Goal: Task Accomplishment & Management: Use online tool/utility

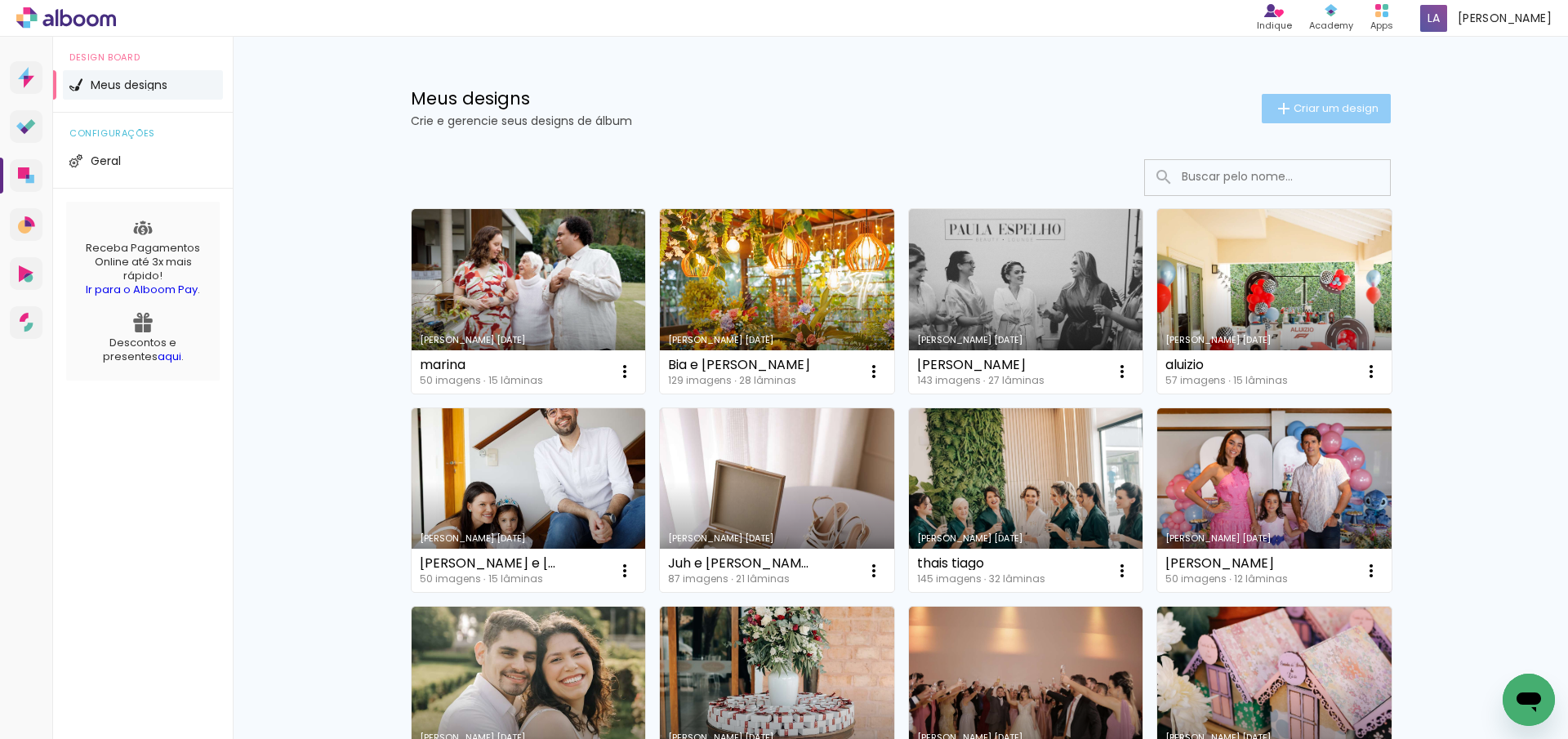
click at [1293, 113] on span "Criar um design" at bounding box center [1336, 107] width 85 height 11
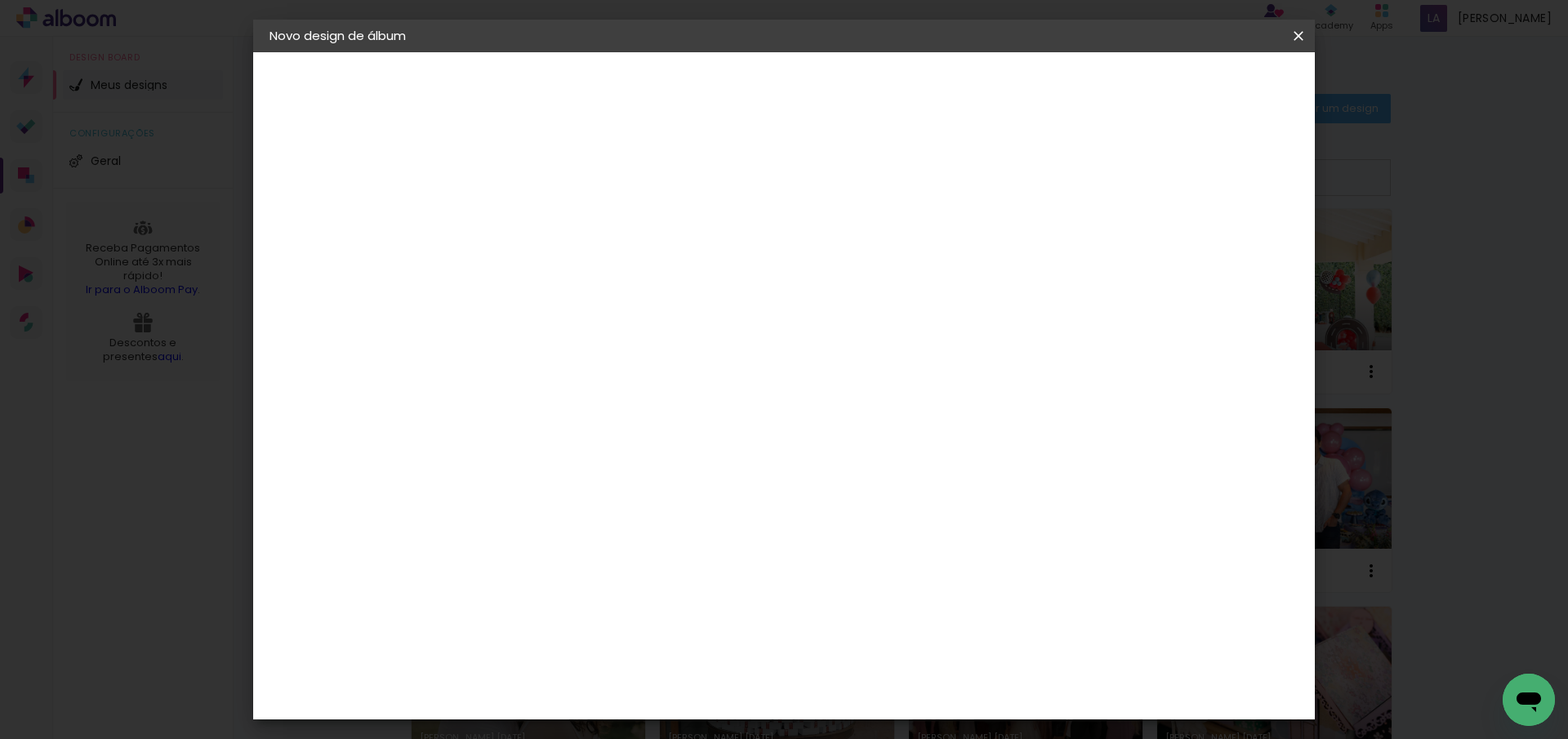
click at [537, 213] on input at bounding box center [537, 220] width 0 height 25
type input "portfolio"
type paper-input "portfolio"
click at [0, 0] on header "Informações Dê um título ao seu álbum. Avançar" at bounding box center [0, 0] width 0 height 0
click at [704, 75] on paper-button "Avançar" at bounding box center [663, 86] width 80 height 28
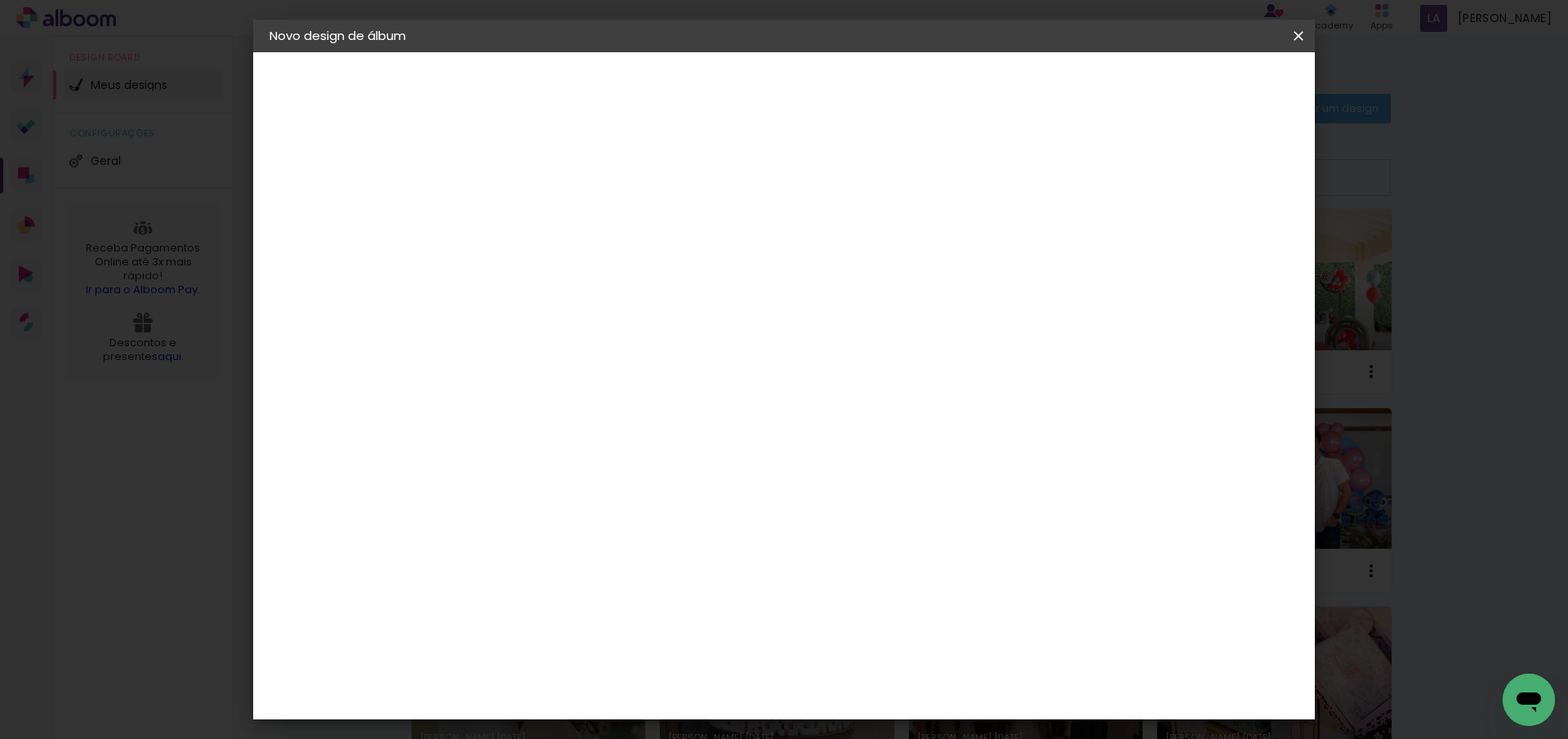
click at [843, 239] on paper-item "Tamanho Livre" at bounding box center [765, 248] width 157 height 36
click at [842, 83] on paper-button "Avançar" at bounding box center [801, 86] width 80 height 28
drag, startPoint x: 478, startPoint y: 466, endPoint x: 599, endPoint y: 453, distance: 121.7
click at [599, 338] on div "30 cm cm cm mm A maioria das encadernadoras sugere 5mm de sangria." at bounding box center [851, 272] width 771 height 131
type input "25"
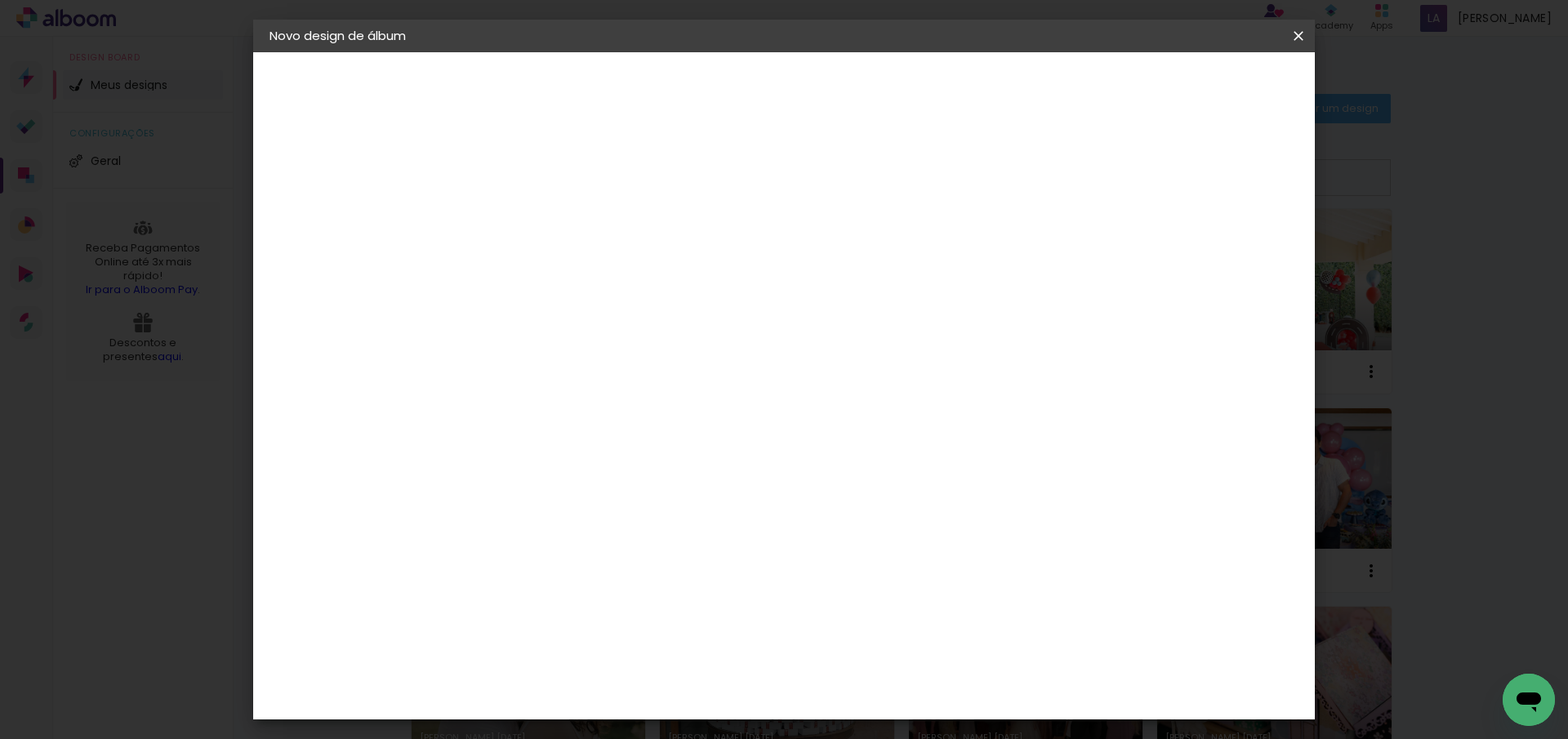
type paper-input "25"
drag, startPoint x: 864, startPoint y: 625, endPoint x: 1009, endPoint y: 623, distance: 145.0
click at [1002, 625] on div "cm" at bounding box center [884, 629] width 641 height 57
type input "50"
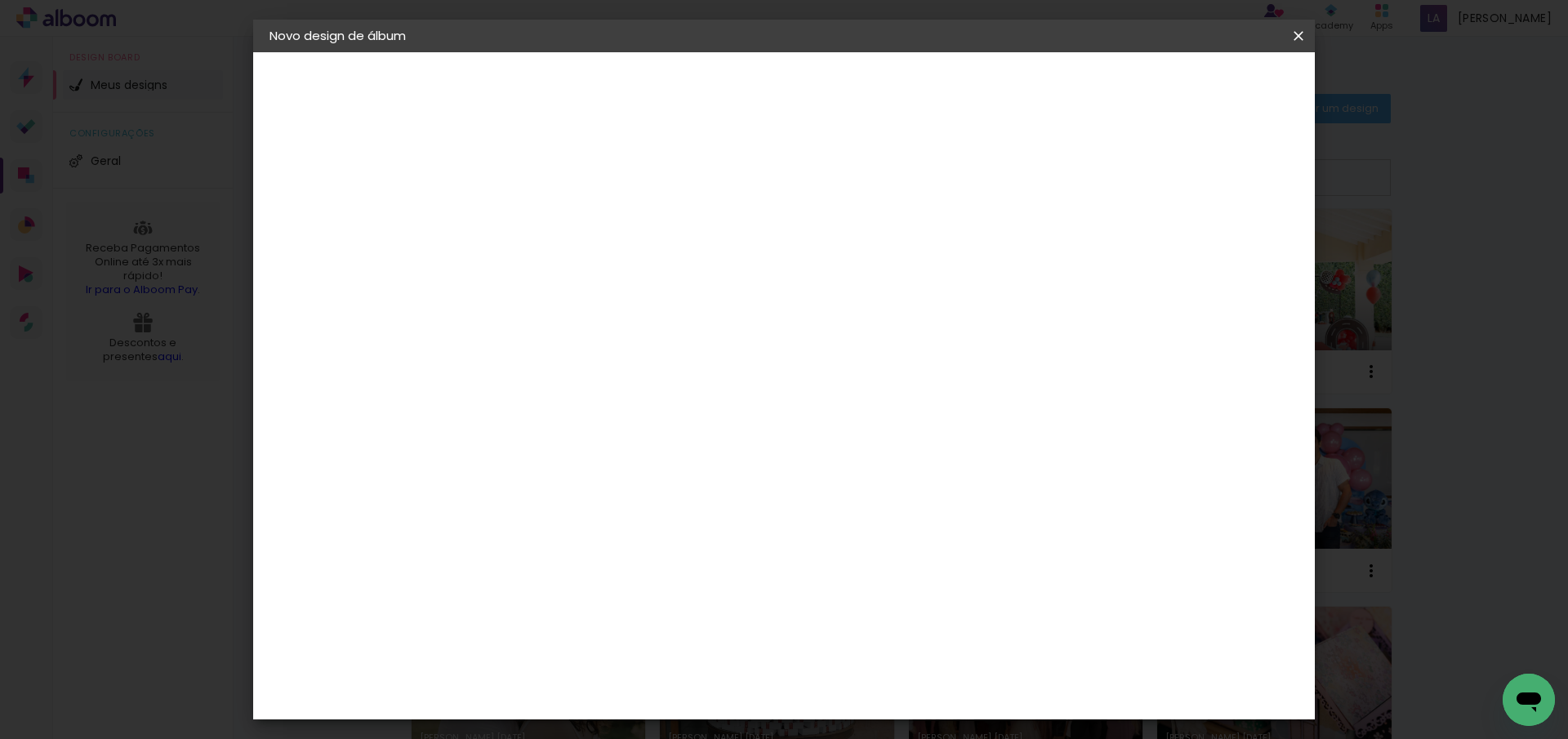
type paper-input "50"
click at [1196, 81] on span "Iniciar design" at bounding box center [1159, 87] width 74 height 12
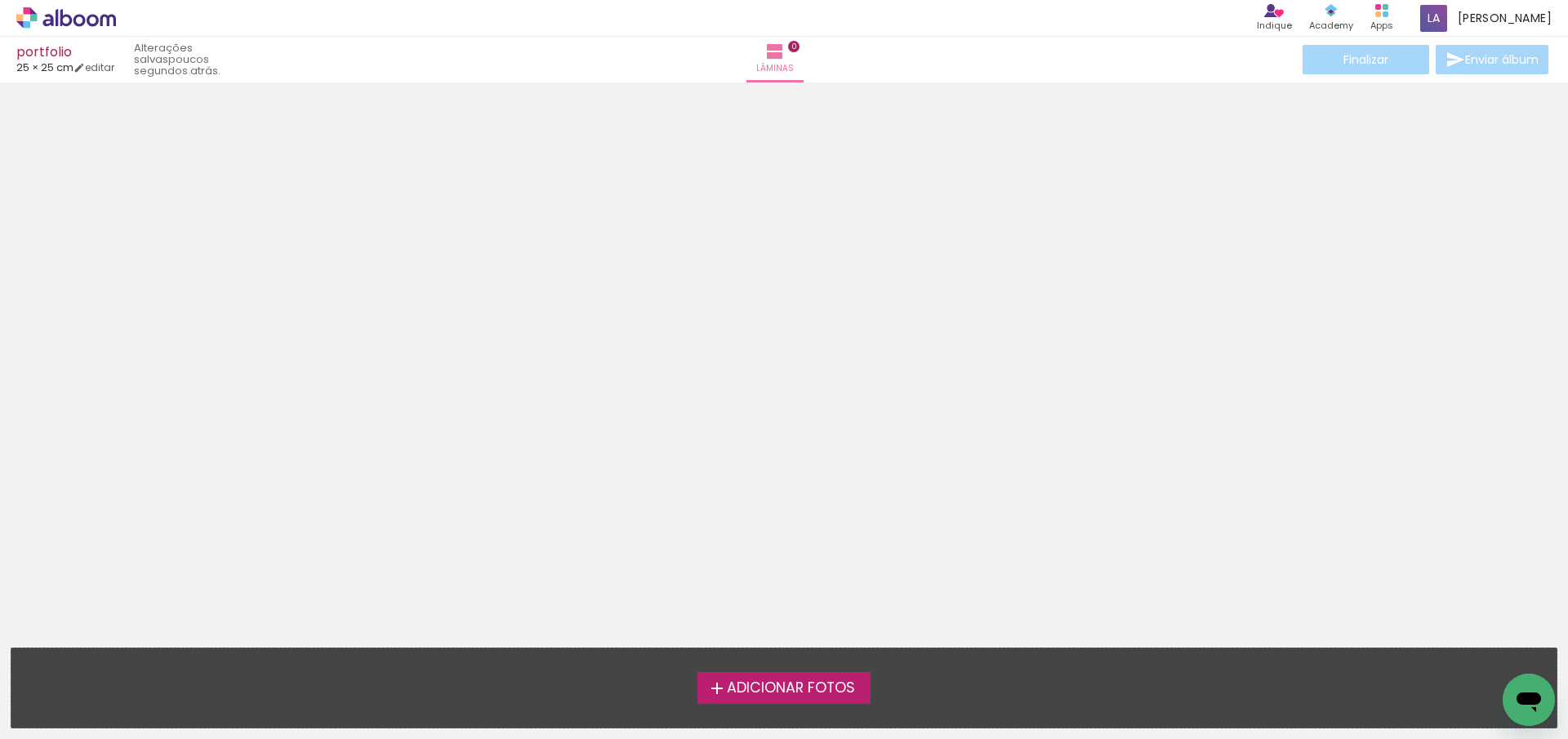
click at [796, 698] on label "Adicionar Fotos" at bounding box center [784, 688] width 174 height 31
click at [0, 0] on input "file" at bounding box center [0, 0] width 0 height 0
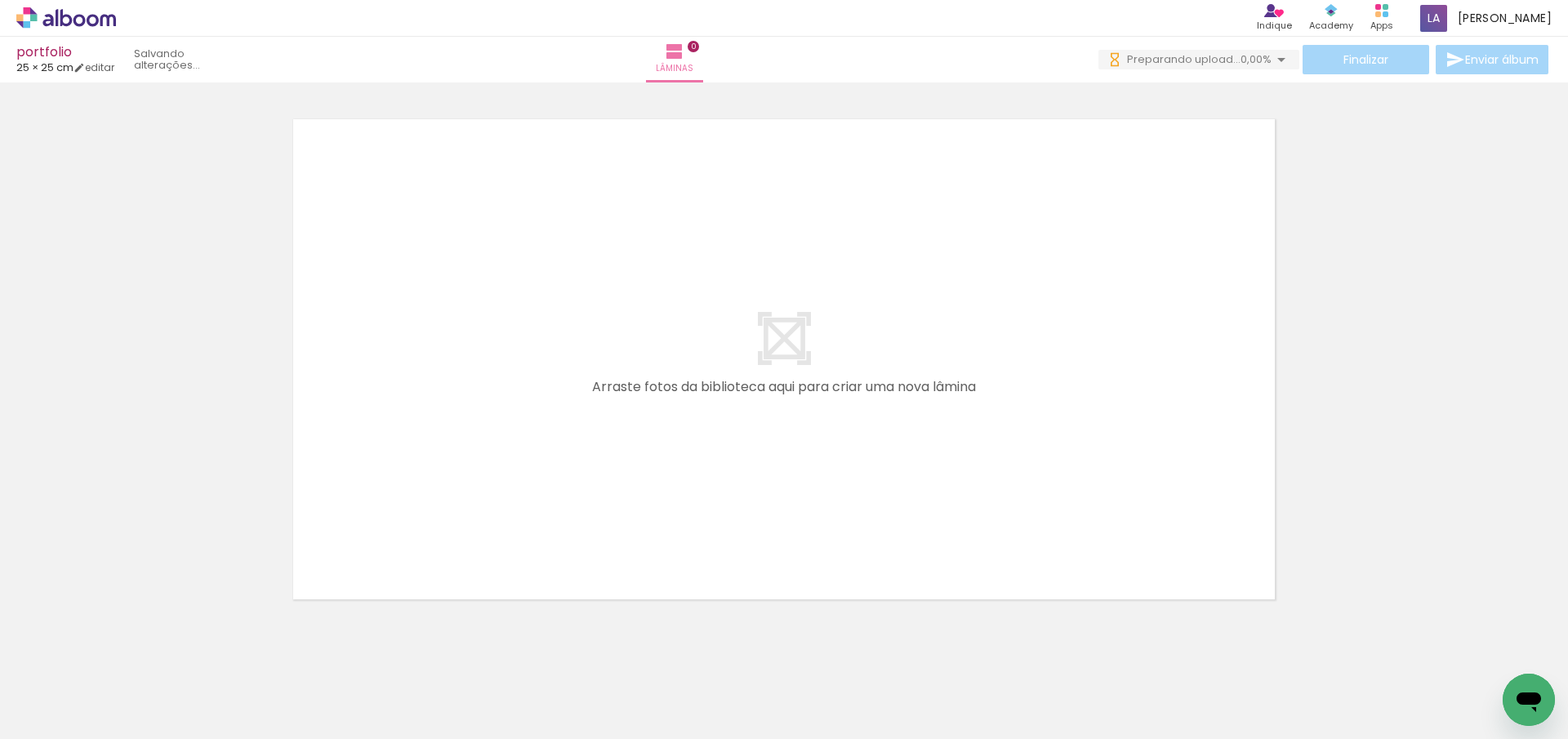
drag, startPoint x: 267, startPoint y: 695, endPoint x: 528, endPoint y: 529, distance: 309.3
click at [533, 527] on quentale-workspace at bounding box center [784, 370] width 1568 height 739
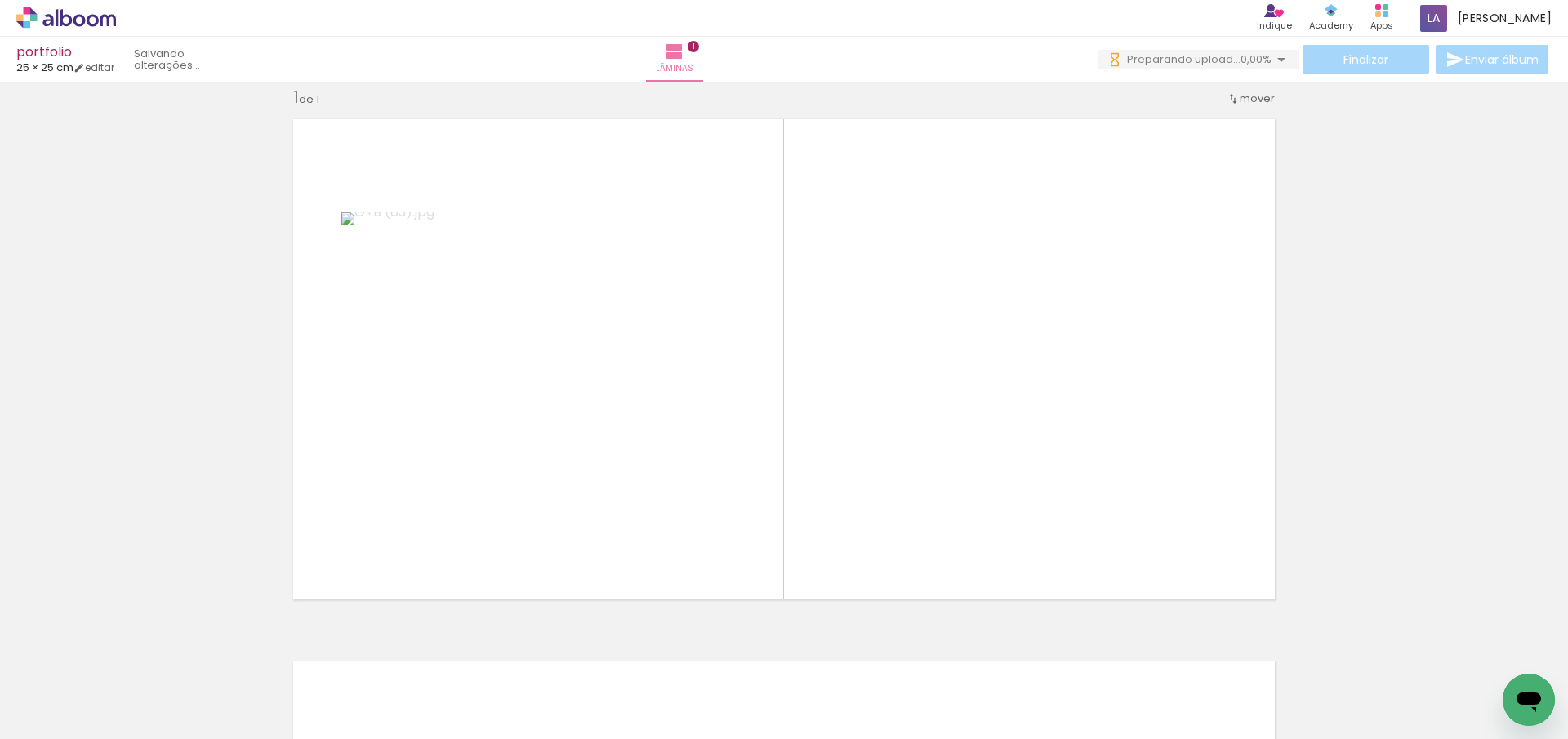
drag, startPoint x: 282, startPoint y: 697, endPoint x: 664, endPoint y: 558, distance: 406.5
click at [658, 560] on quentale-workspace at bounding box center [784, 370] width 1568 height 739
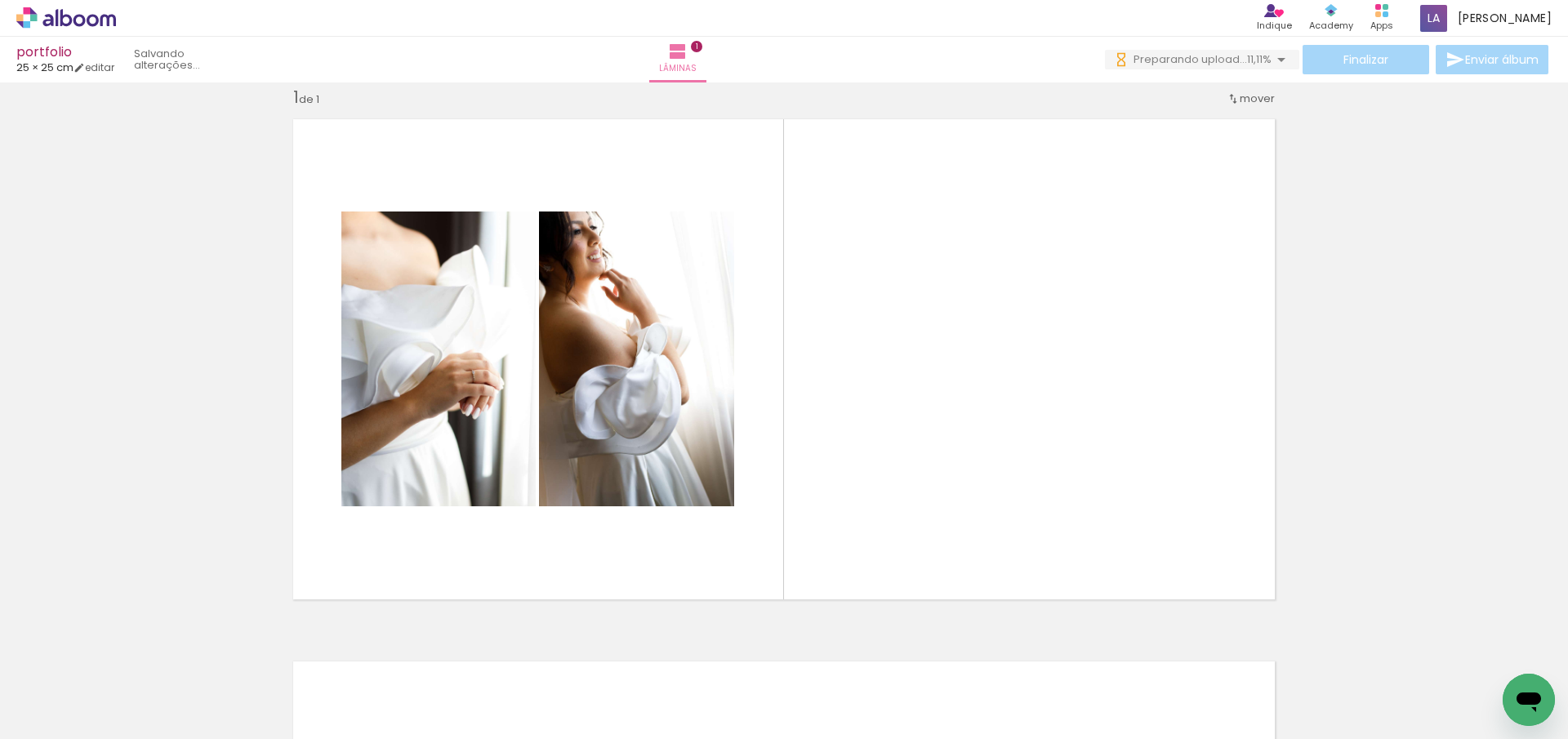
click at [55, 721] on span "Adicionar Fotos" at bounding box center [58, 717] width 49 height 18
click at [0, 0] on input "file" at bounding box center [0, 0] width 0 height 0
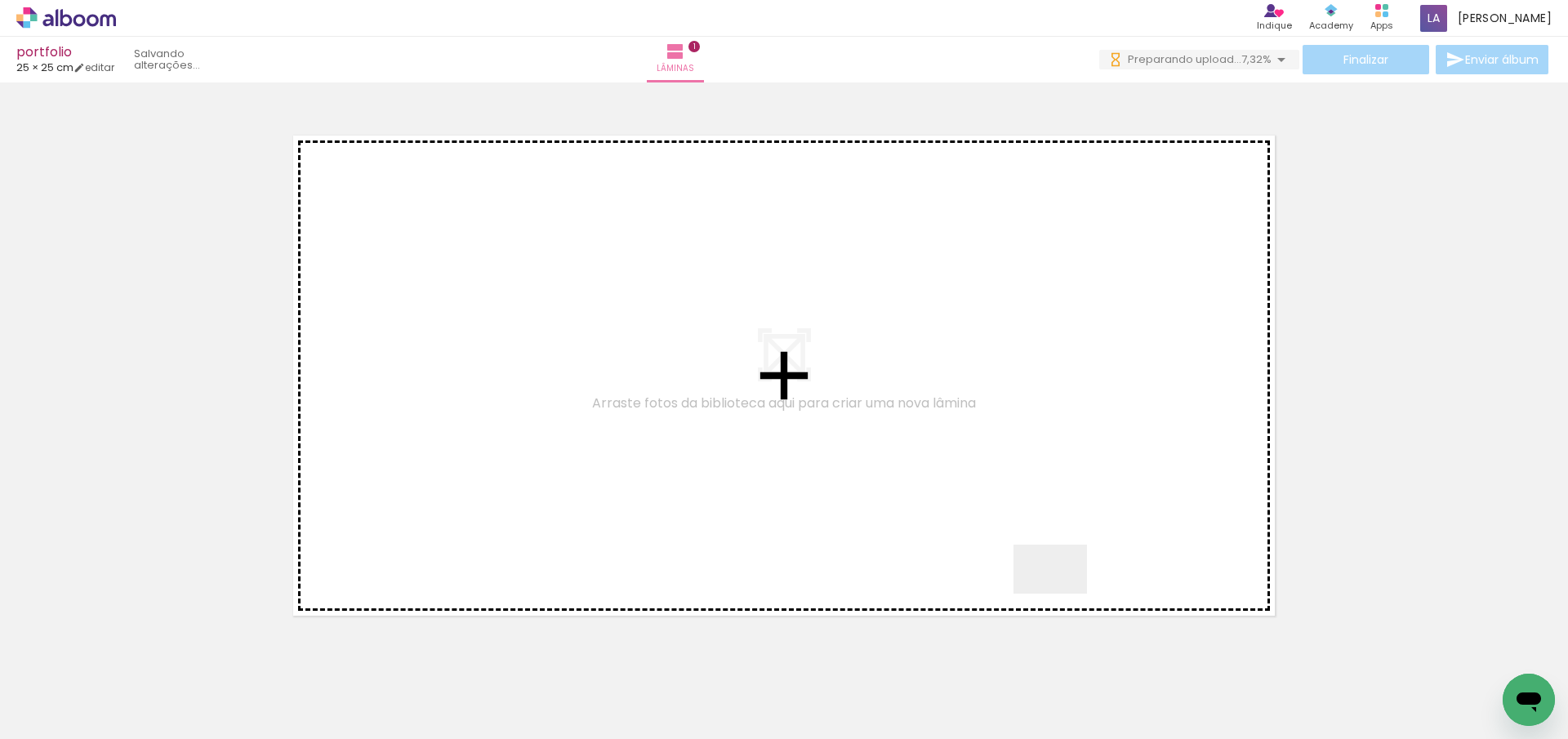
drag, startPoint x: 1080, startPoint y: 702, endPoint x: 1044, endPoint y: 531, distance: 174.7
click at [1044, 531] on quentale-workspace at bounding box center [784, 370] width 1568 height 739
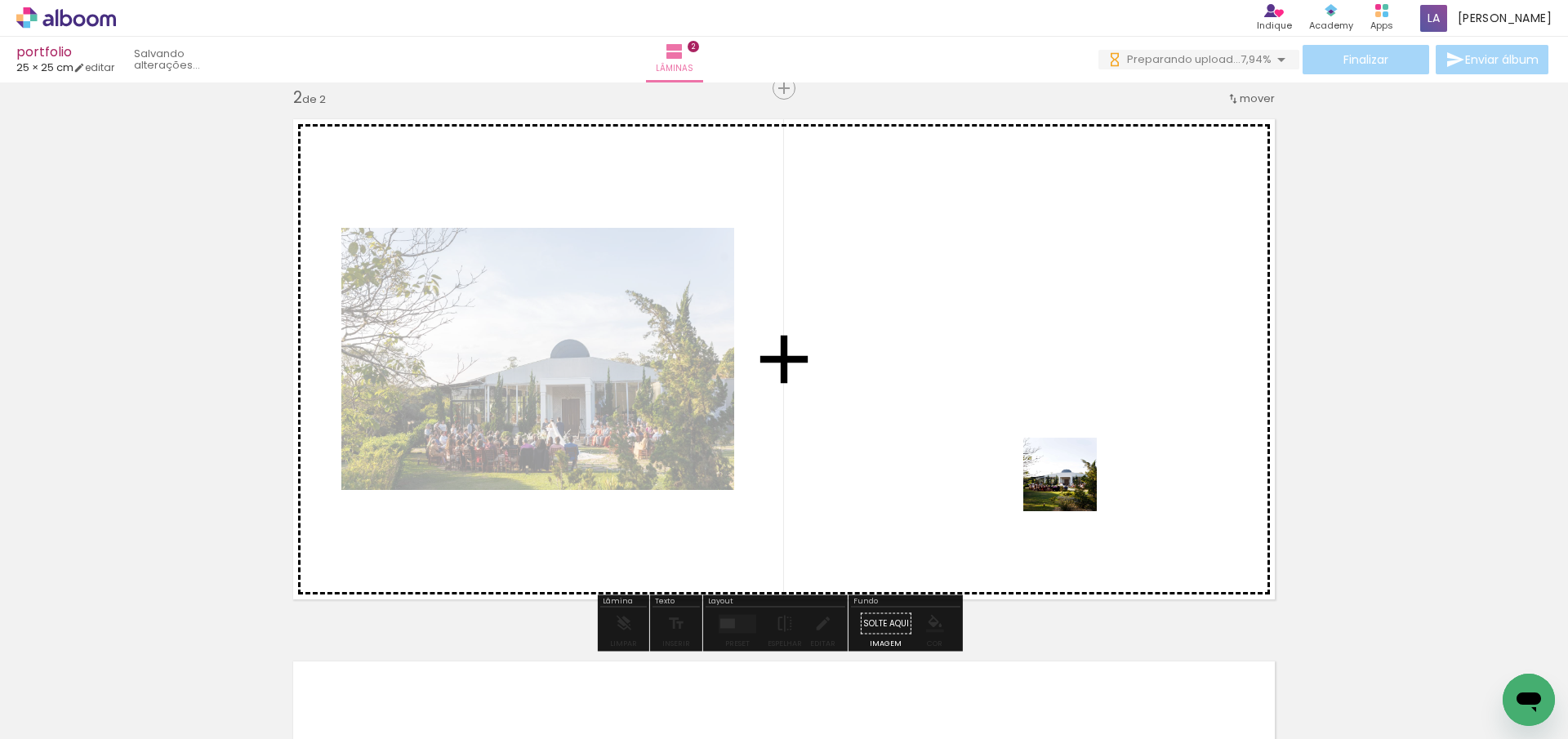
drag, startPoint x: 978, startPoint y: 701, endPoint x: 1072, endPoint y: 486, distance: 234.7
click at [1072, 486] on quentale-workspace at bounding box center [784, 370] width 1568 height 739
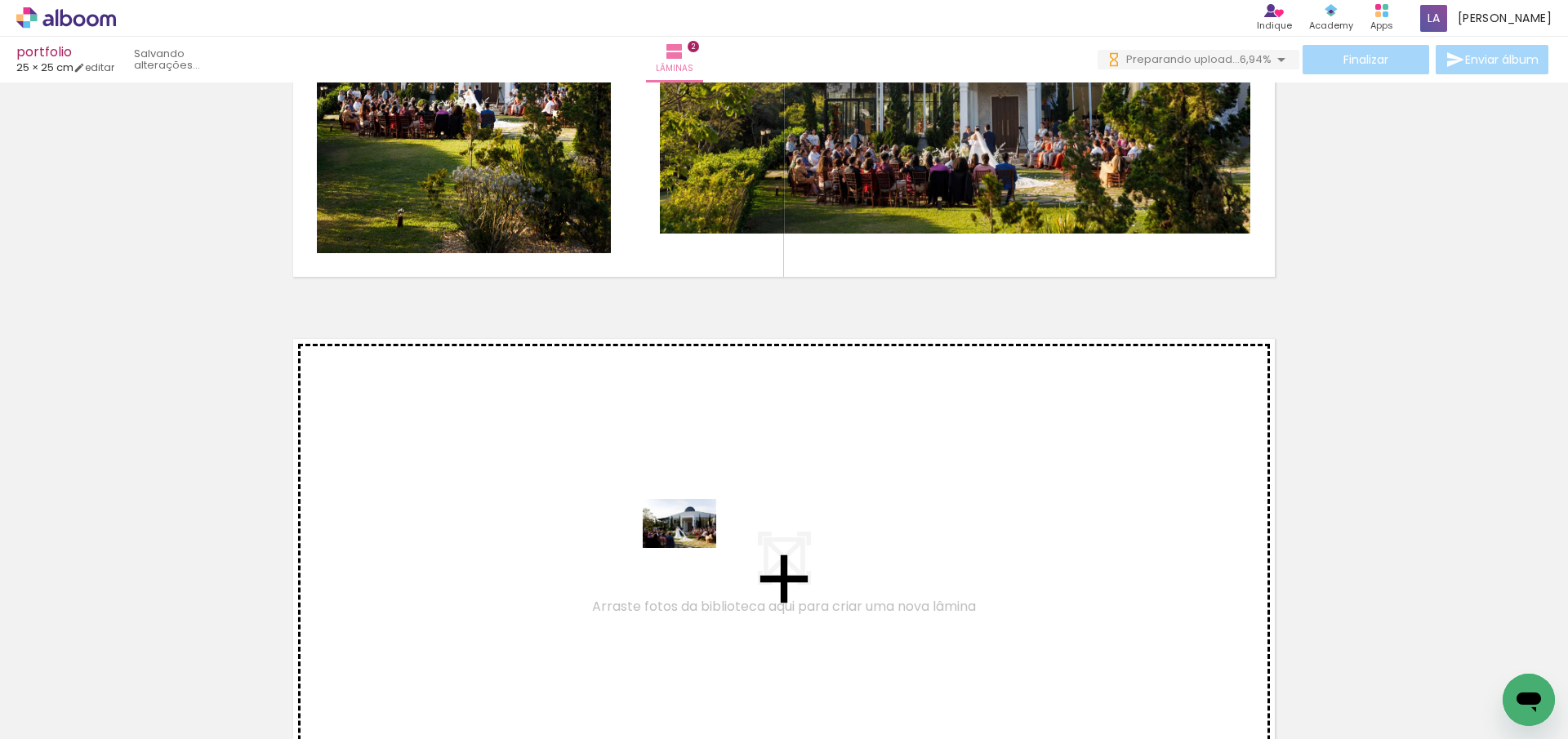
drag, startPoint x: 616, startPoint y: 696, endPoint x: 691, endPoint y: 548, distance: 165.9
click at [691, 548] on quentale-workspace at bounding box center [784, 370] width 1568 height 739
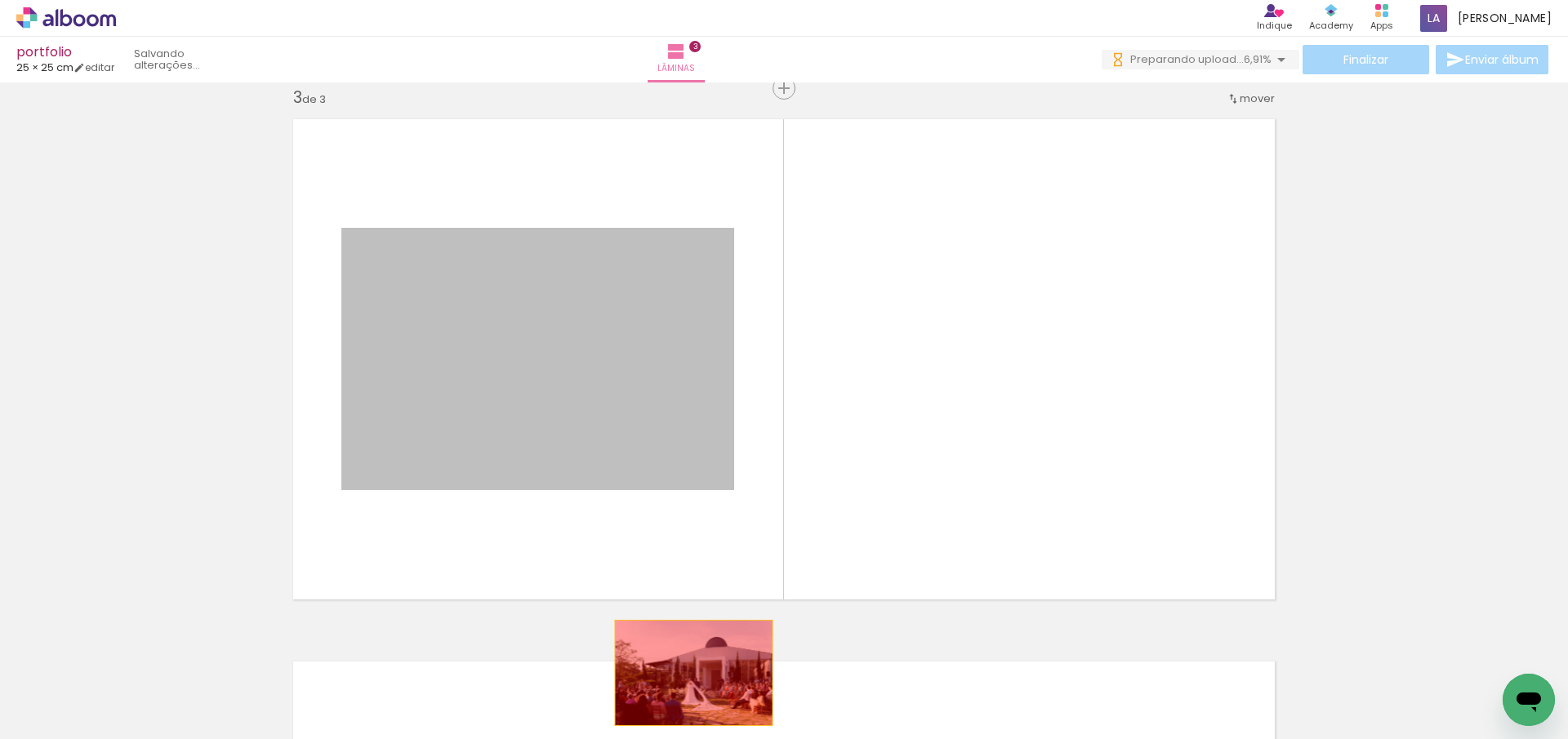
drag, startPoint x: 624, startPoint y: 397, endPoint x: 687, endPoint y: 673, distance: 283.1
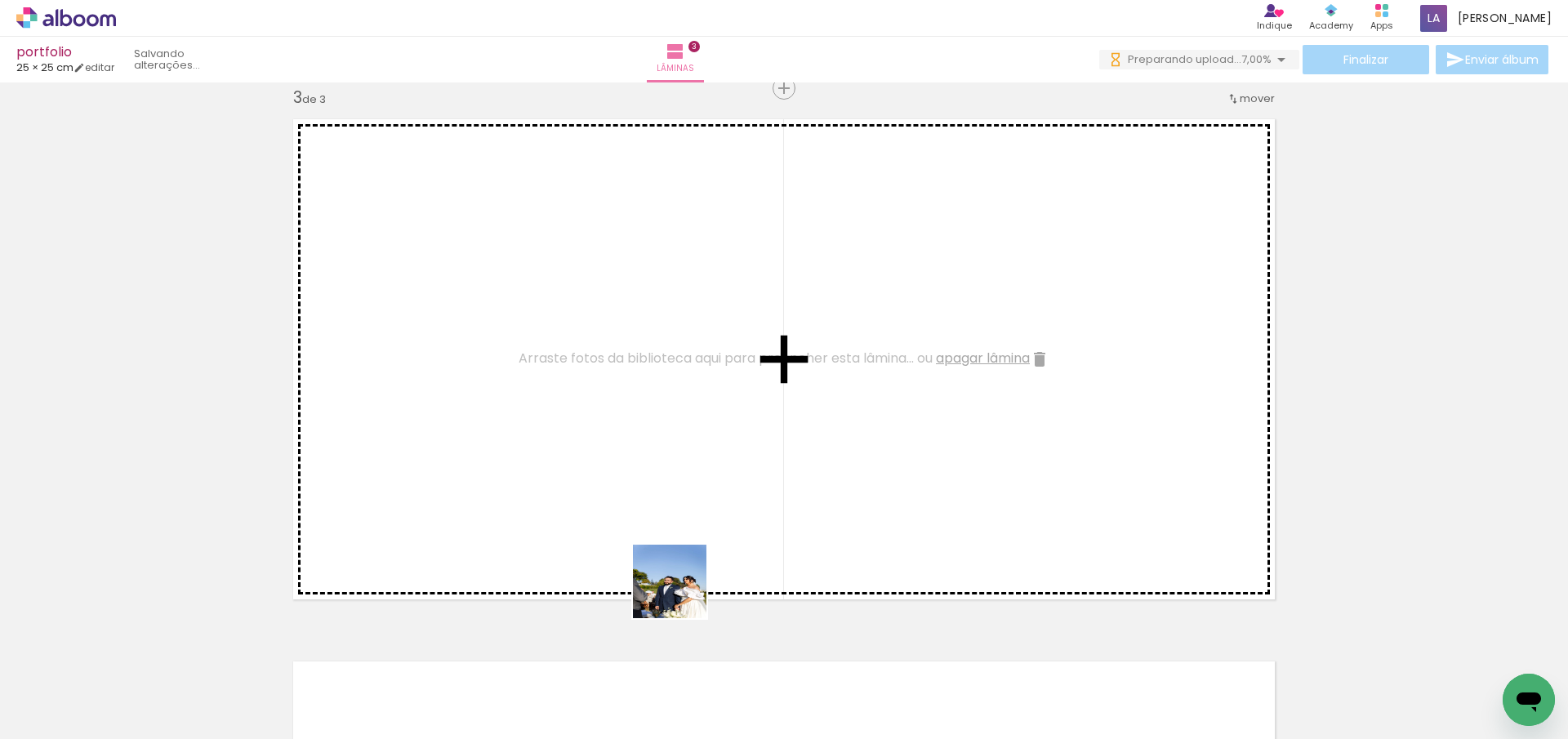
drag, startPoint x: 680, startPoint y: 705, endPoint x: 676, endPoint y: 545, distance: 160.0
click at [676, 547] on quentale-workspace at bounding box center [784, 370] width 1568 height 739
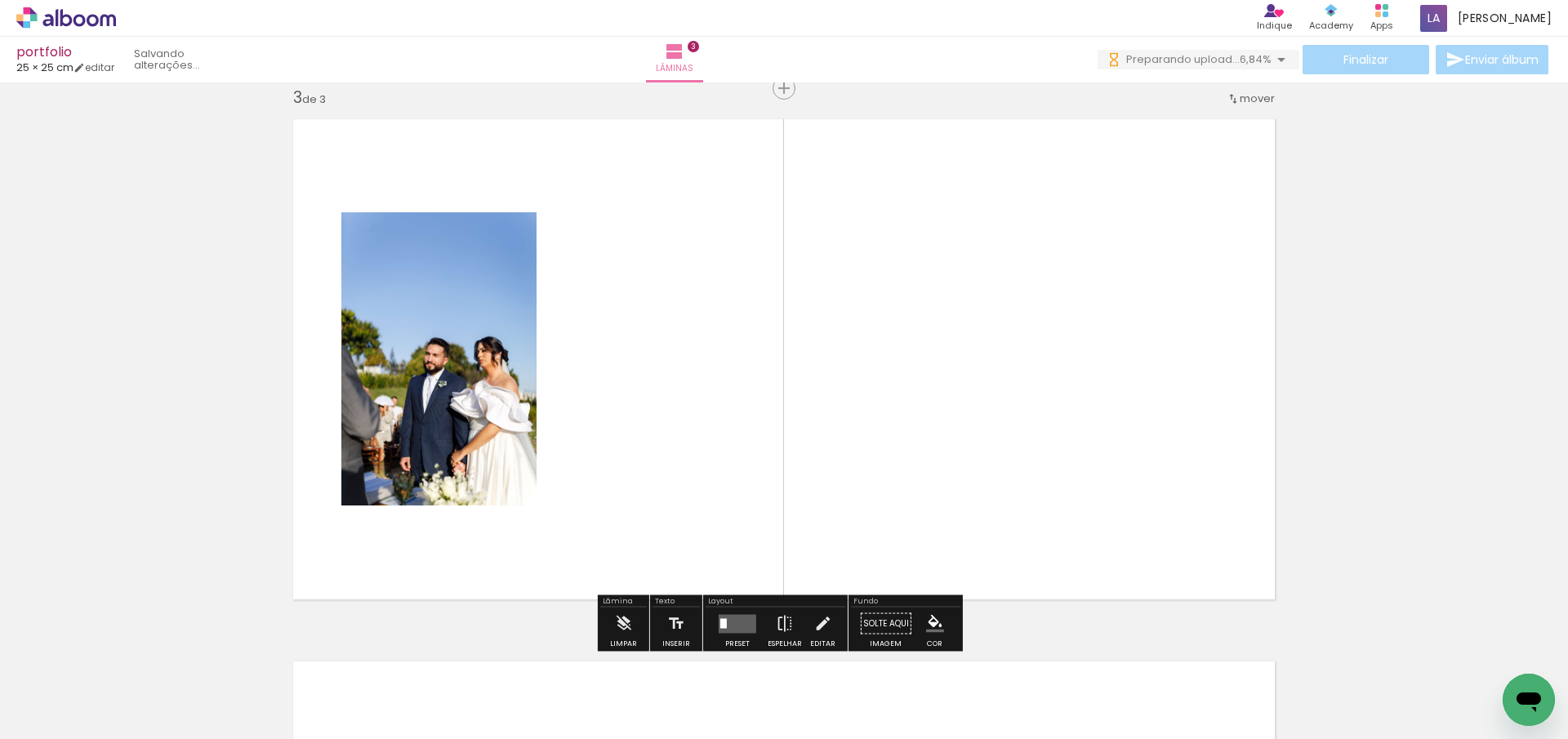
drag, startPoint x: 1072, startPoint y: 612, endPoint x: 1080, endPoint y: 466, distance: 146.2
click at [1081, 471] on quentale-workspace at bounding box center [784, 370] width 1568 height 739
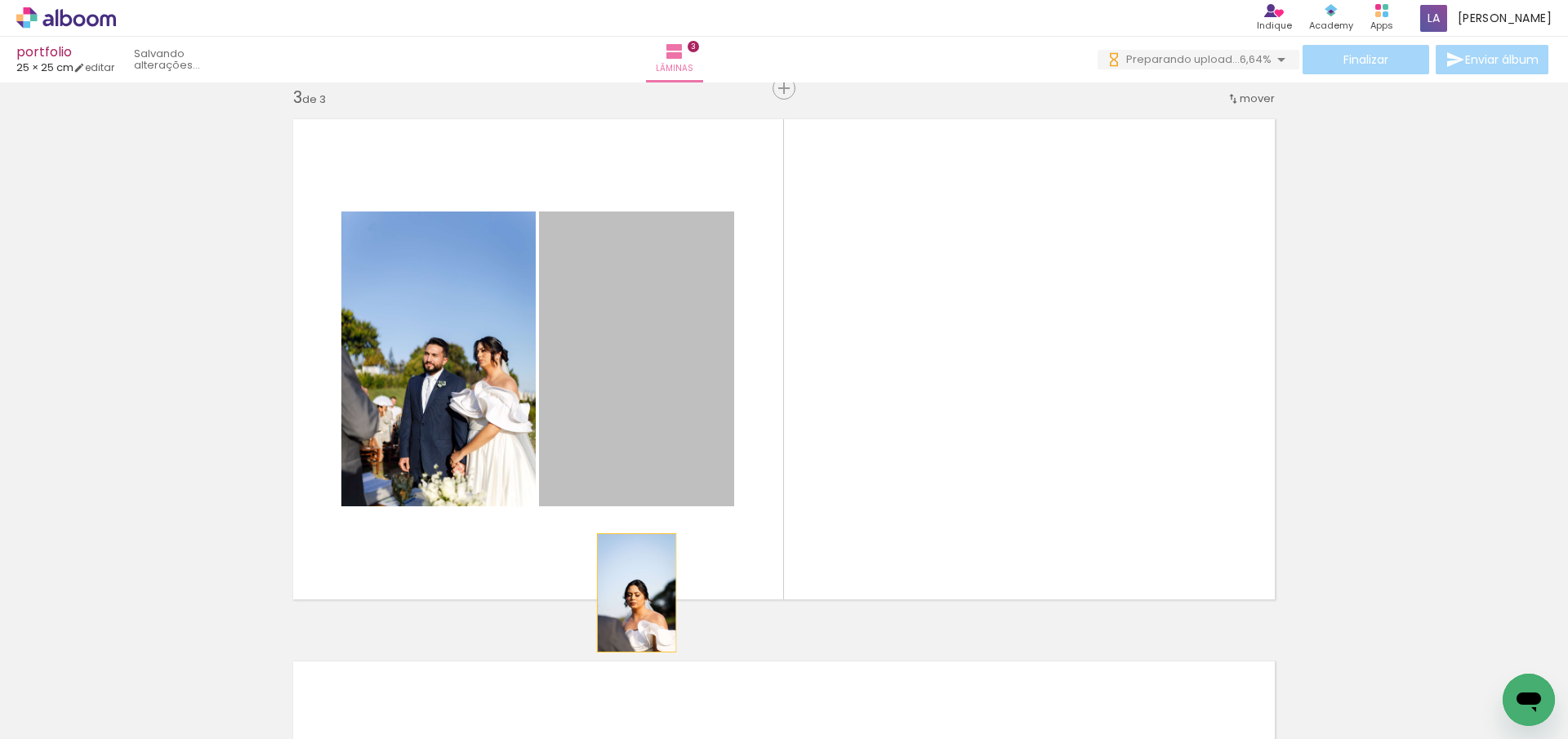
drag, startPoint x: 622, startPoint y: 420, endPoint x: 636, endPoint y: 665, distance: 245.4
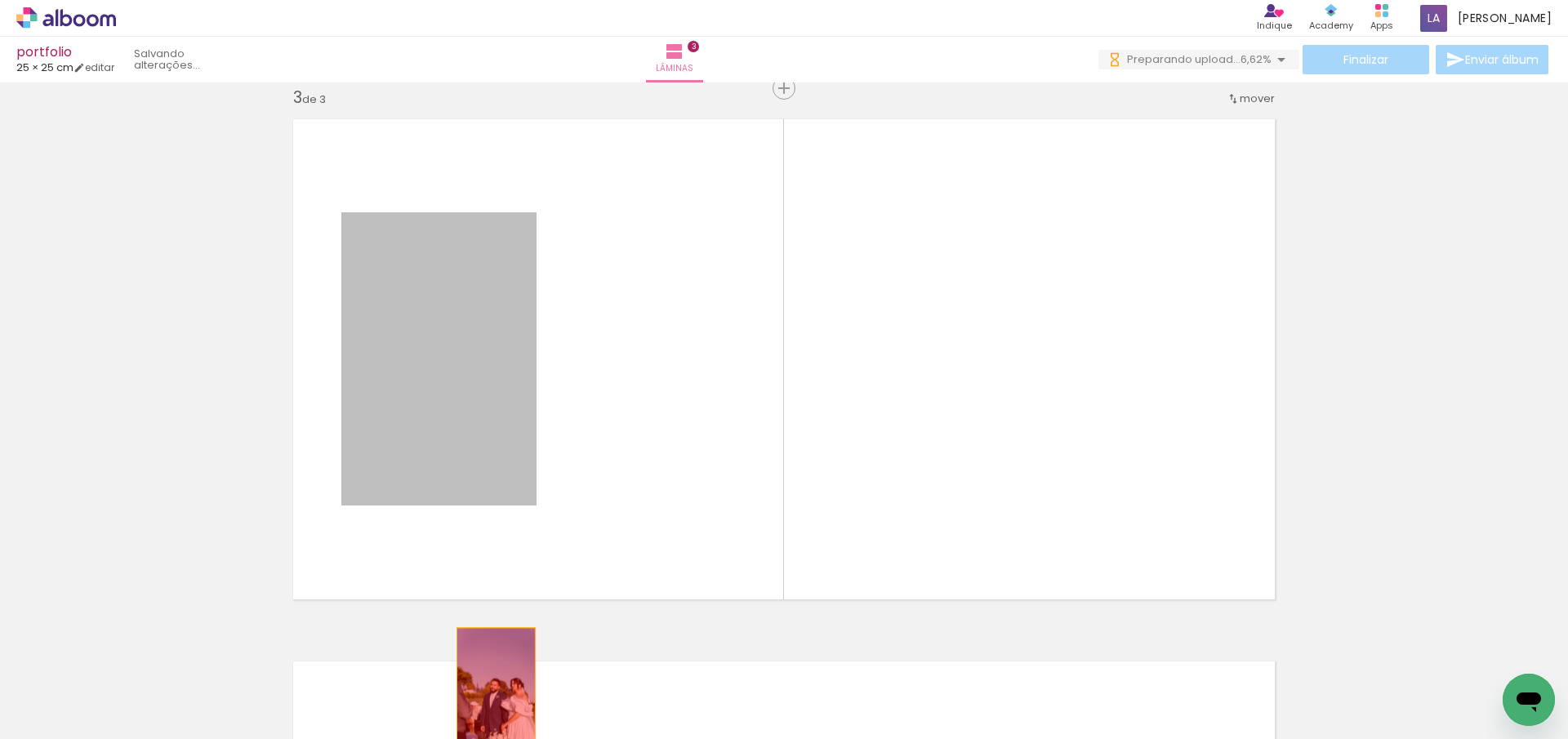
drag, startPoint x: 458, startPoint y: 391, endPoint x: 490, endPoint y: 692, distance: 302.7
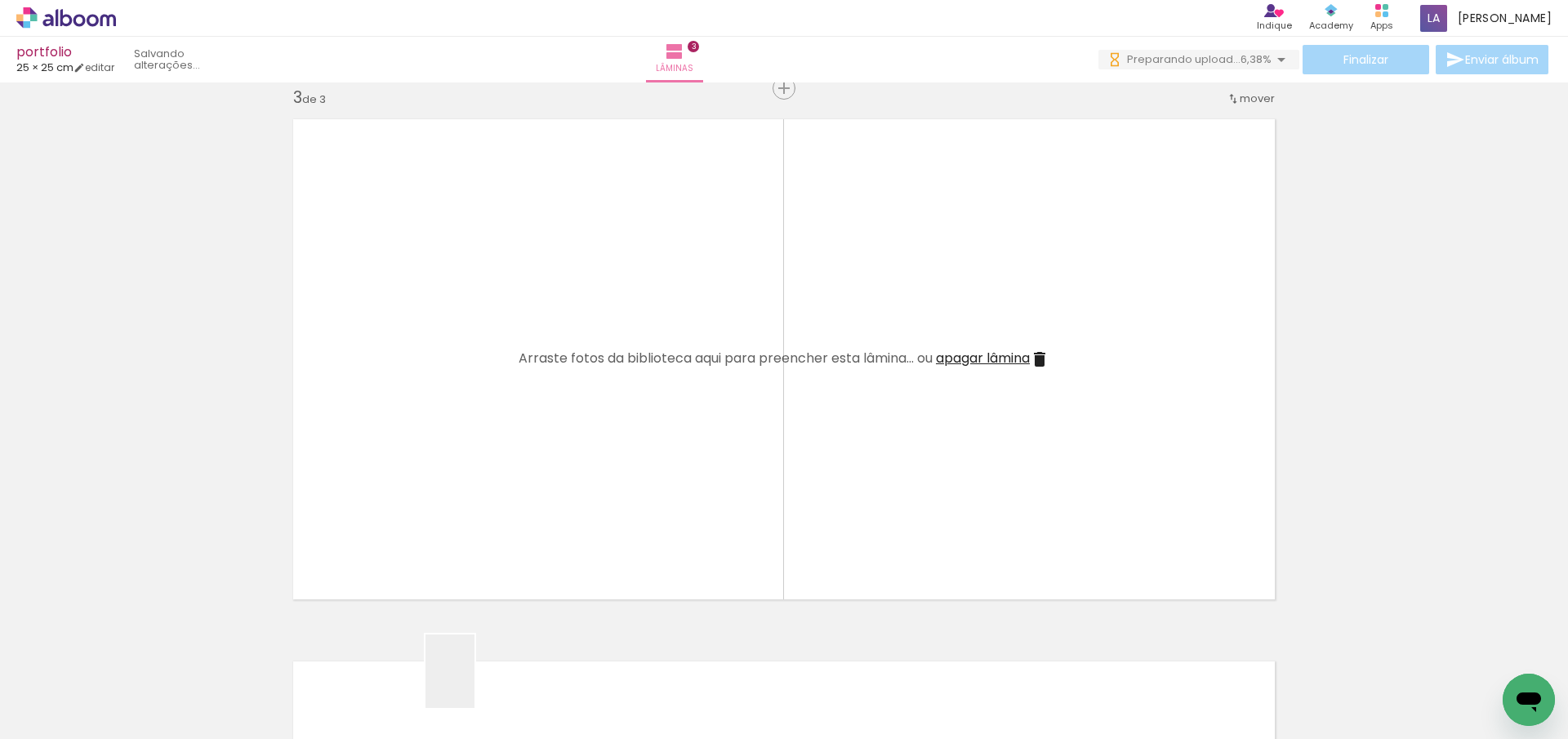
drag, startPoint x: 475, startPoint y: 684, endPoint x: 545, endPoint y: 517, distance: 181.1
click at [547, 517] on quentale-workspace at bounding box center [784, 370] width 1568 height 739
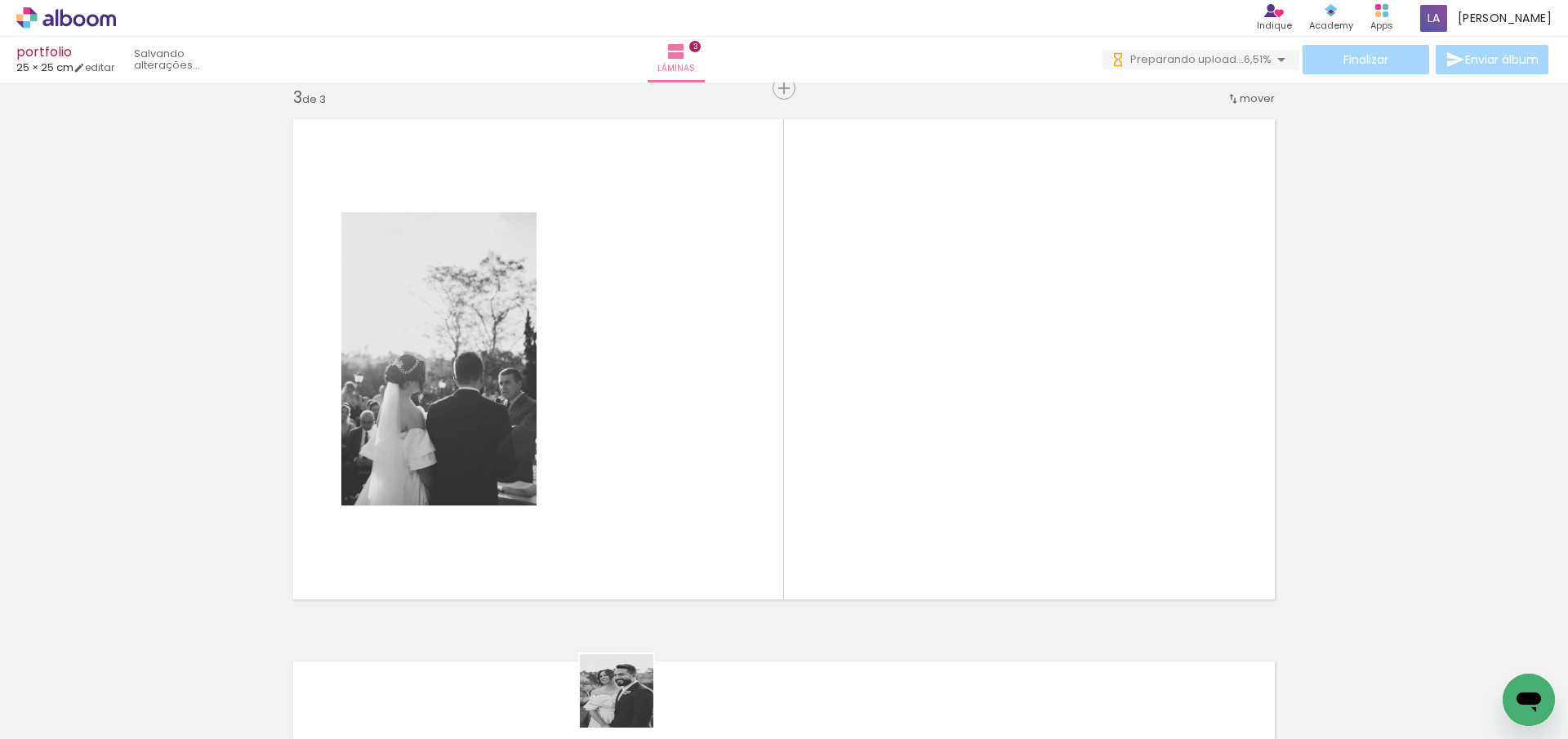
drag, startPoint x: 626, startPoint y: 709, endPoint x: 671, endPoint y: 511, distance: 203.0
click at [671, 513] on quentale-workspace at bounding box center [784, 370] width 1568 height 739
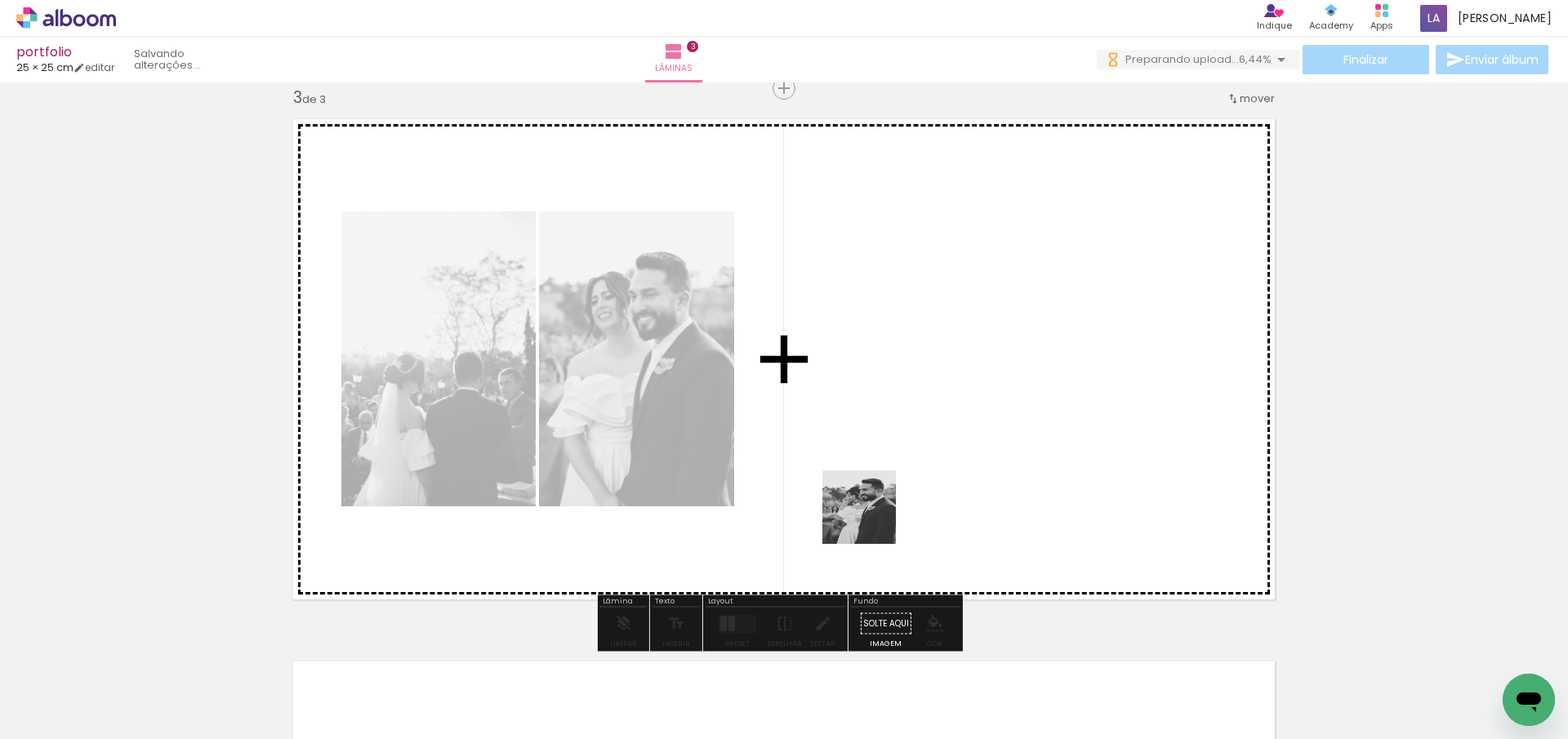
drag, startPoint x: 814, startPoint y: 695, endPoint x: 886, endPoint y: 493, distance: 214.4
click at [886, 495] on quentale-workspace at bounding box center [784, 370] width 1568 height 739
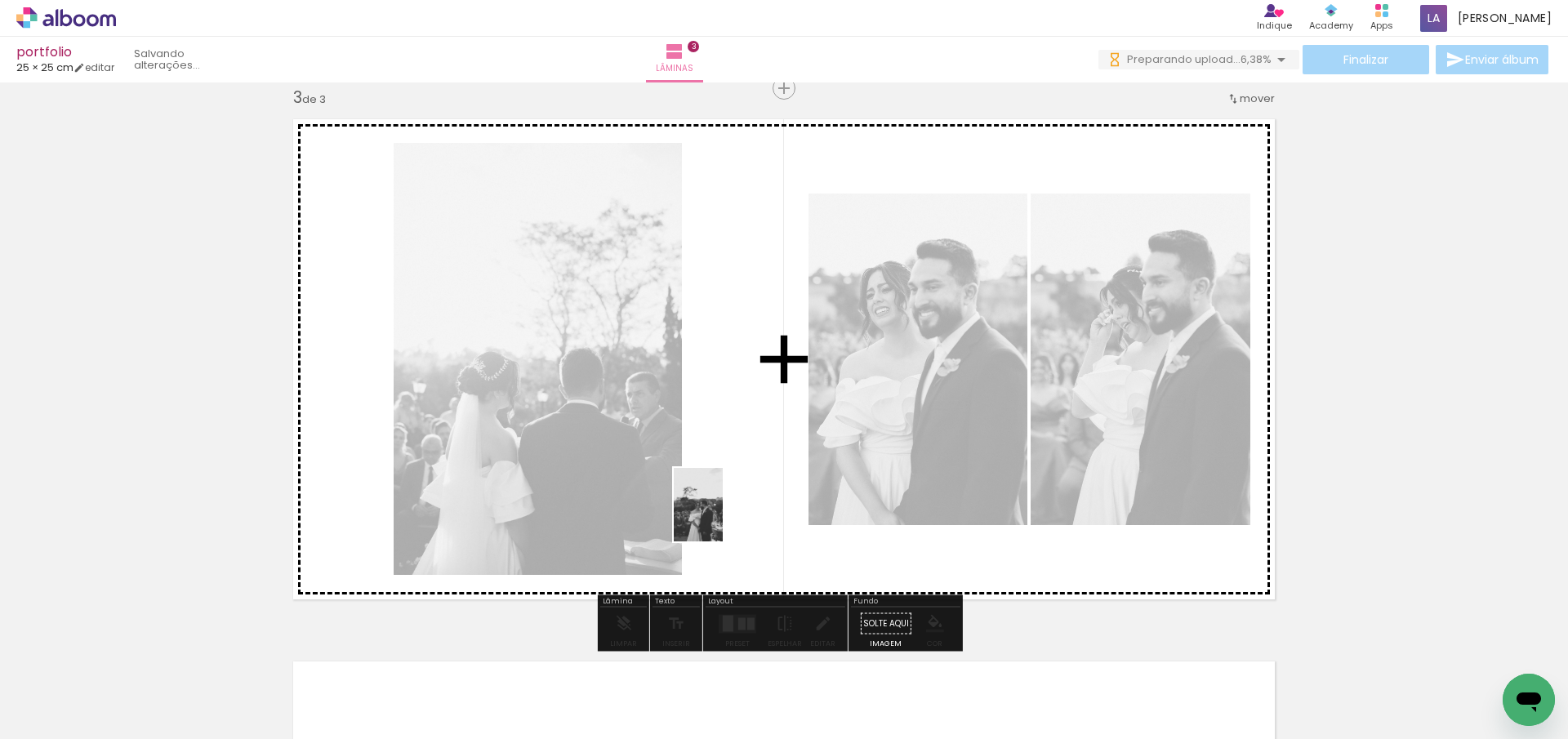
drag, startPoint x: 453, startPoint y: 700, endPoint x: 725, endPoint y: 514, distance: 329.5
click at [725, 514] on quentale-workspace at bounding box center [784, 370] width 1568 height 739
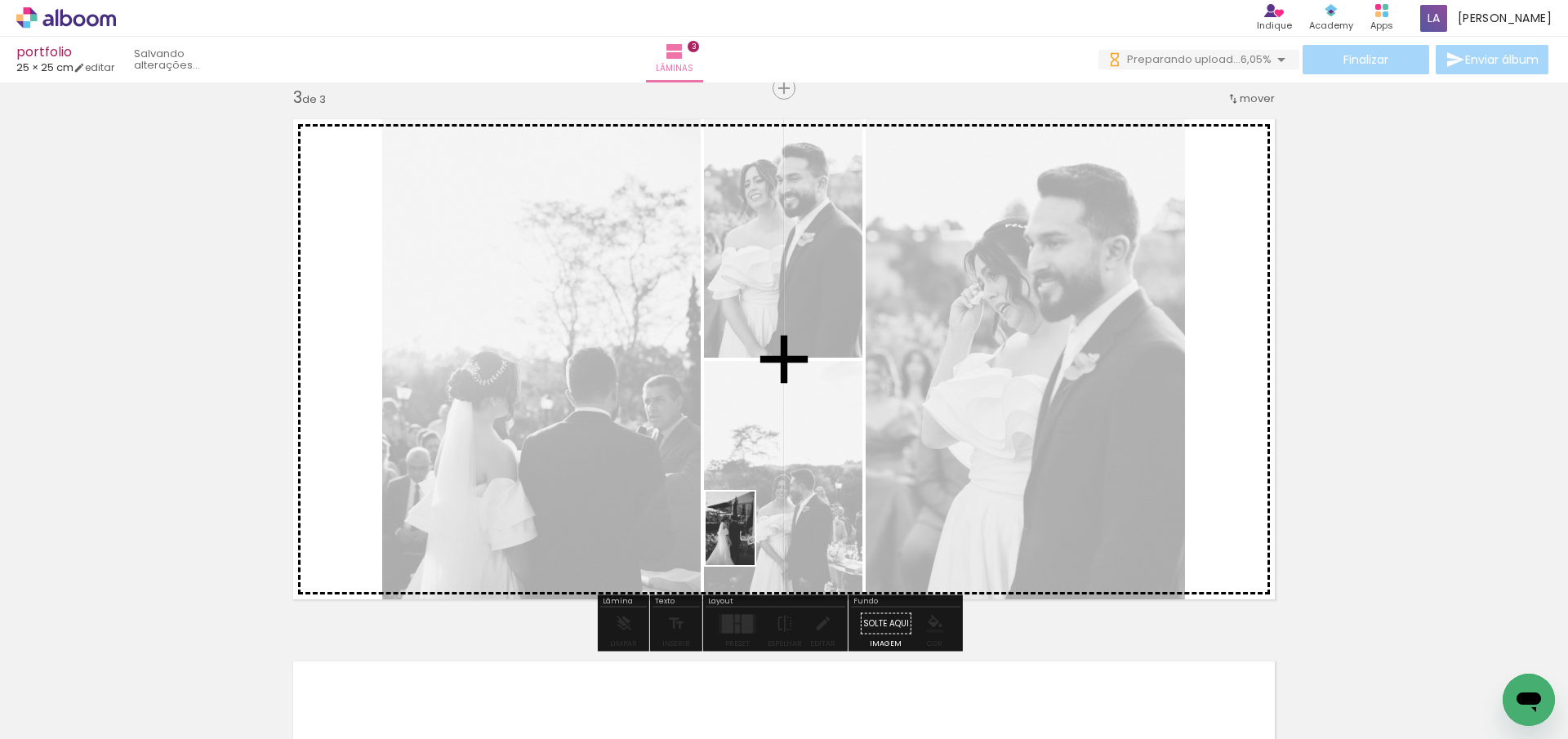
drag, startPoint x: 494, startPoint y: 694, endPoint x: 792, endPoint y: 526, distance: 342.1
click at [788, 527] on quentale-workspace at bounding box center [784, 370] width 1568 height 739
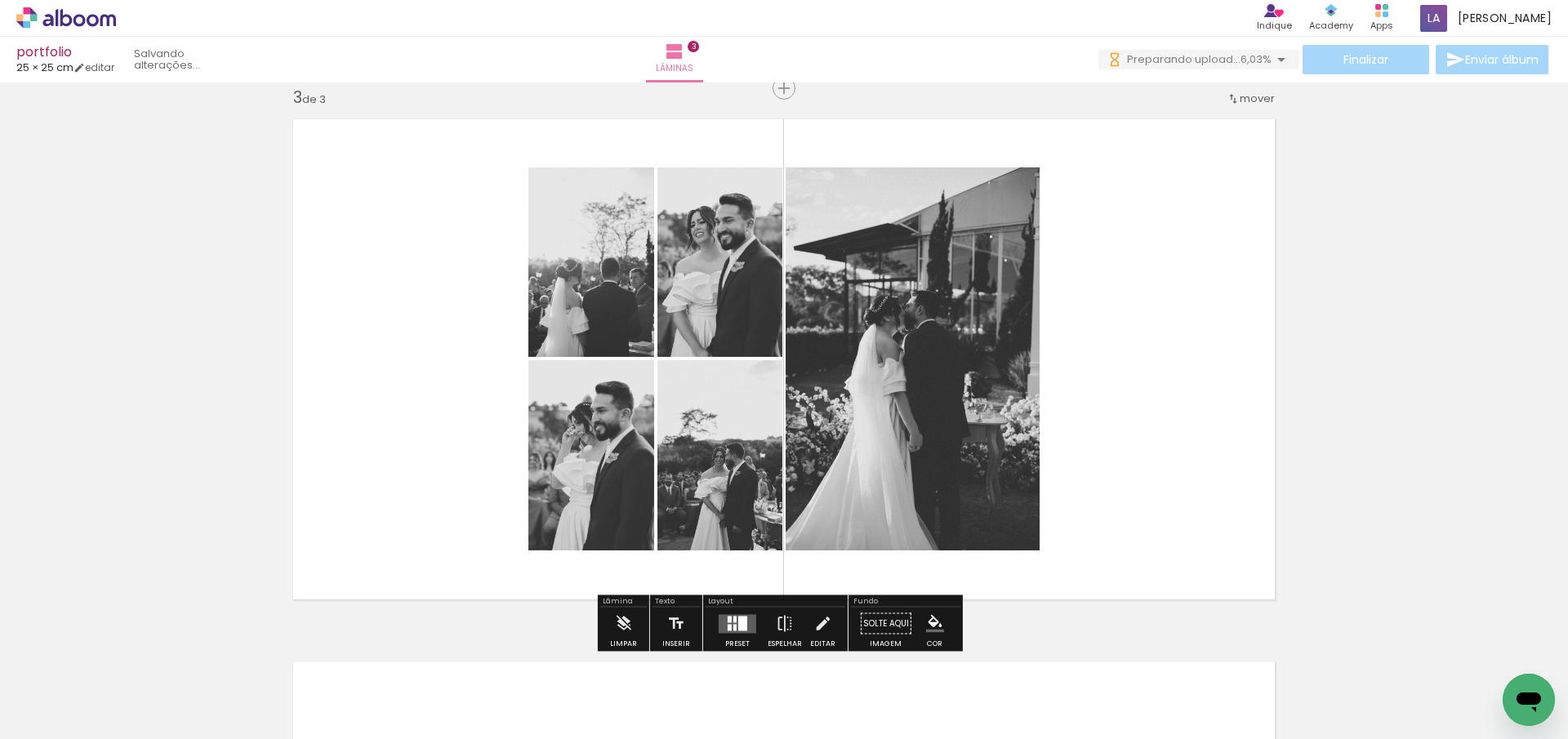
click at [741, 634] on div at bounding box center [738, 624] width 44 height 33
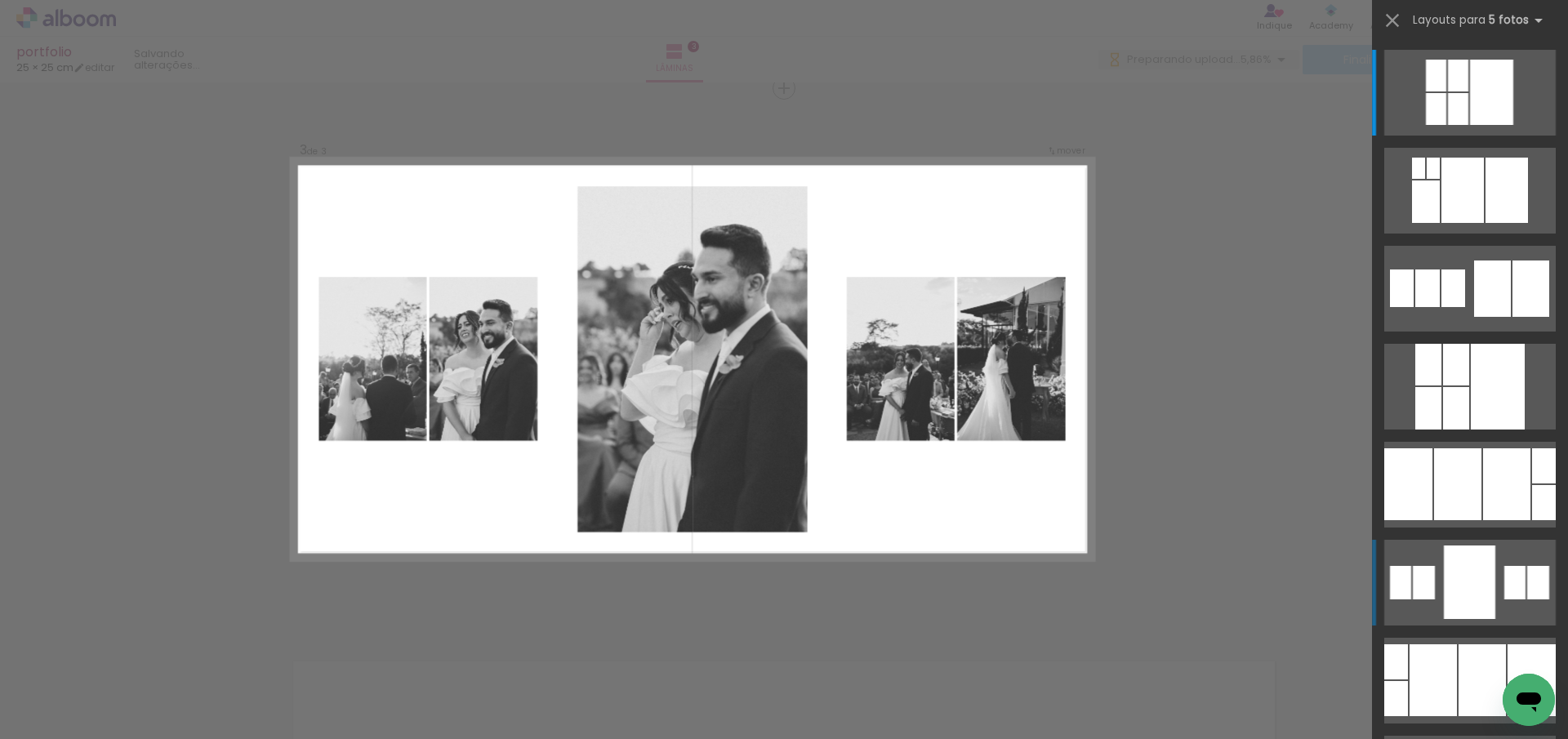
click at [1472, 580] on div at bounding box center [1468, 582] width 51 height 74
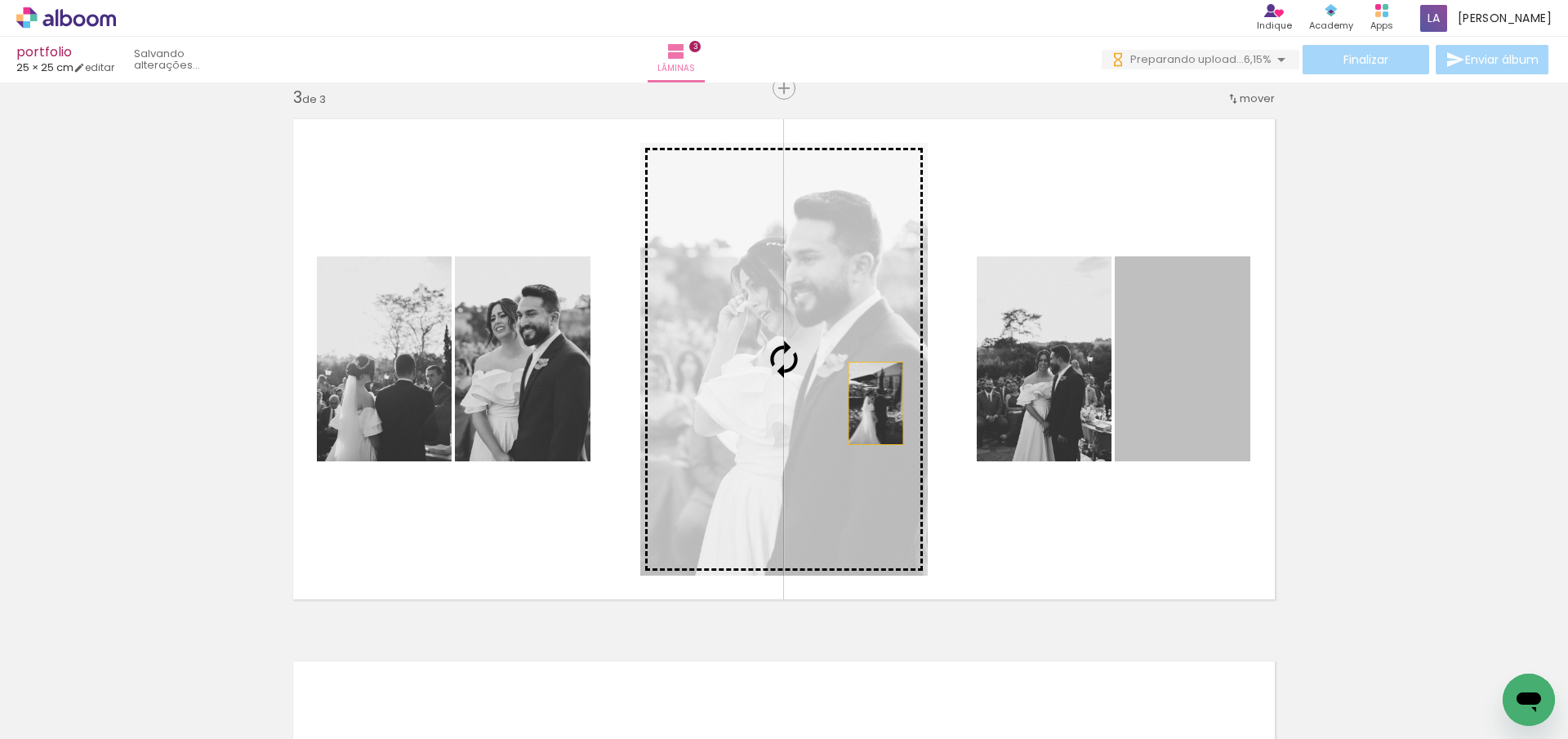
drag, startPoint x: 1191, startPoint y: 372, endPoint x: 870, endPoint y: 403, distance: 322.5
click at [0, 0] on slot at bounding box center [0, 0] width 0 height 0
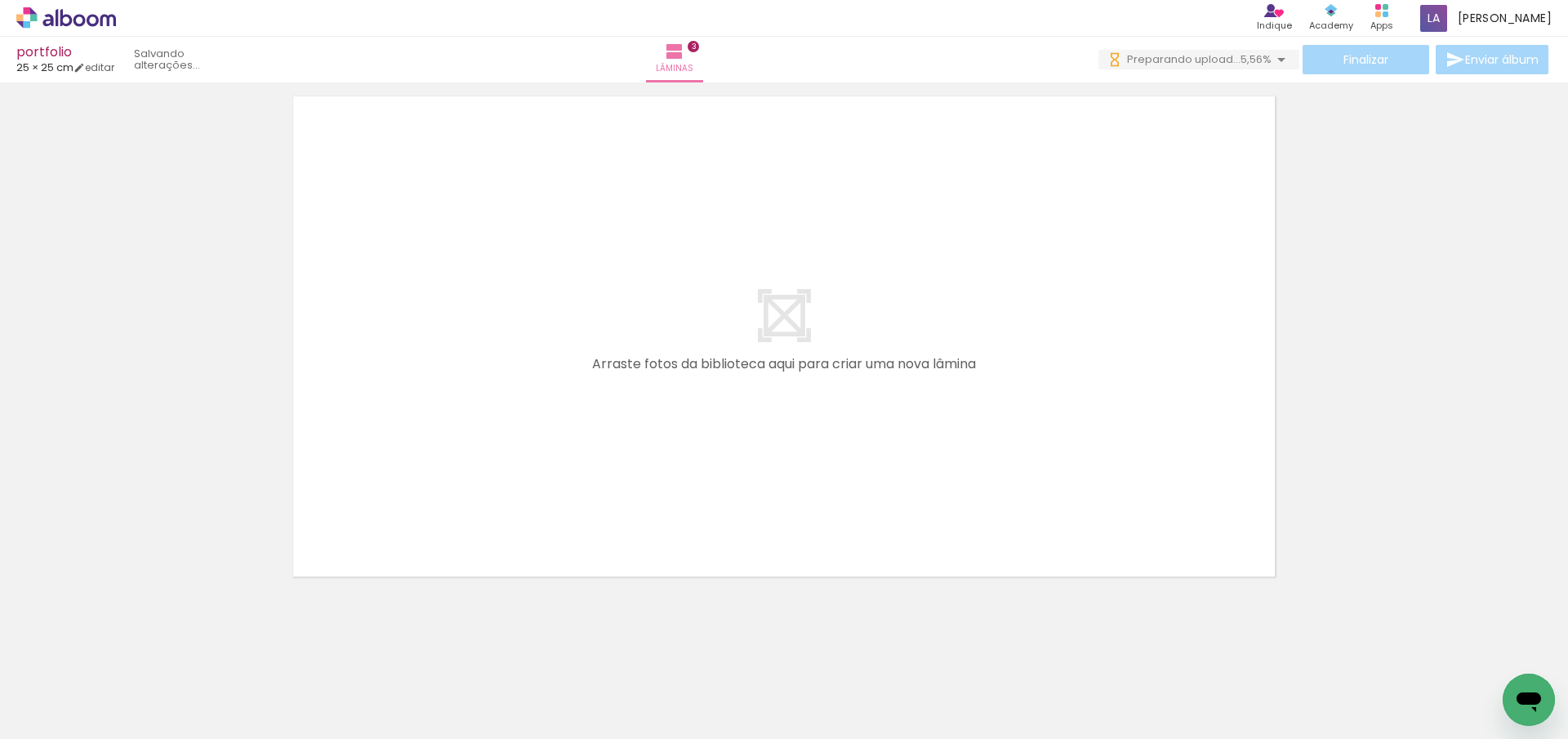
scroll to position [0, 23001]
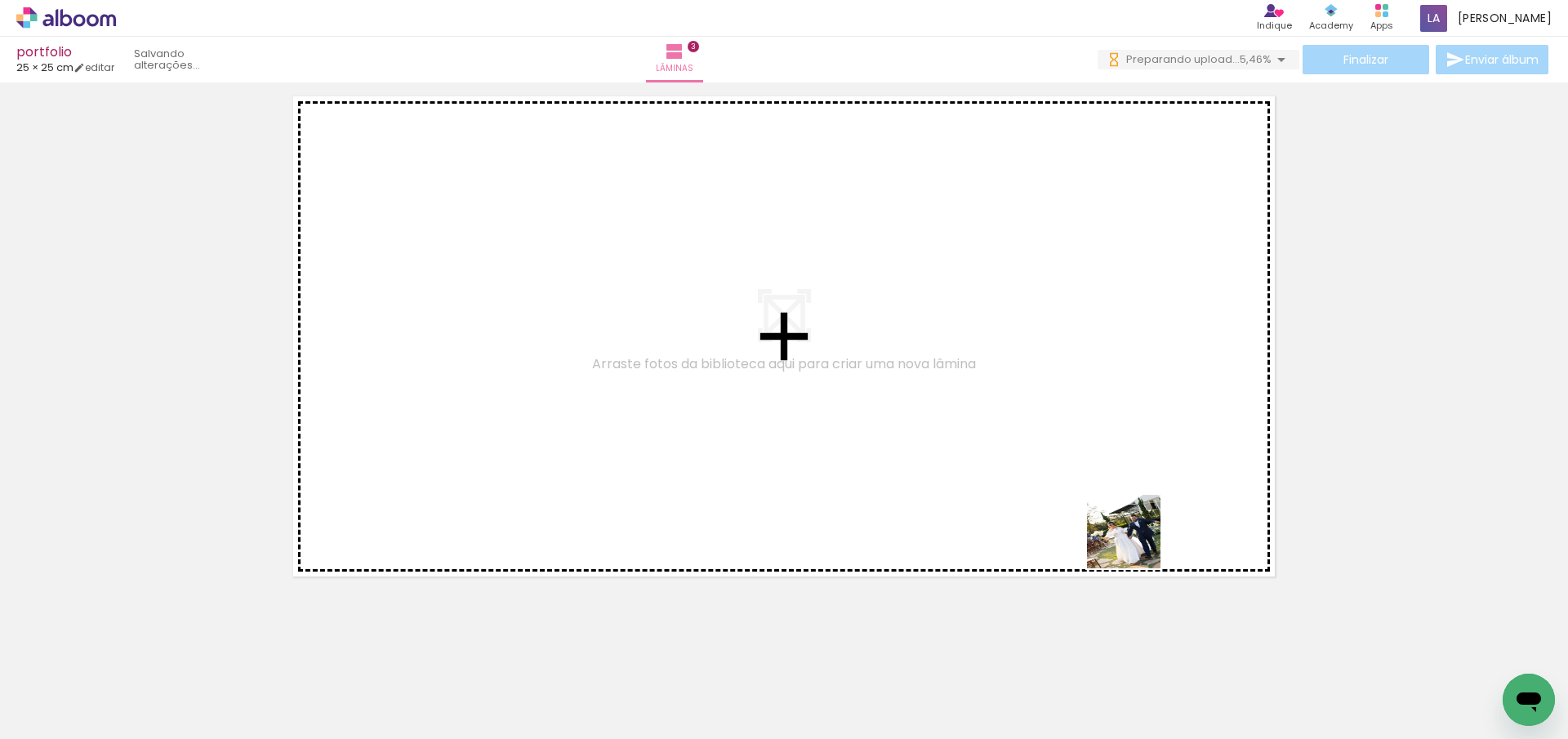
drag, startPoint x: 1232, startPoint y: 710, endPoint x: 1037, endPoint y: 498, distance: 288.0
click at [1094, 458] on quentale-workspace at bounding box center [784, 370] width 1568 height 739
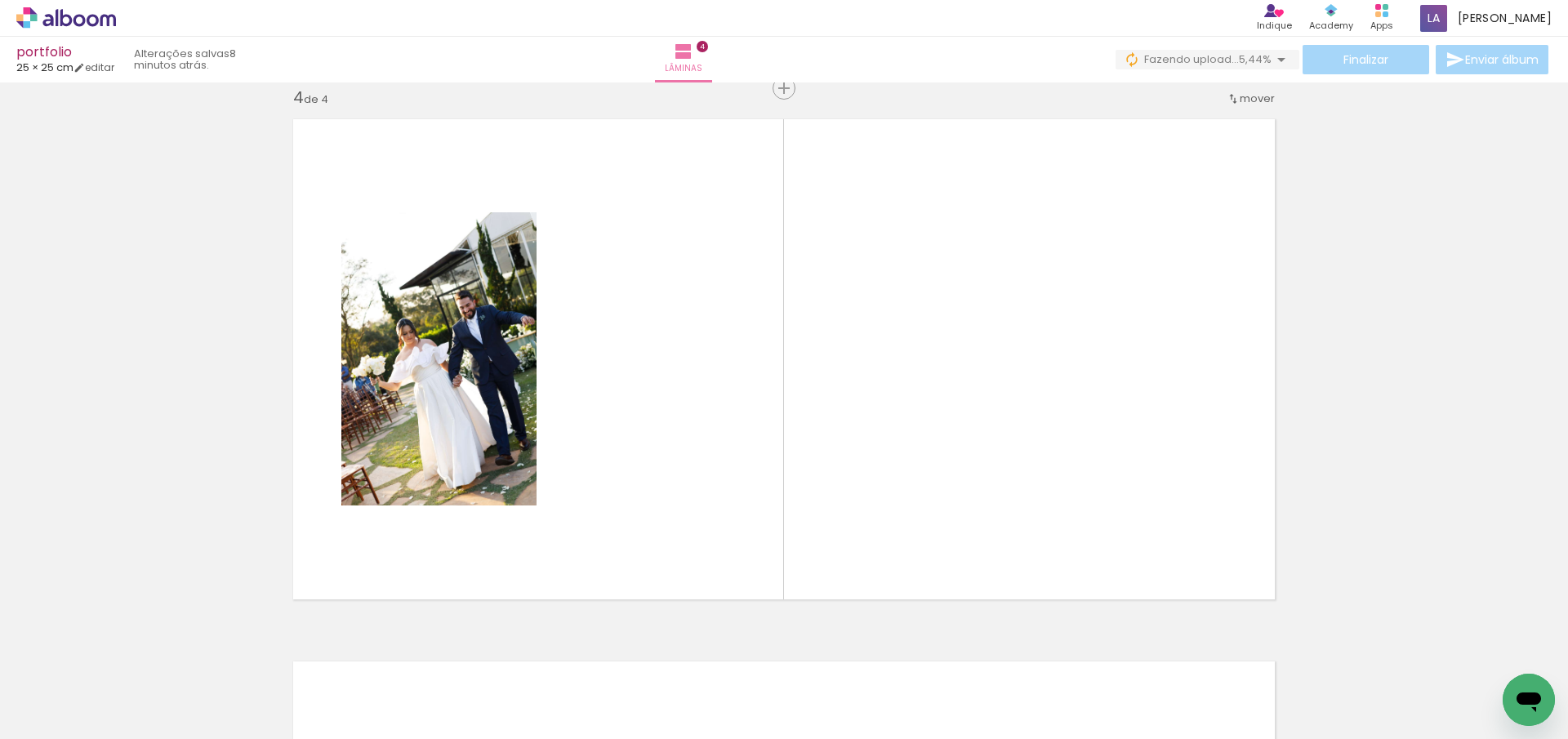
scroll to position [0, 23417]
drag, startPoint x: 1180, startPoint y: 706, endPoint x: 1176, endPoint y: 512, distance: 194.0
click at [1176, 511] on quentale-workspace at bounding box center [784, 370] width 1568 height 739
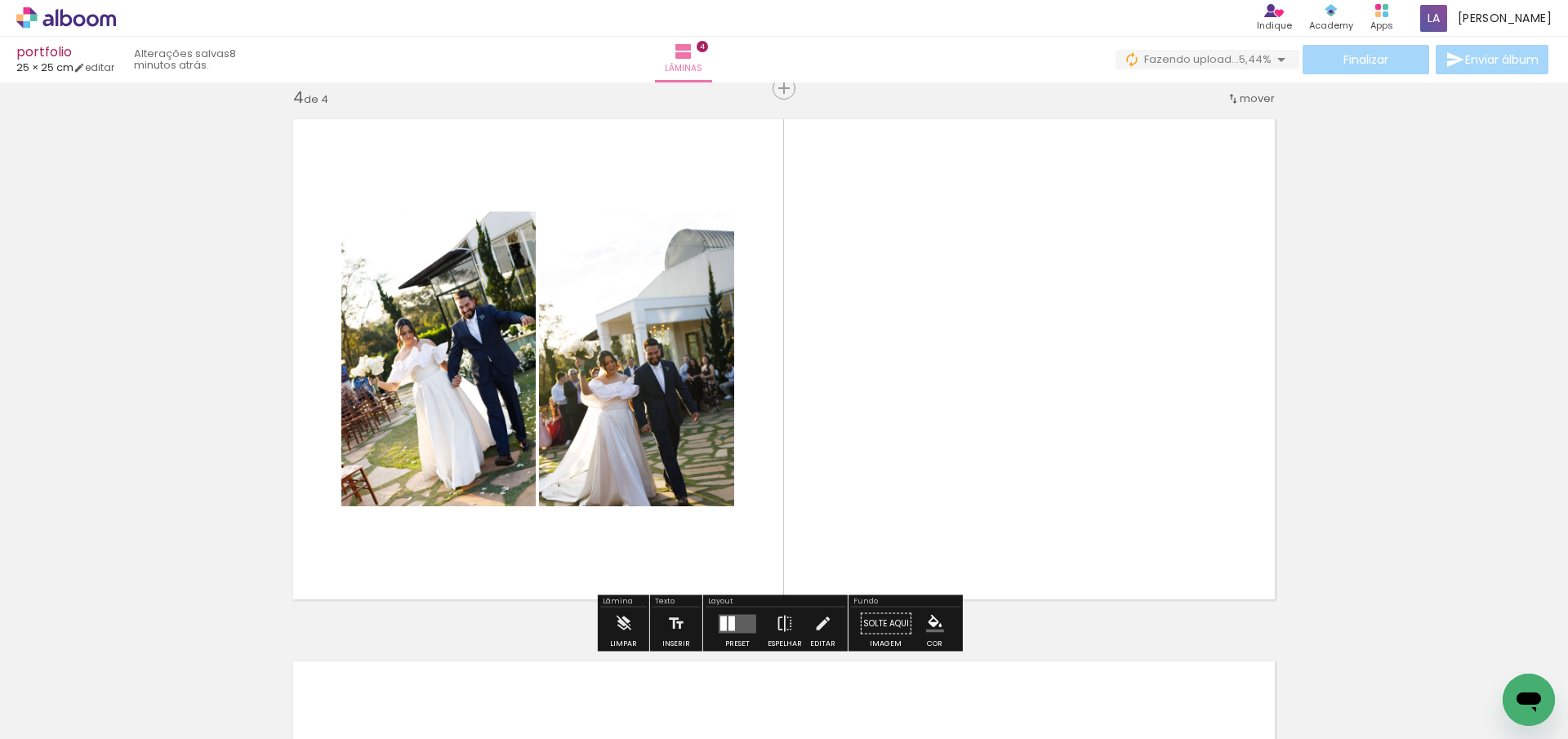
scroll to position [0, 23944]
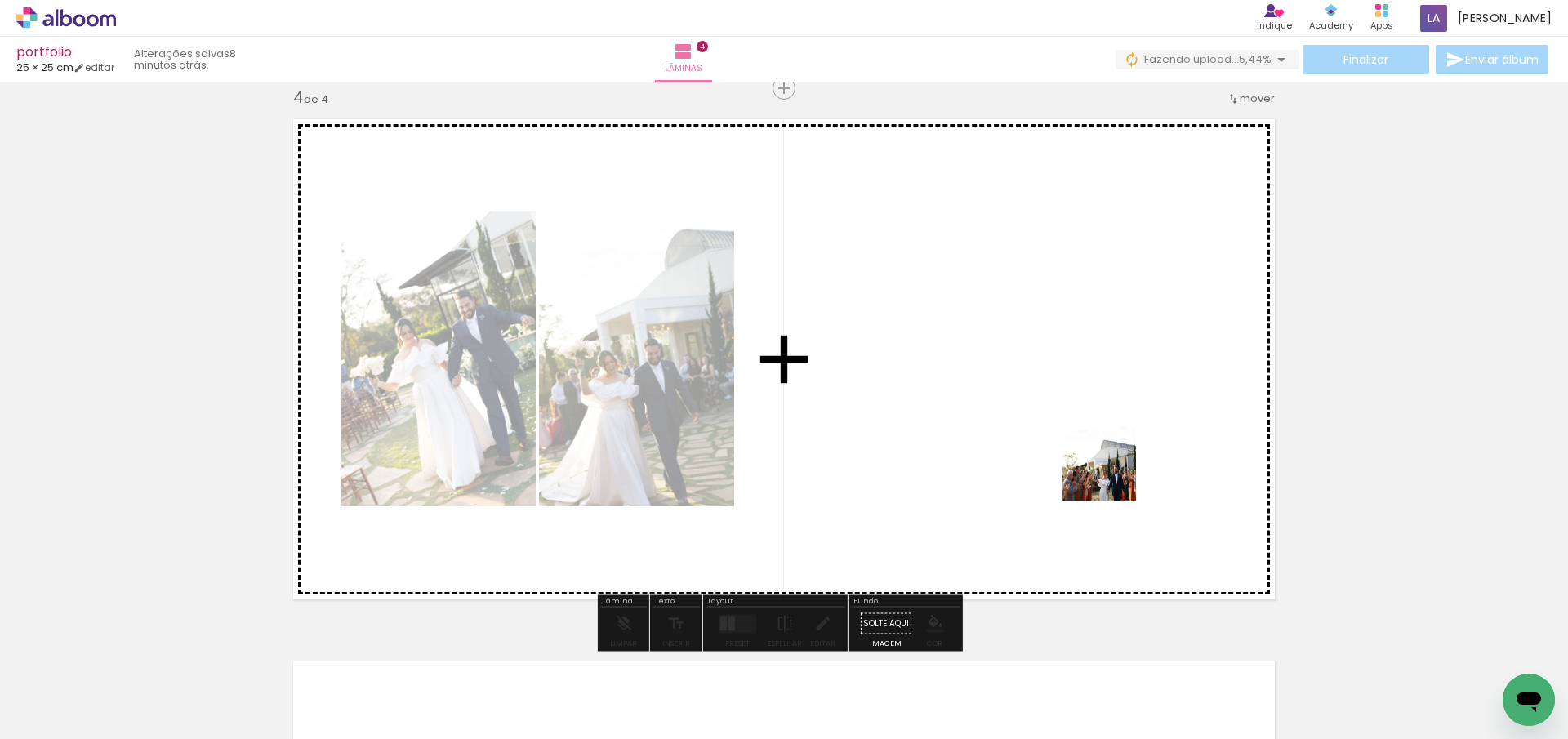
drag, startPoint x: 1114, startPoint y: 702, endPoint x: 1111, endPoint y: 476, distance: 226.0
click at [1111, 476] on quentale-workspace at bounding box center [784, 370] width 1568 height 739
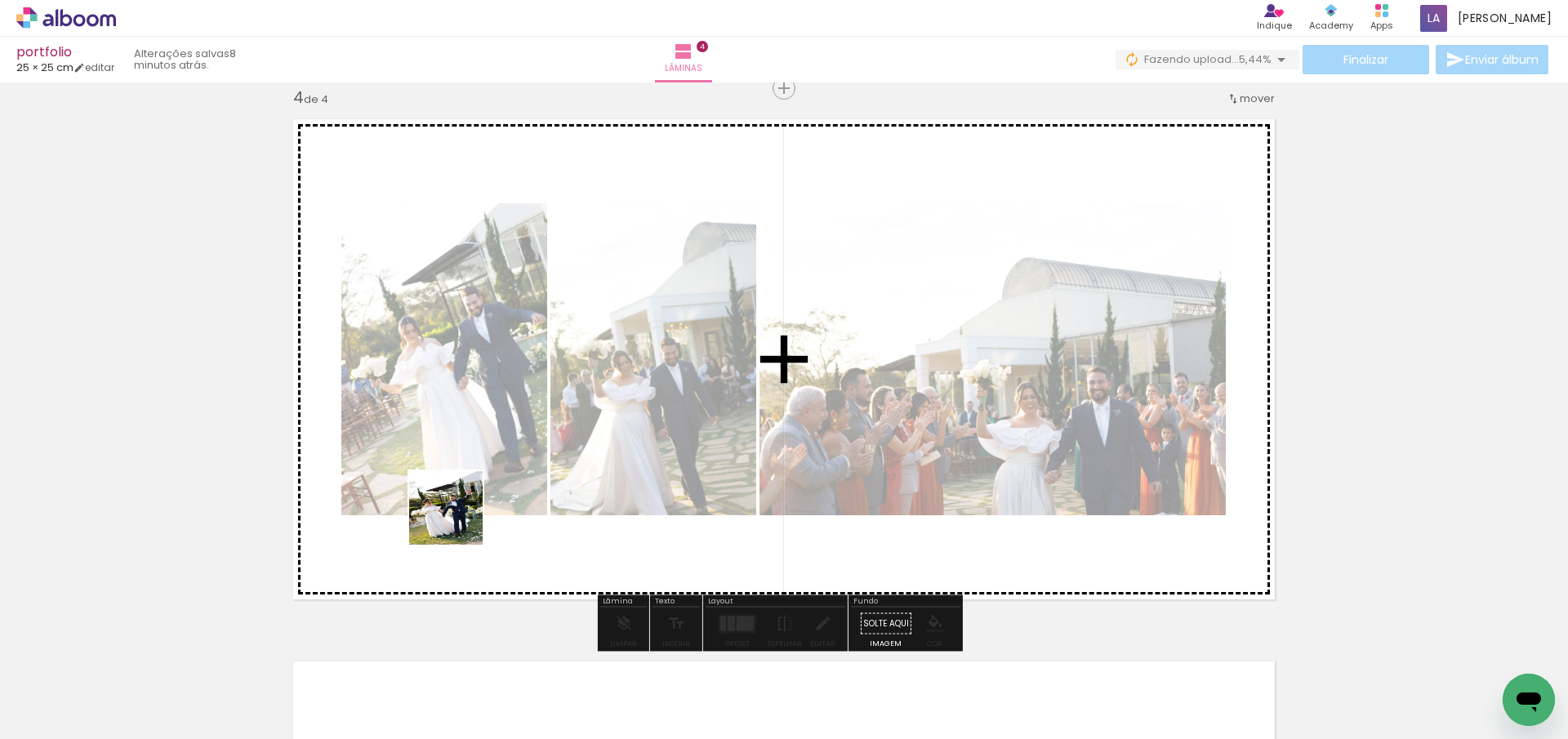
drag, startPoint x: 194, startPoint y: 687, endPoint x: 486, endPoint y: 488, distance: 353.4
click at [483, 491] on quentale-workspace at bounding box center [784, 370] width 1568 height 739
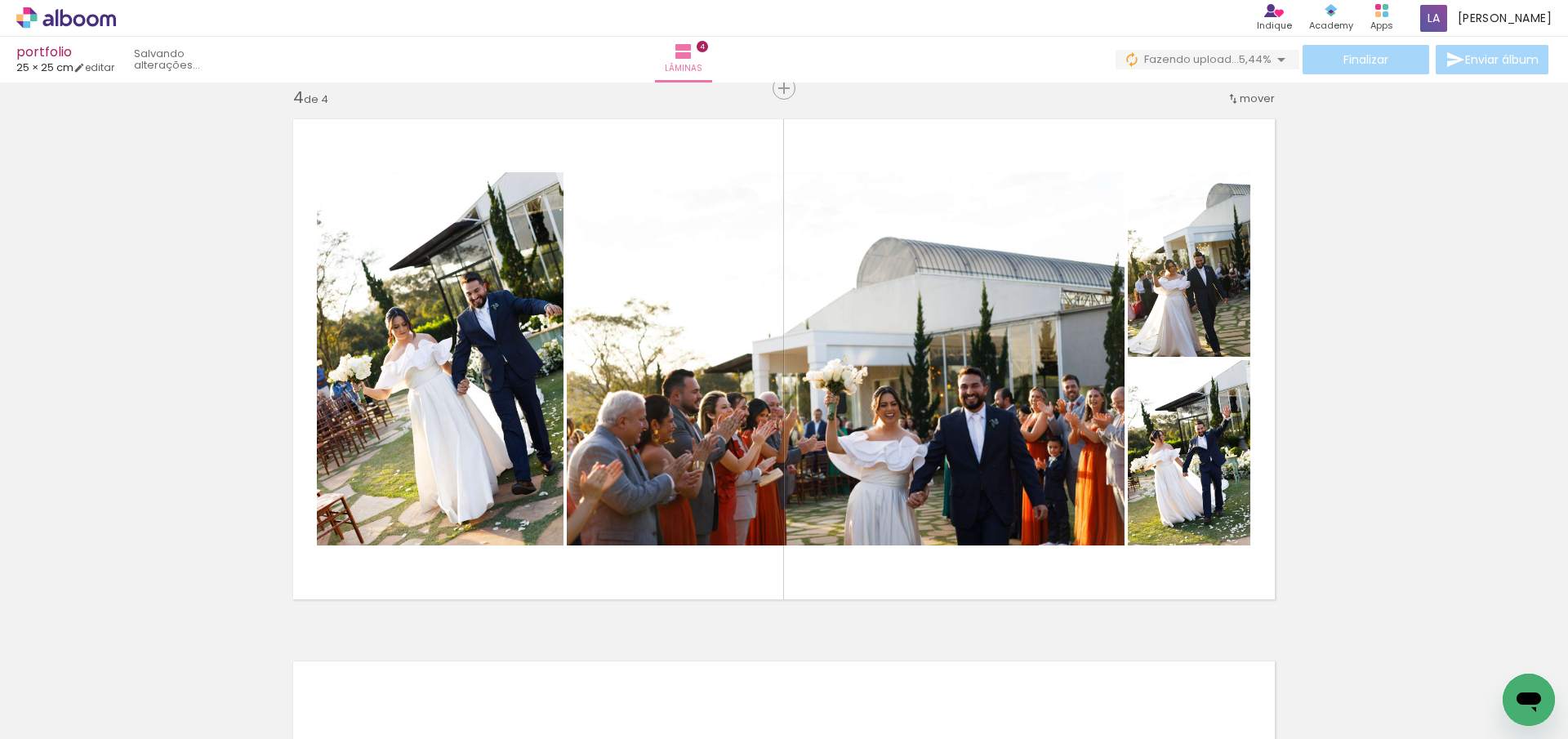
scroll to position [0, 22832]
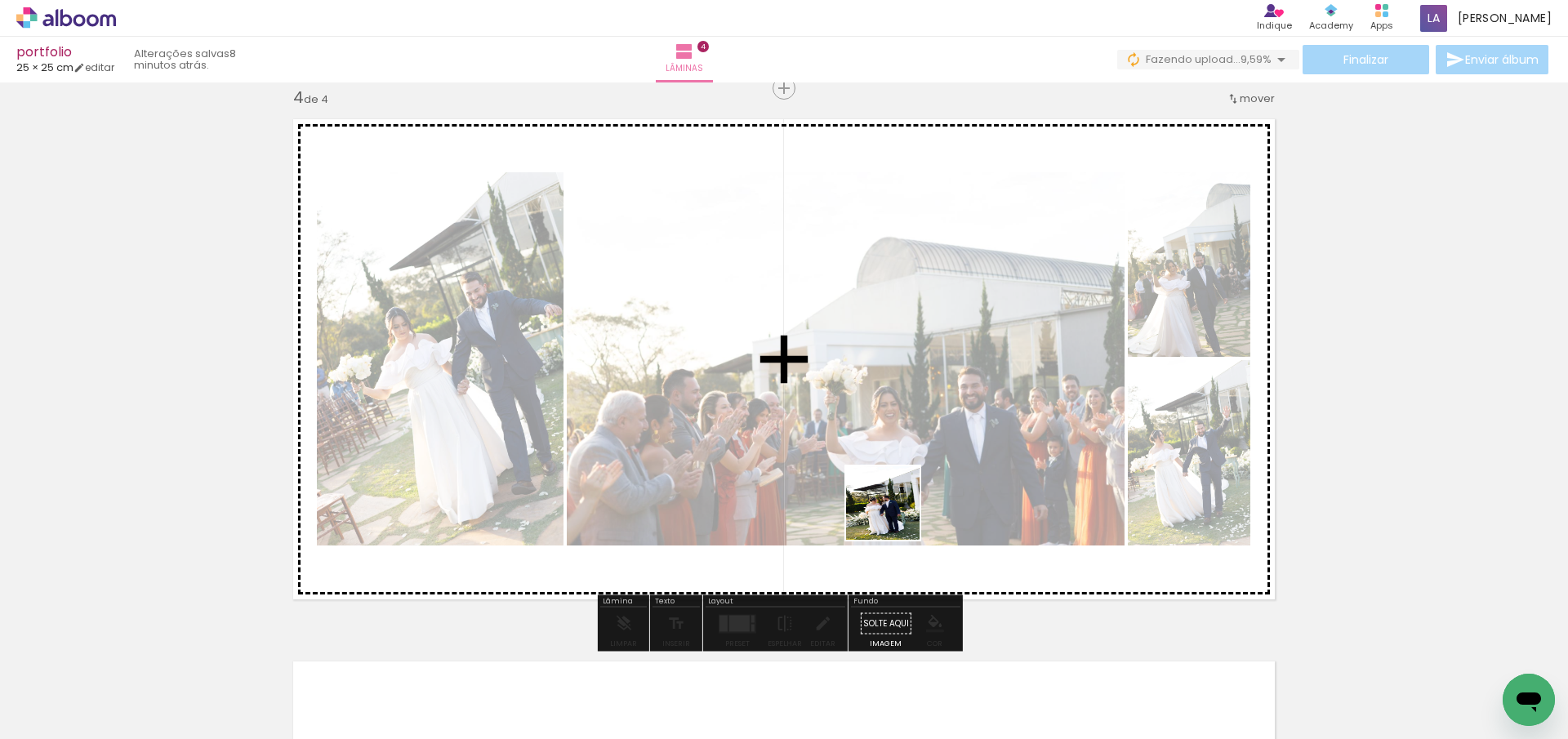
drag, startPoint x: 839, startPoint y: 697, endPoint x: 923, endPoint y: 432, distance: 278.0
click at [923, 432] on quentale-workspace at bounding box center [784, 370] width 1568 height 739
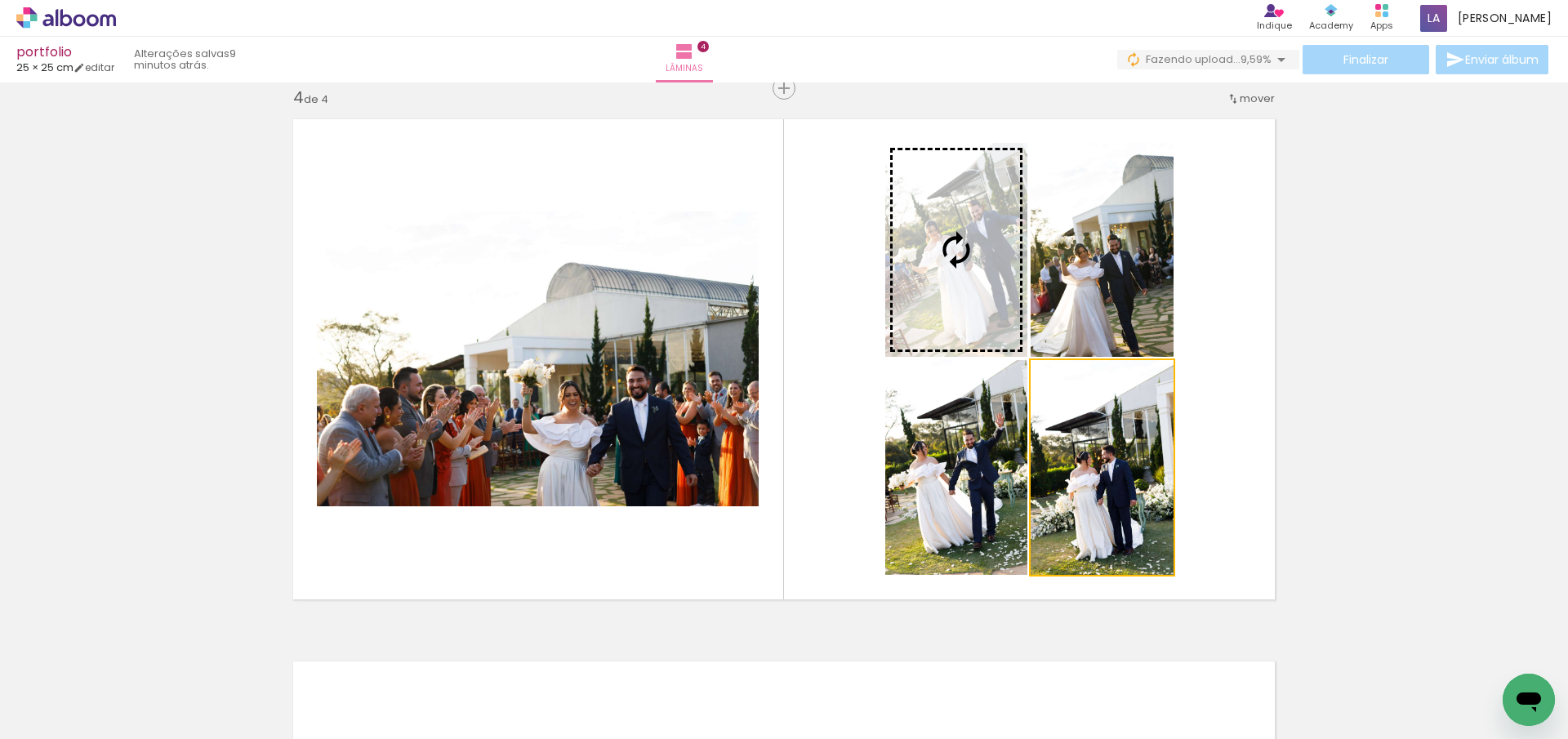
drag, startPoint x: 1125, startPoint y: 496, endPoint x: 925, endPoint y: 266, distance: 304.8
click at [0, 0] on slot at bounding box center [0, 0] width 0 height 0
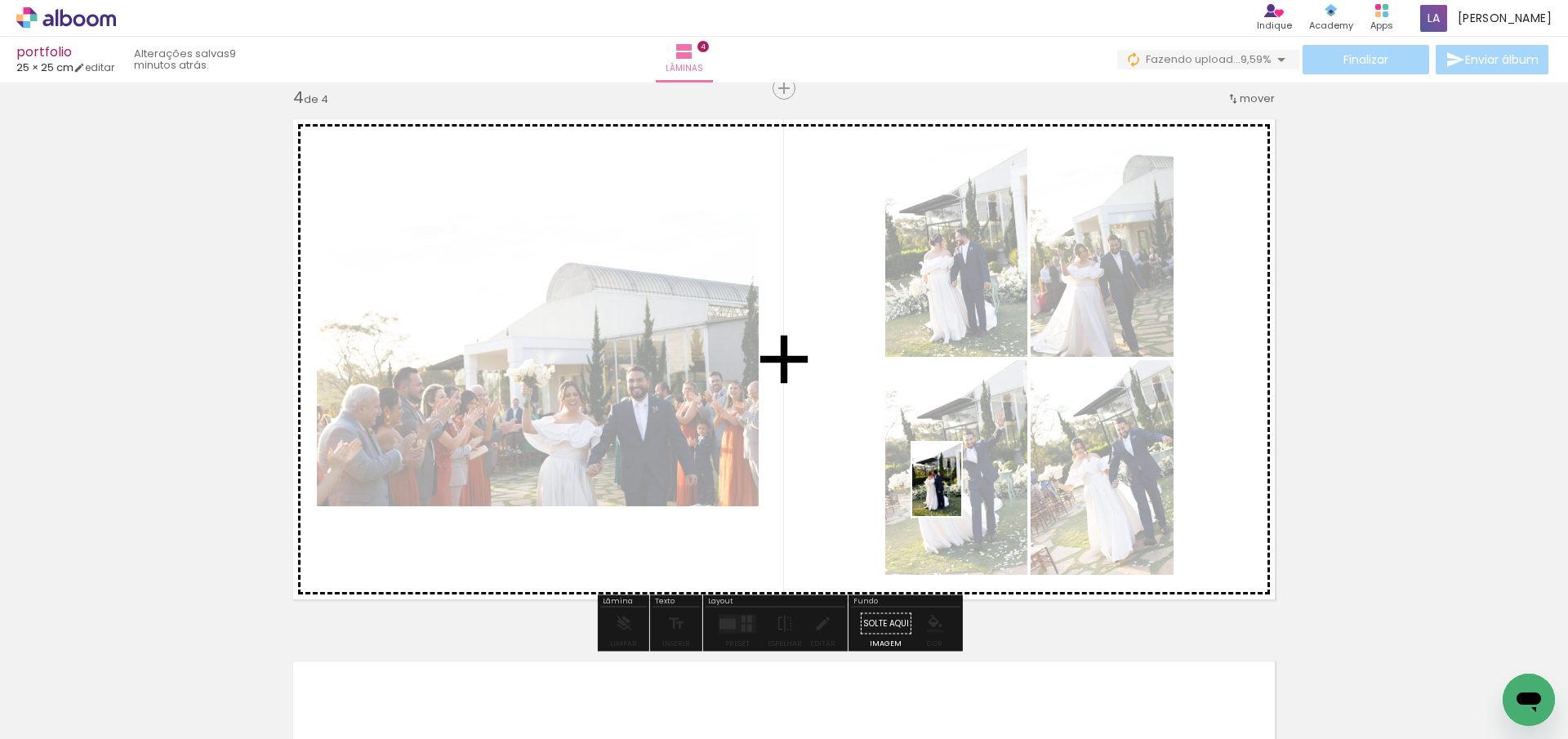
drag, startPoint x: 665, startPoint y: 708, endPoint x: 984, endPoint y: 463, distance: 402.2
click at [986, 463] on quentale-workspace at bounding box center [784, 370] width 1568 height 739
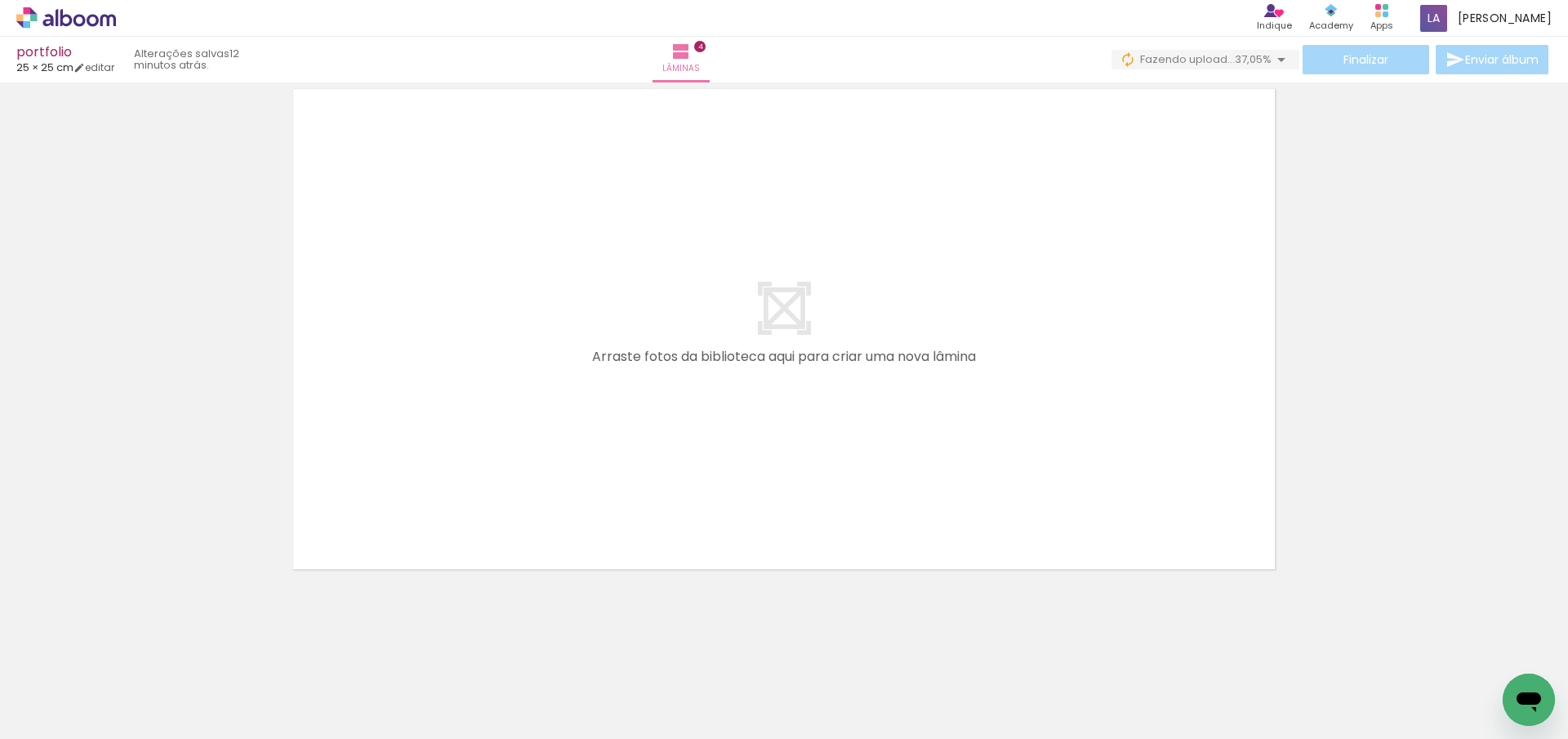
scroll to position [0, 29412]
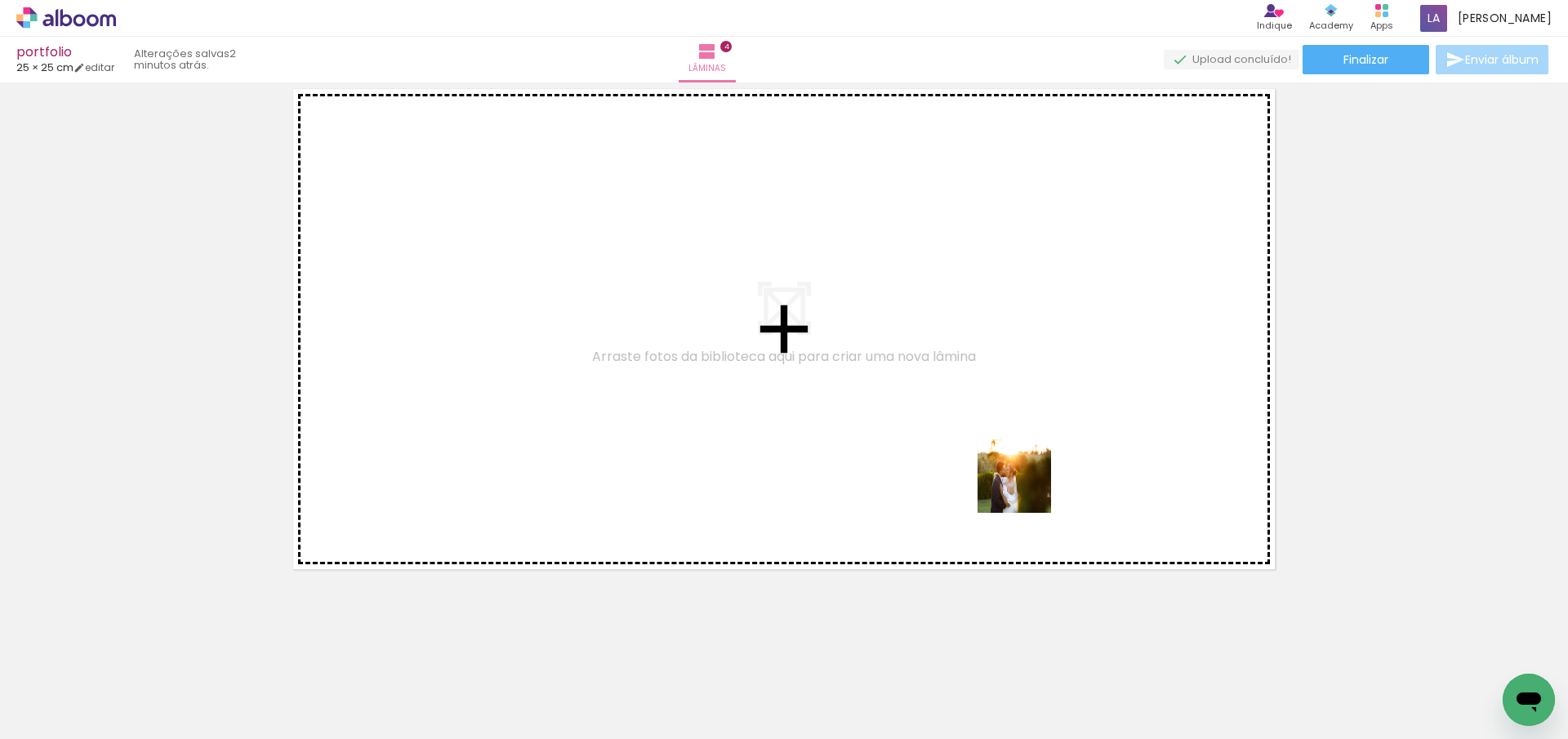
drag, startPoint x: 1029, startPoint y: 696, endPoint x: 1027, endPoint y: 488, distance: 208.0
click at [1027, 488] on quentale-workspace at bounding box center [784, 370] width 1568 height 739
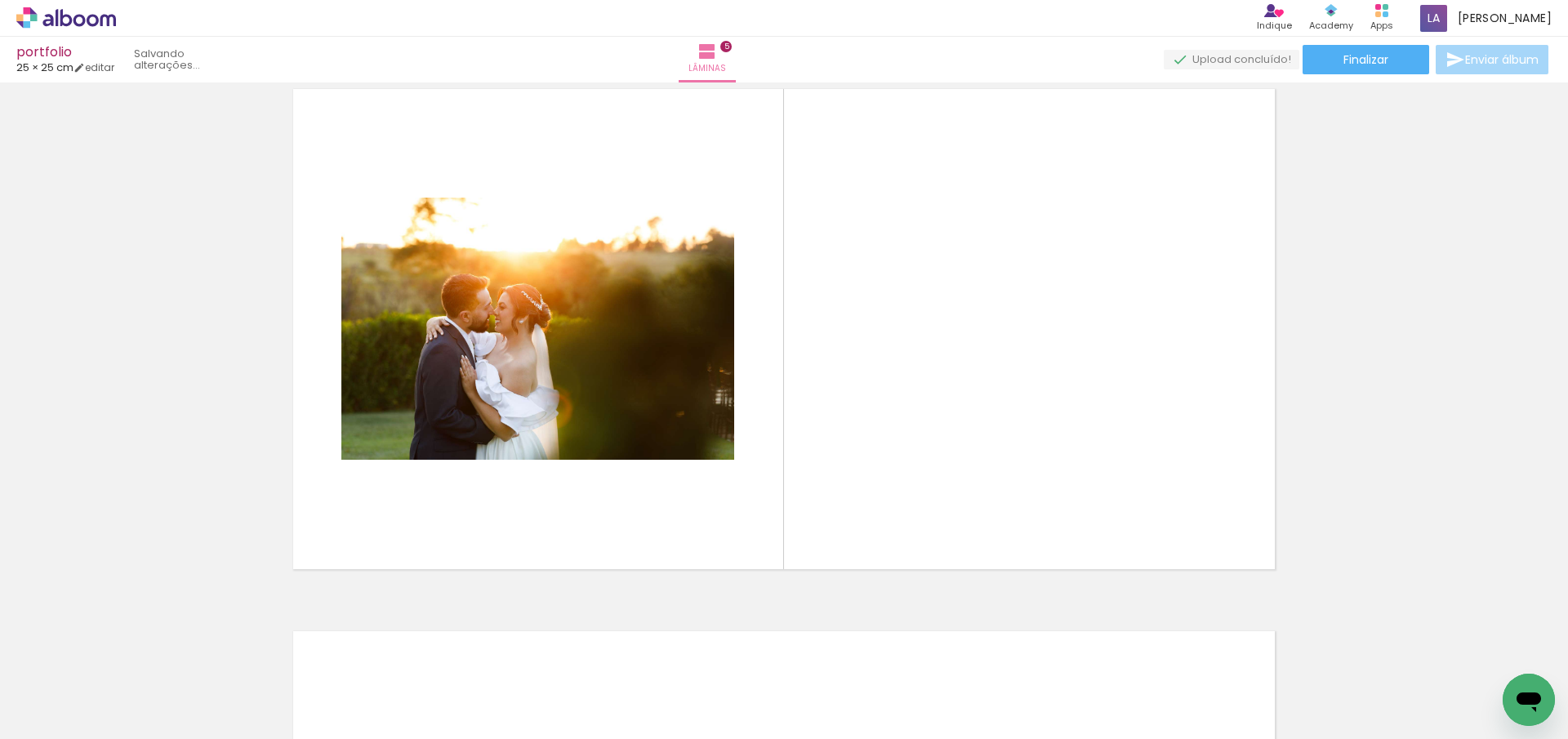
scroll to position [2191, 0]
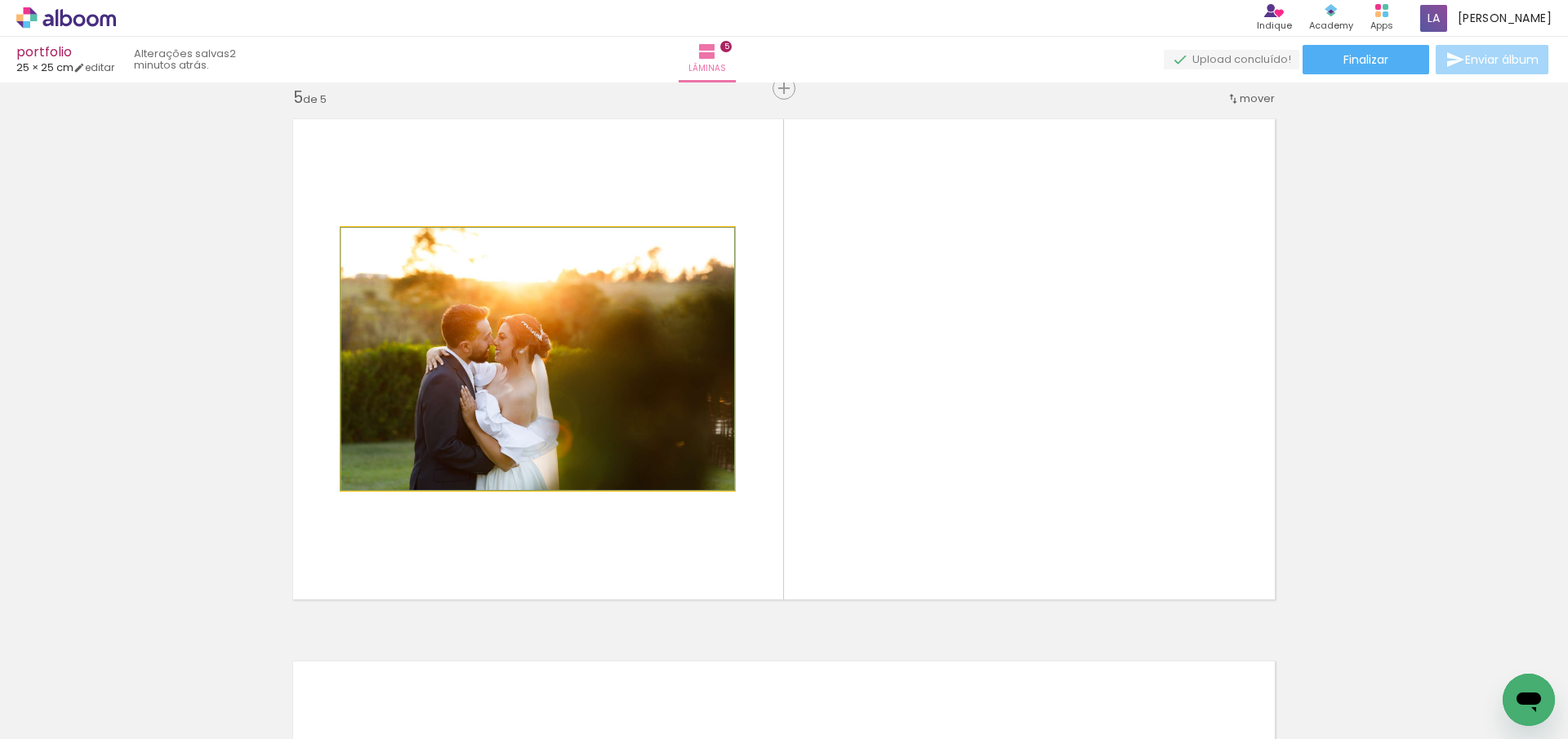
drag, startPoint x: 377, startPoint y: 247, endPoint x: 817, endPoint y: 255, distance: 440.1
type paper-slider "100"
click at [301, 250] on quentale-layouter at bounding box center [783, 359] width 1002 height 502
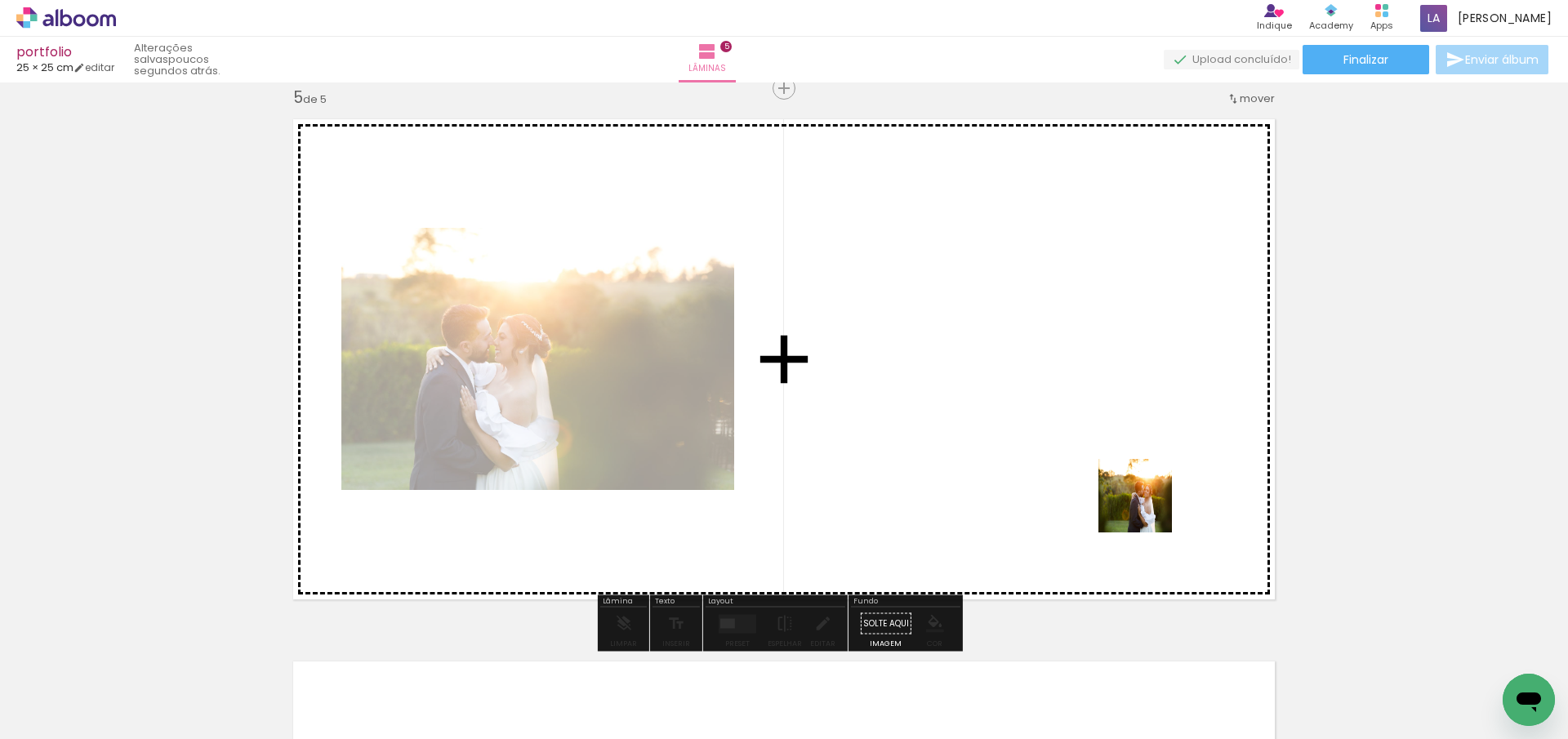
drag, startPoint x: 1216, startPoint y: 689, endPoint x: 1144, endPoint y: 503, distance: 199.4
click at [1144, 503] on quentale-workspace at bounding box center [784, 370] width 1568 height 739
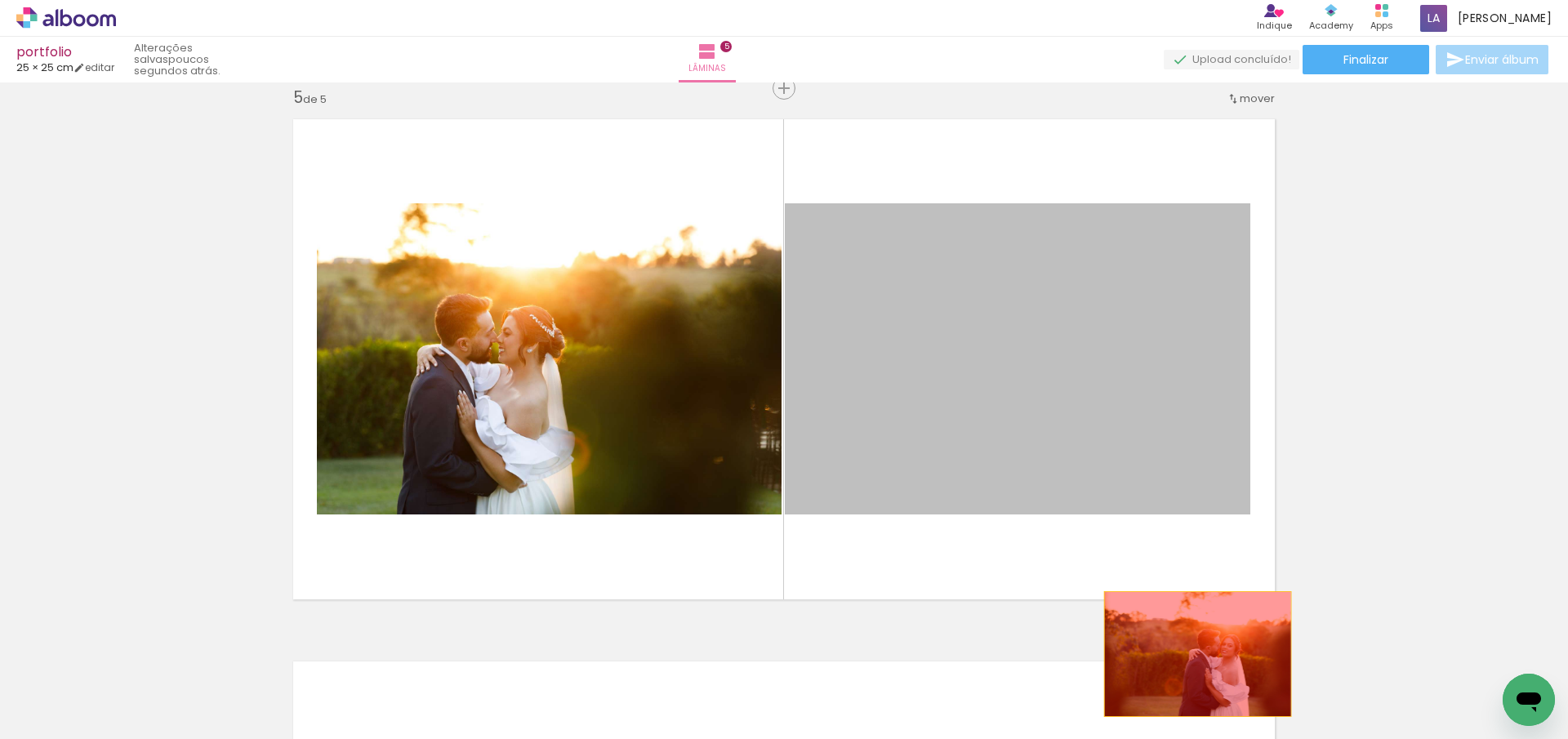
drag, startPoint x: 1133, startPoint y: 391, endPoint x: 1196, endPoint y: 674, distance: 289.9
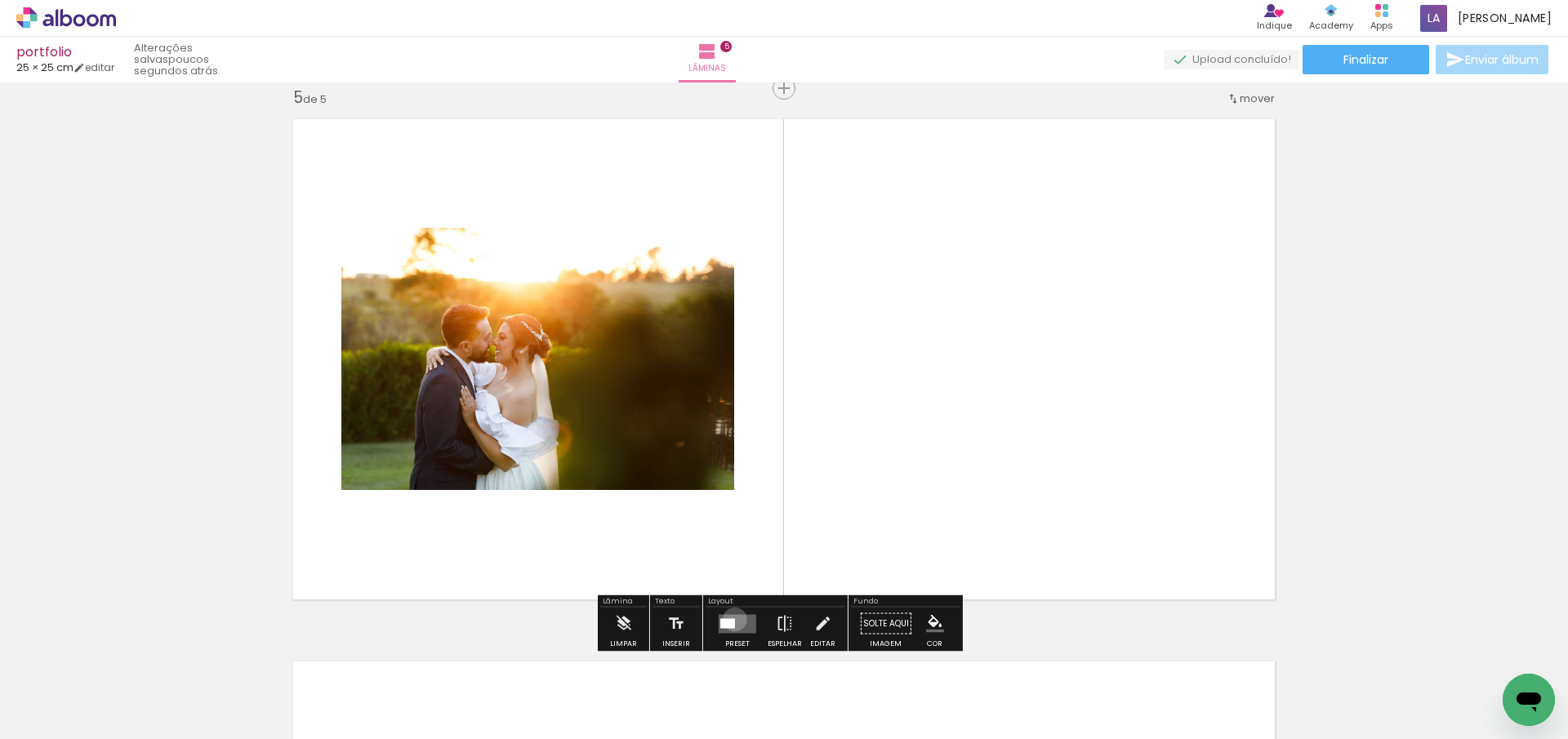
click at [731, 619] on quentale-layouter at bounding box center [737, 623] width 38 height 18
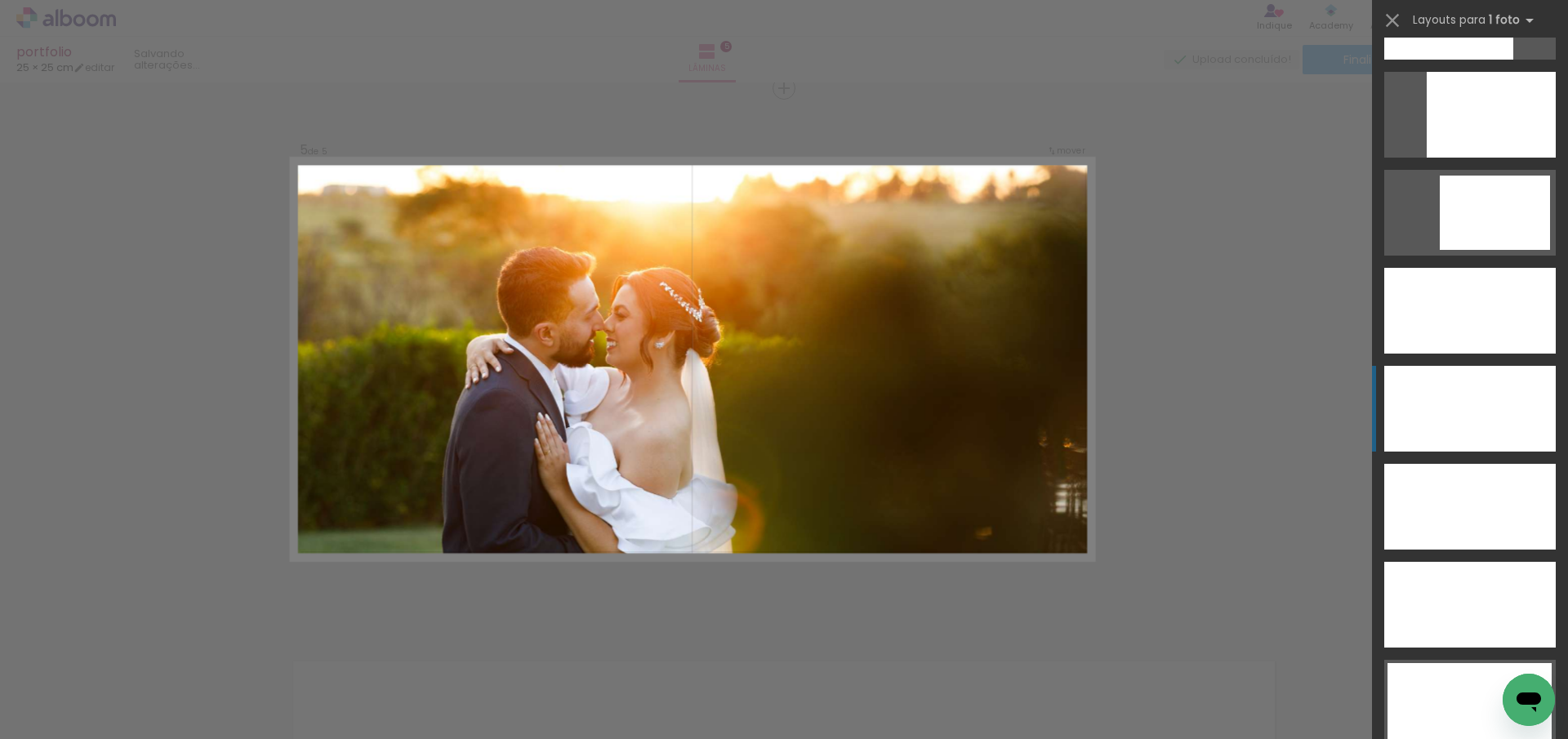
scroll to position [4612, 0]
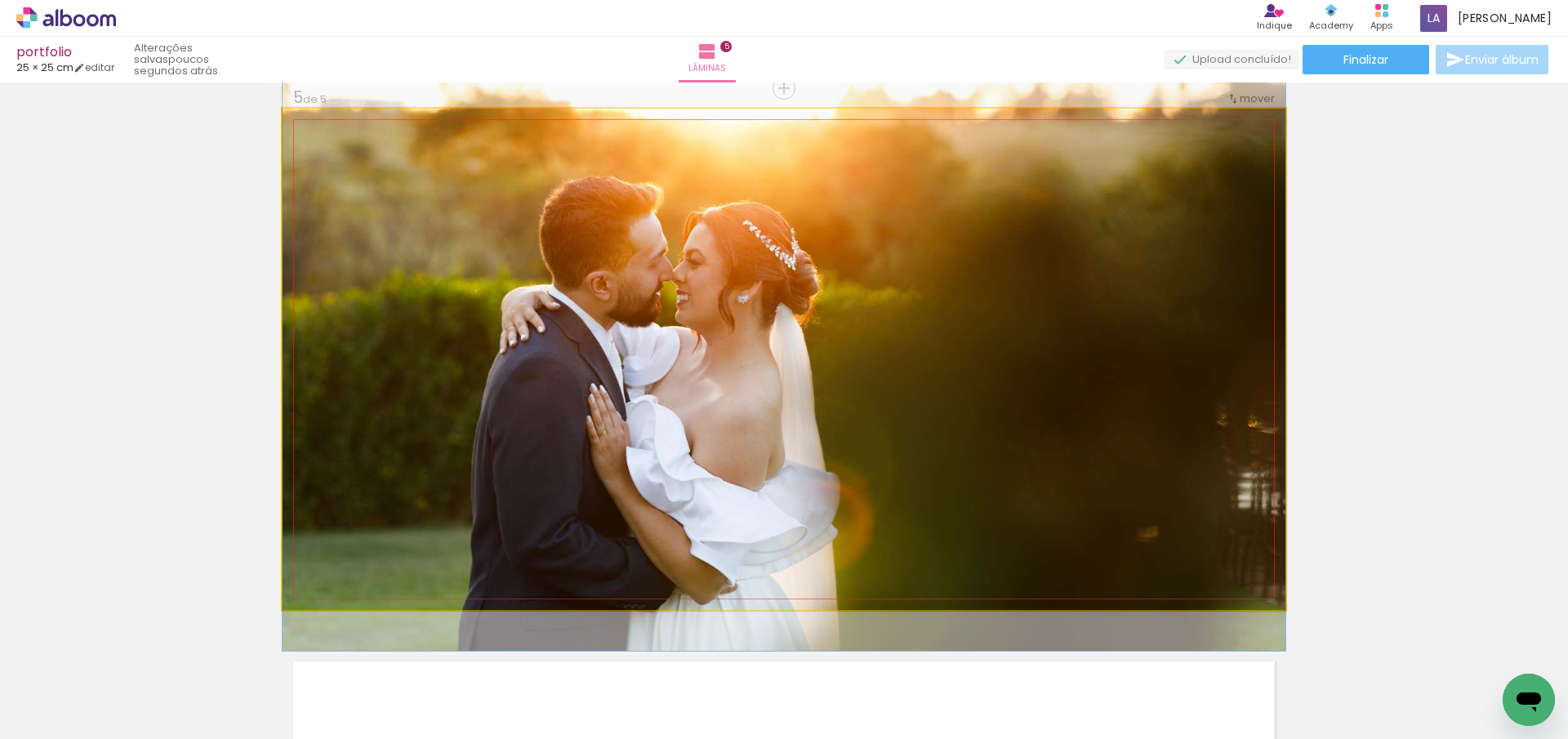
drag, startPoint x: 1092, startPoint y: 359, endPoint x: 1089, endPoint y: 316, distance: 43.1
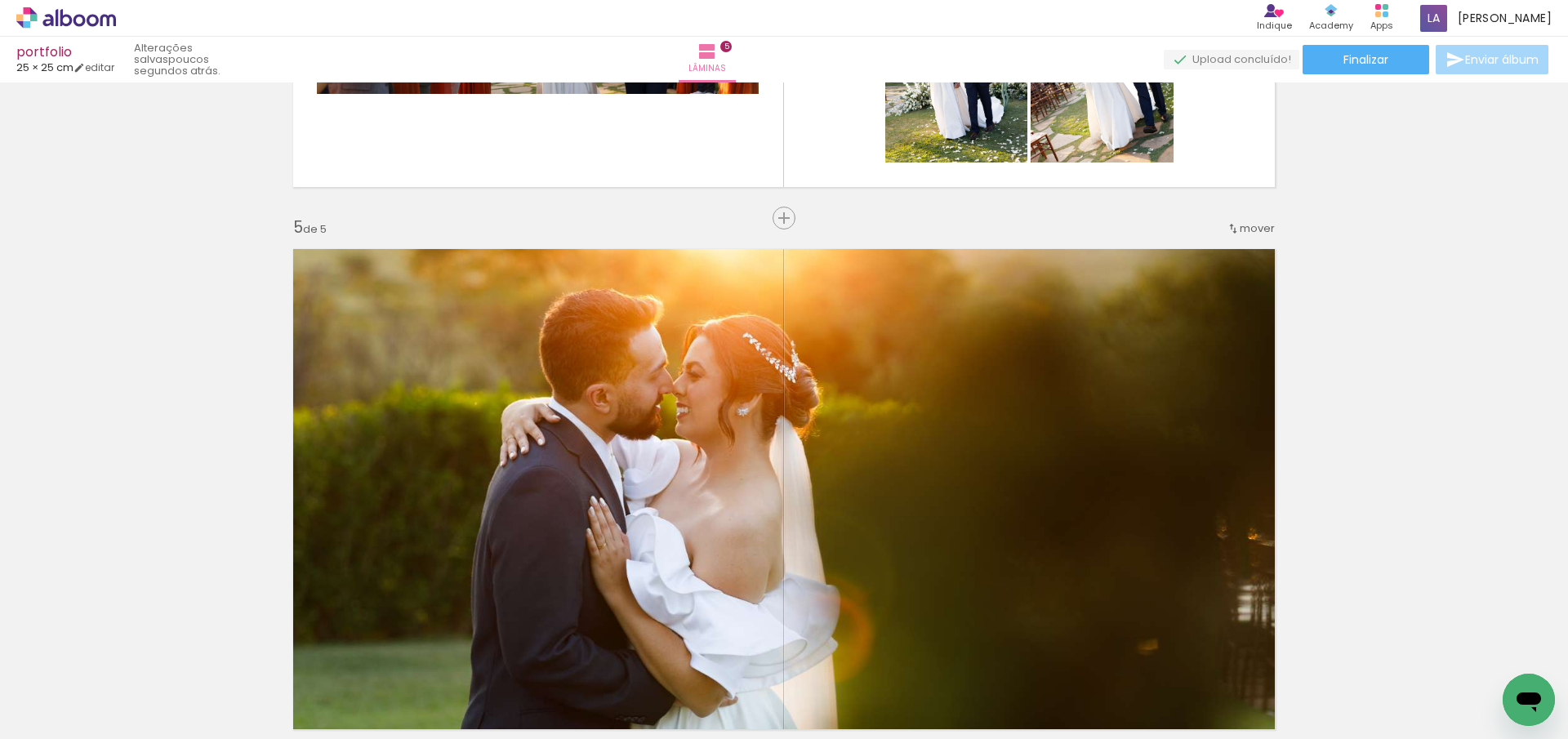
scroll to position [2060, 0]
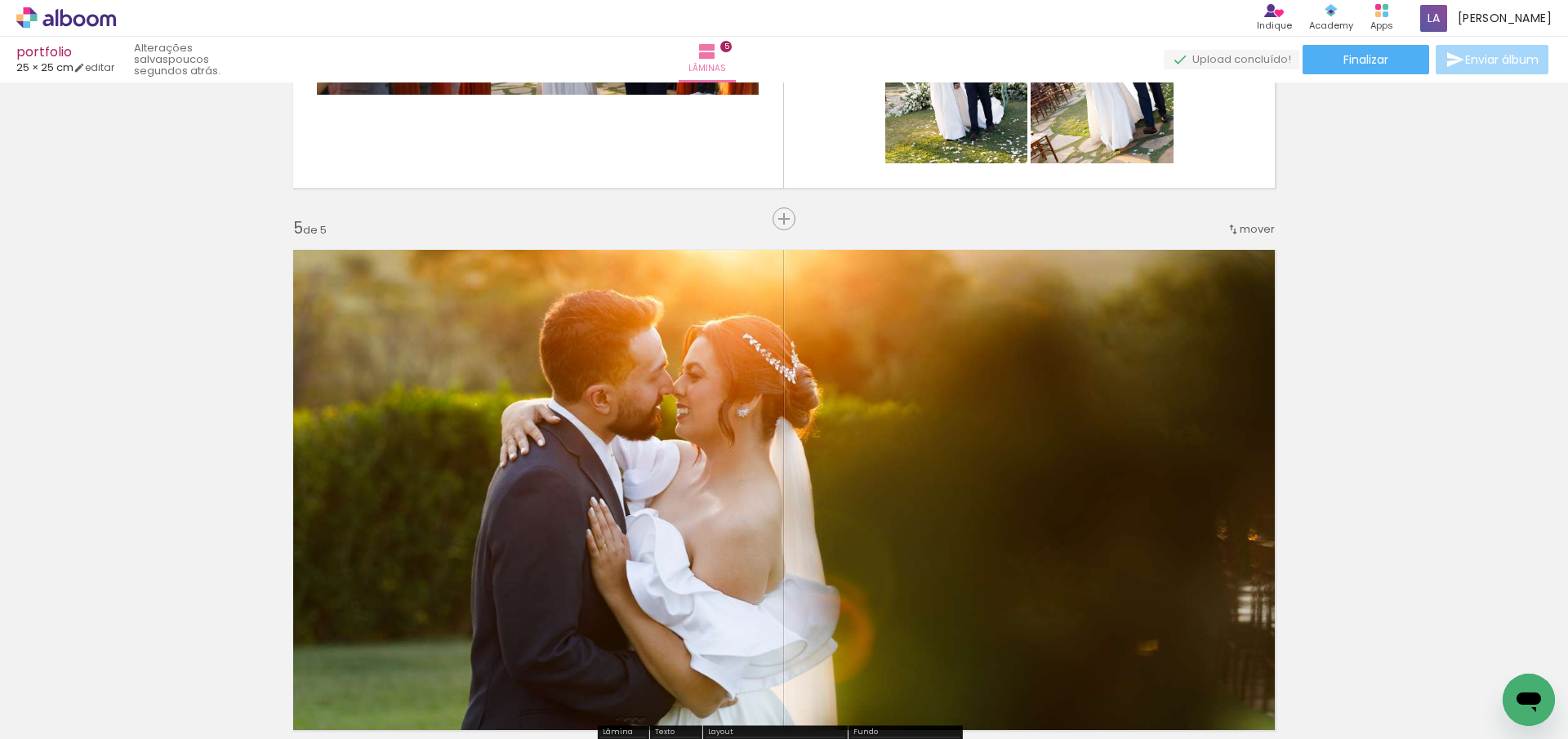
click at [1250, 229] on span "mover" at bounding box center [1257, 229] width 35 height 15
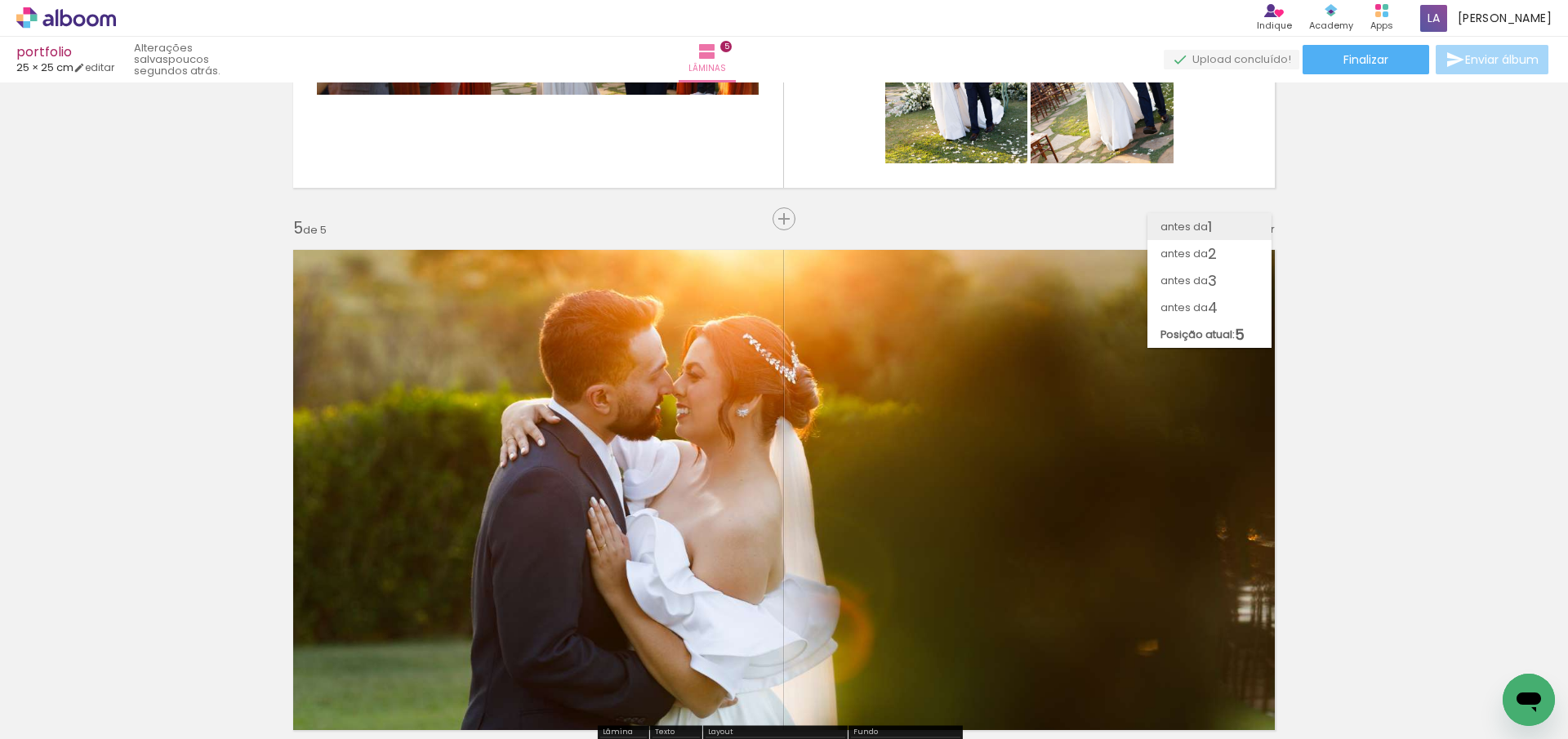
click at [1224, 229] on paper-item "antes da 1" at bounding box center [1209, 226] width 124 height 27
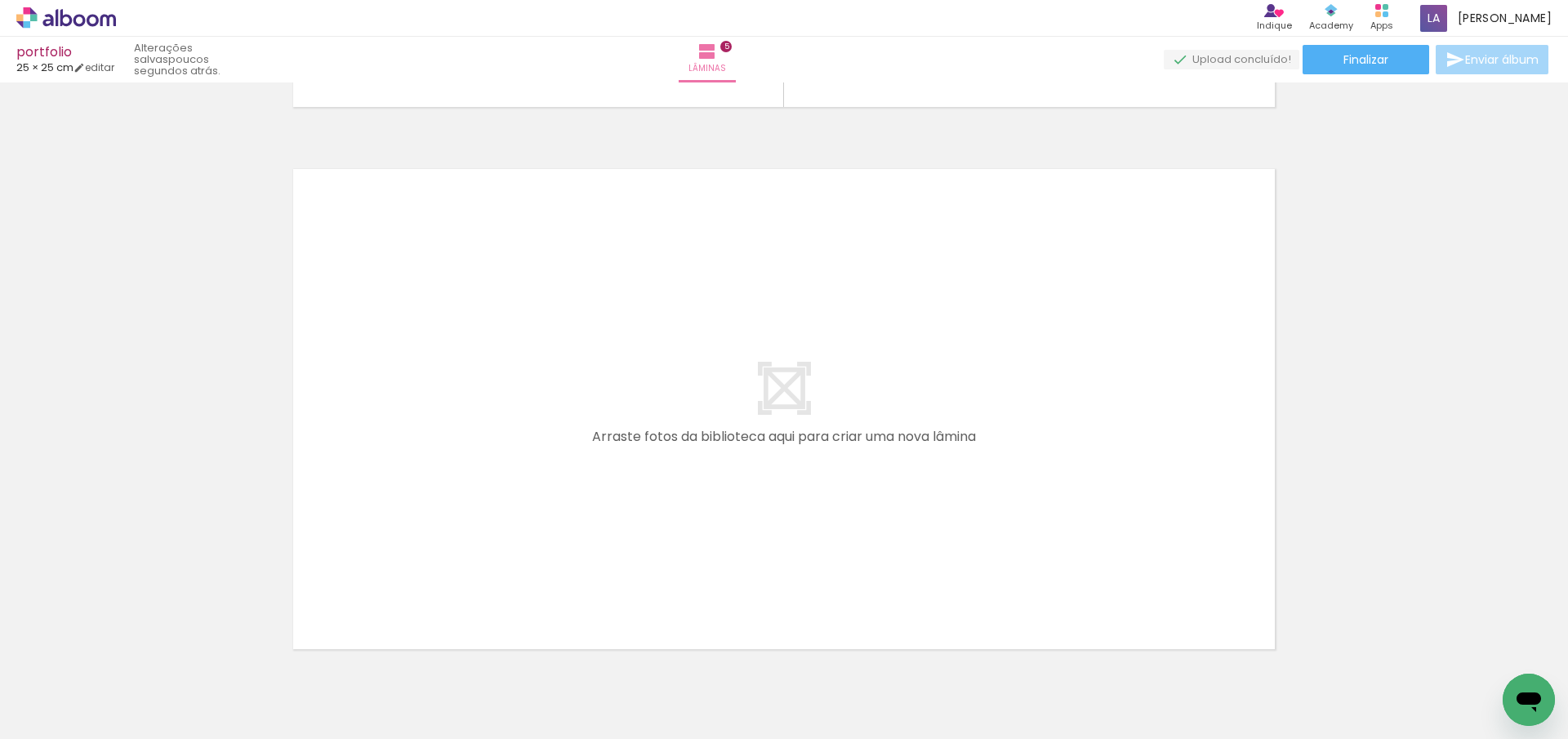
scroll to position [2764, 0]
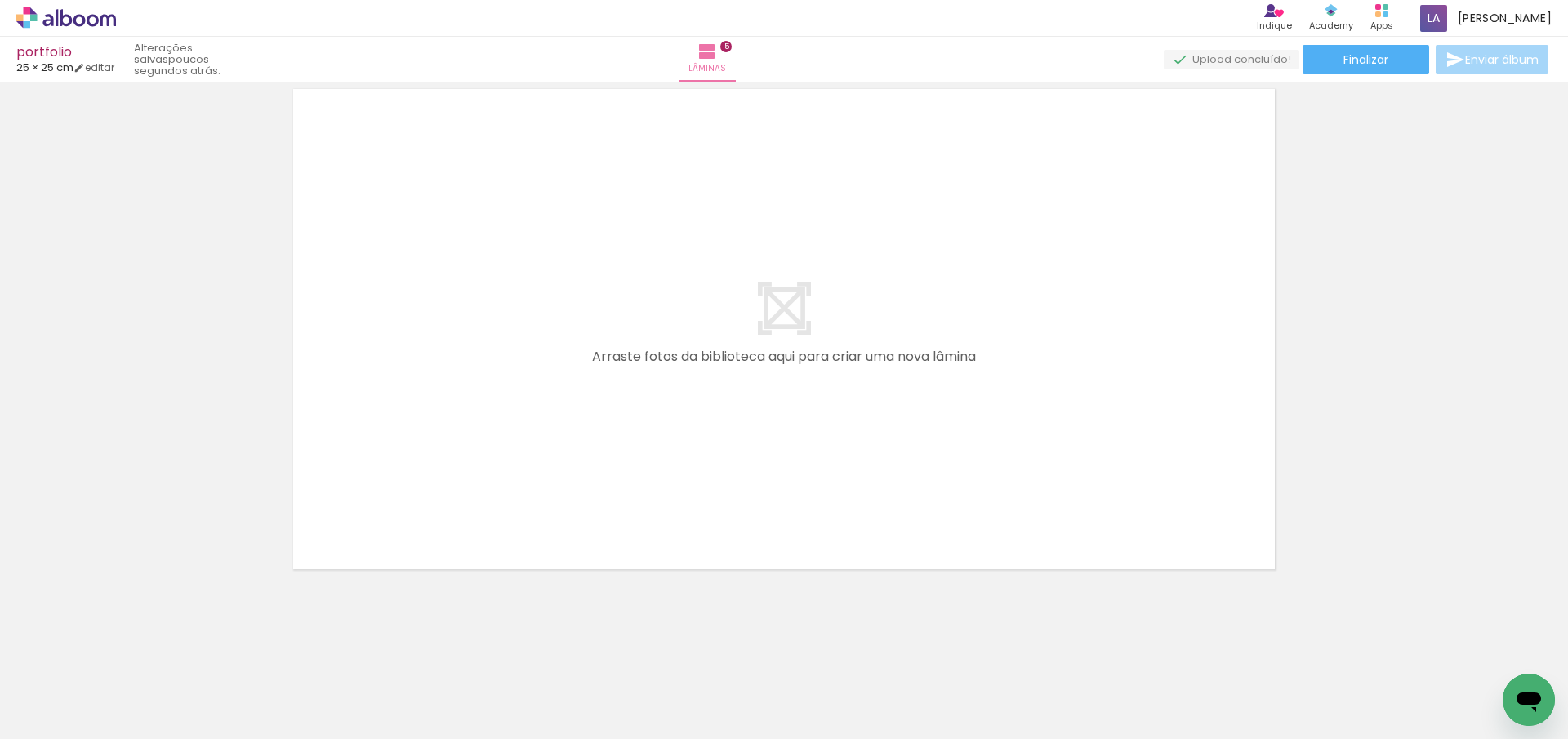
click at [36, 720] on span "Adicionar Fotos" at bounding box center [58, 717] width 49 height 18
click at [0, 0] on input "file" at bounding box center [0, 0] width 0 height 0
click at [63, 714] on span "Adicionar Fotos" at bounding box center [58, 717] width 49 height 18
click at [0, 0] on input "file" at bounding box center [0, 0] width 0 height 0
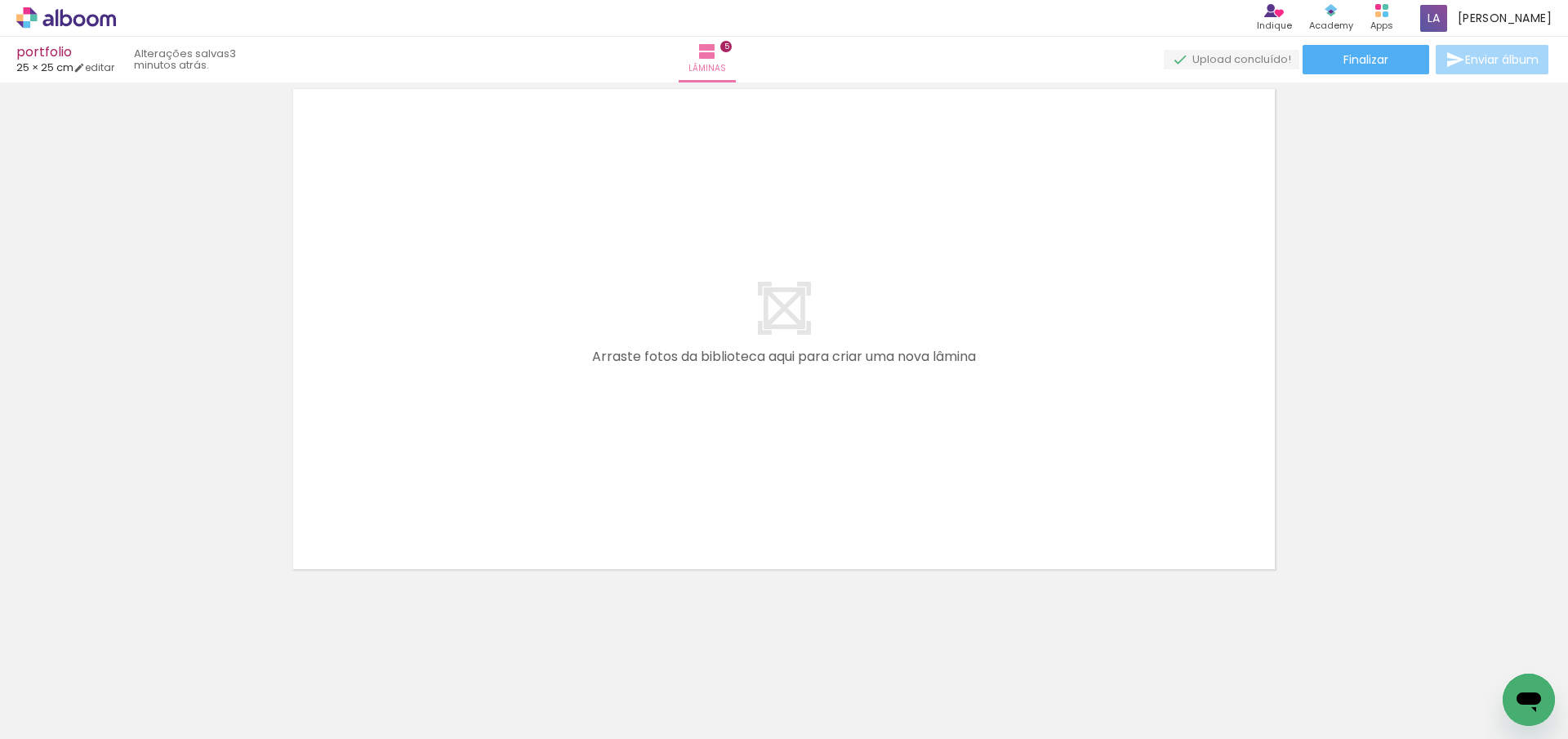
scroll to position [0, 35143]
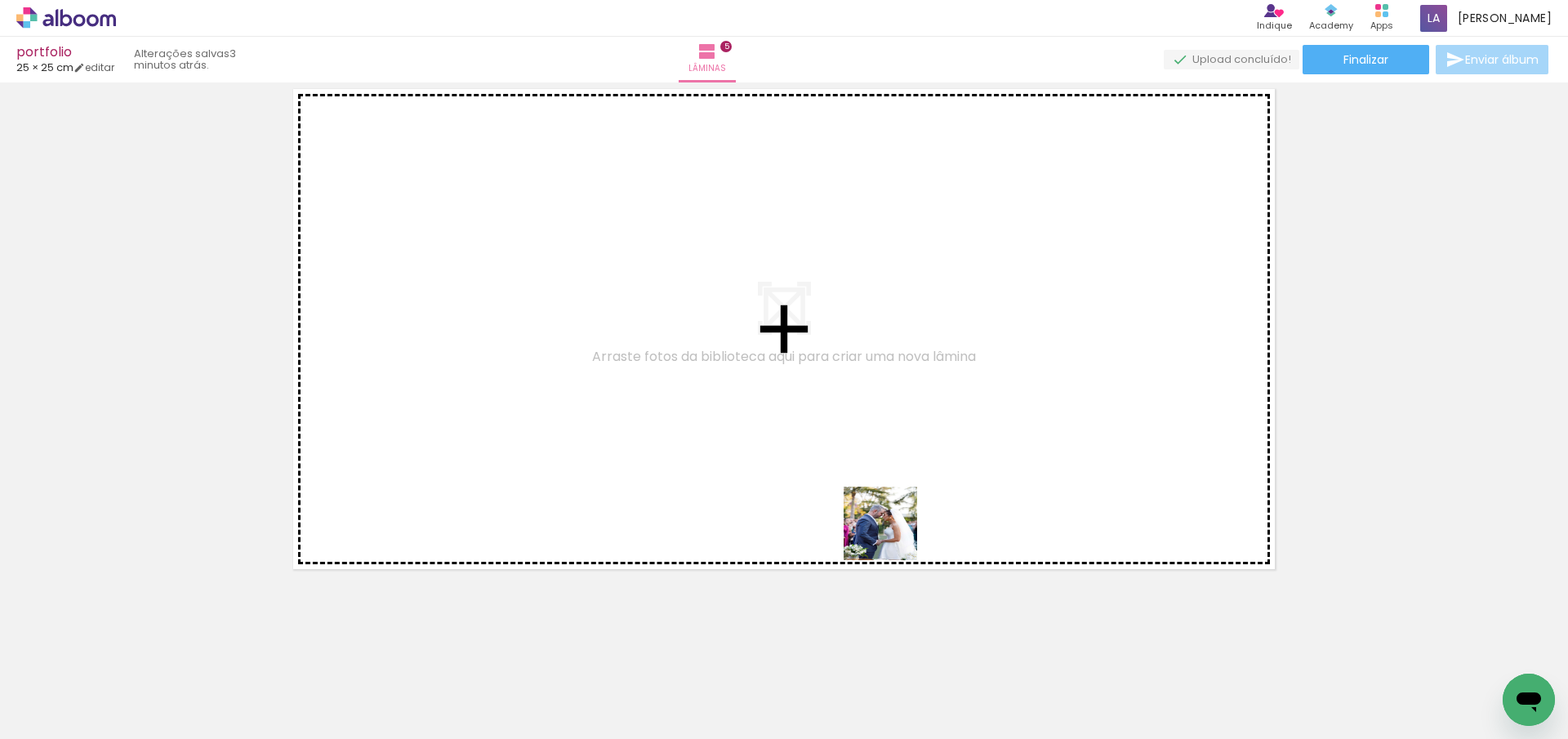
drag, startPoint x: 887, startPoint y: 705, endPoint x: 883, endPoint y: 507, distance: 198.0
click at [883, 507] on quentale-workspace at bounding box center [784, 370] width 1568 height 739
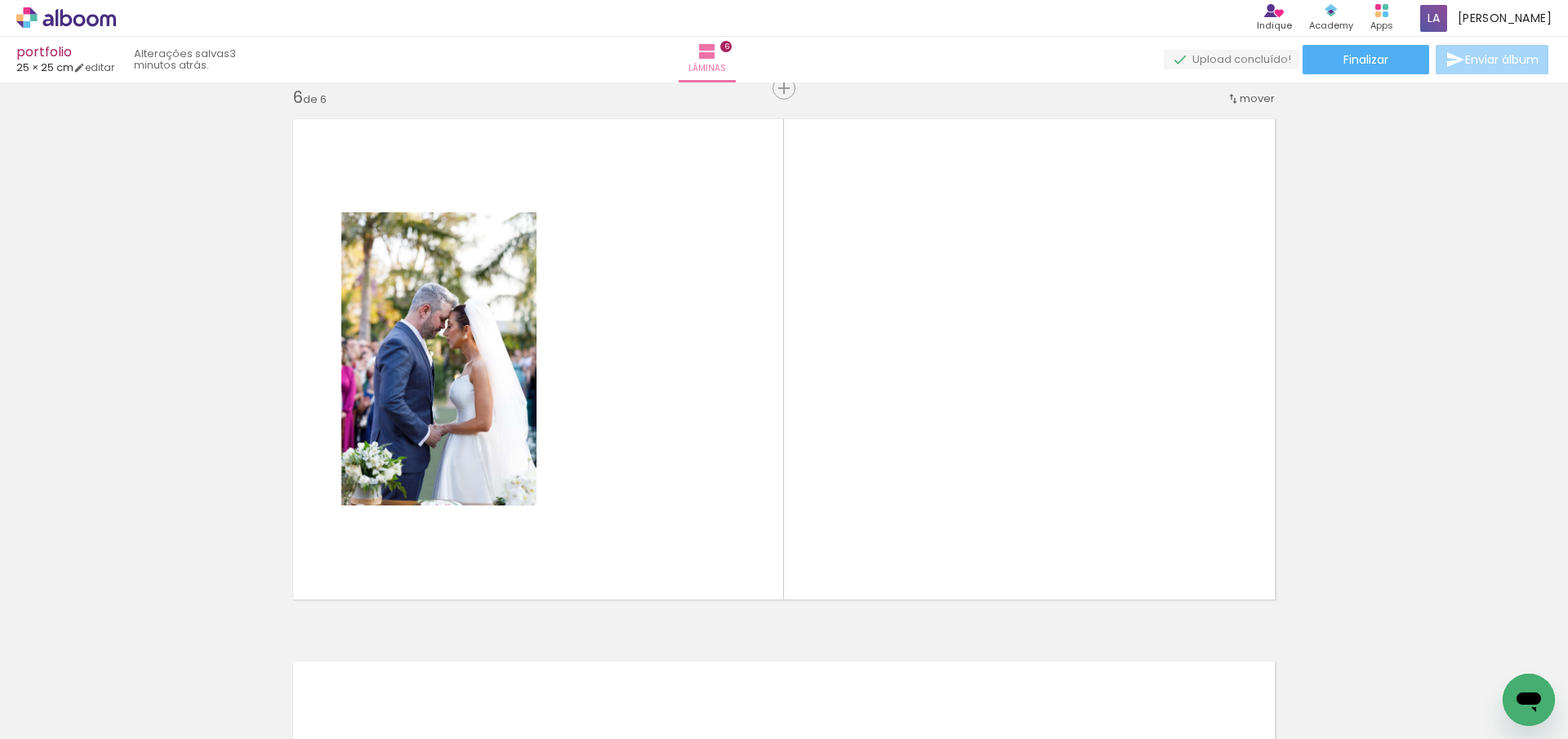
scroll to position [0, 34342]
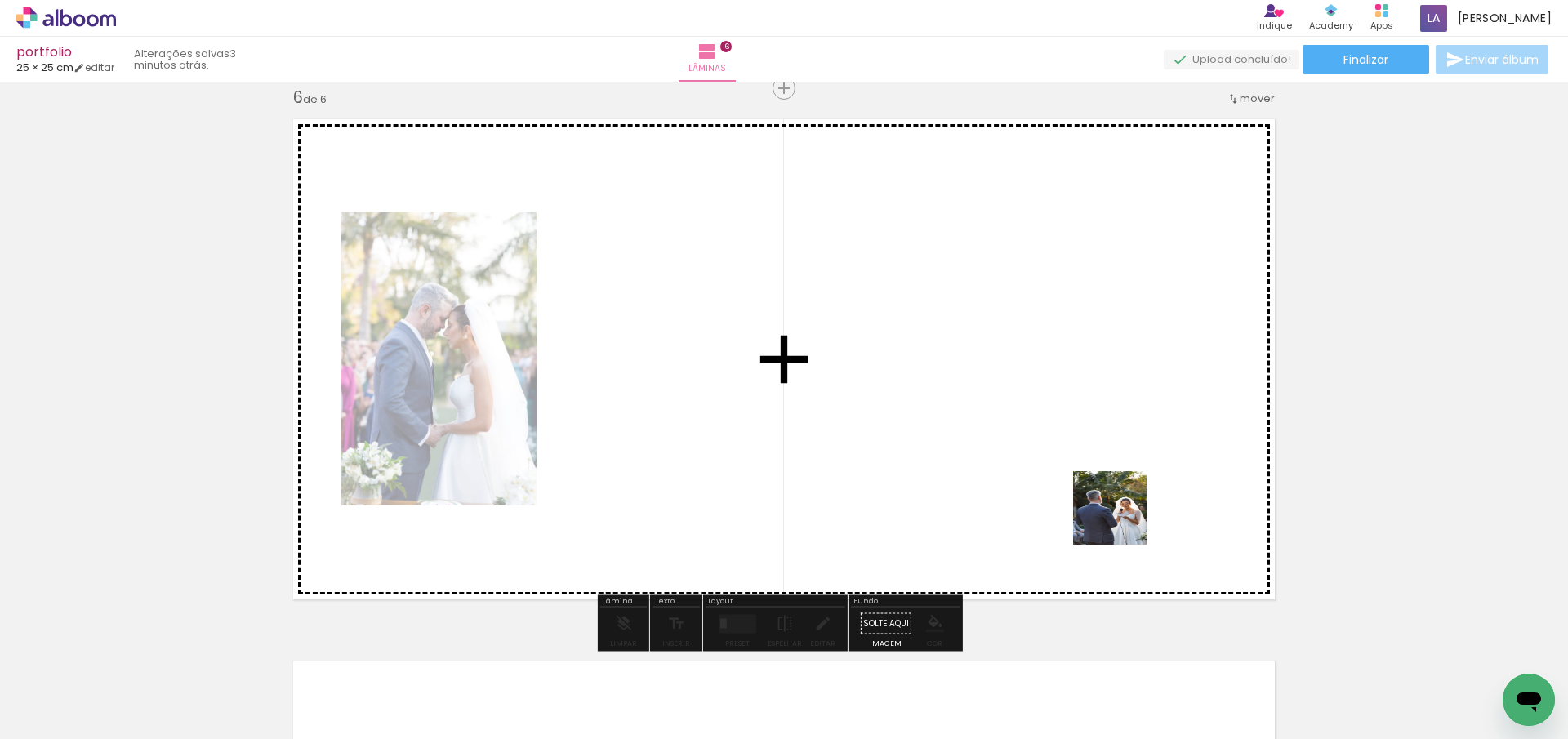
drag, startPoint x: 1144, startPoint y: 700, endPoint x: 1122, endPoint y: 520, distance: 181.3
click at [1122, 520] on quentale-workspace at bounding box center [784, 370] width 1568 height 739
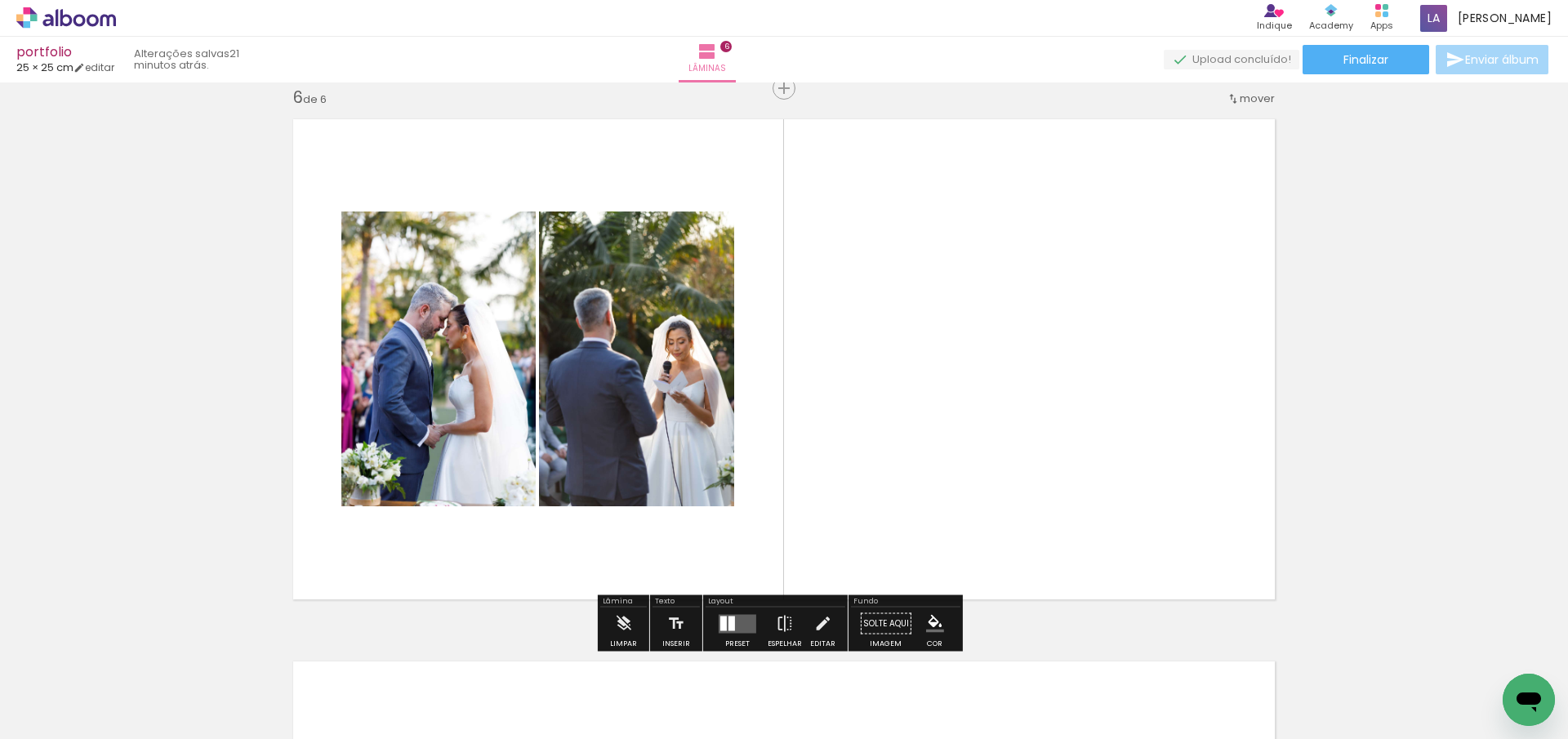
scroll to position [0, 34342]
click at [65, 709] on span "Adicionar Fotos" at bounding box center [58, 717] width 49 height 18
click at [0, 0] on input "file" at bounding box center [0, 0] width 0 height 0
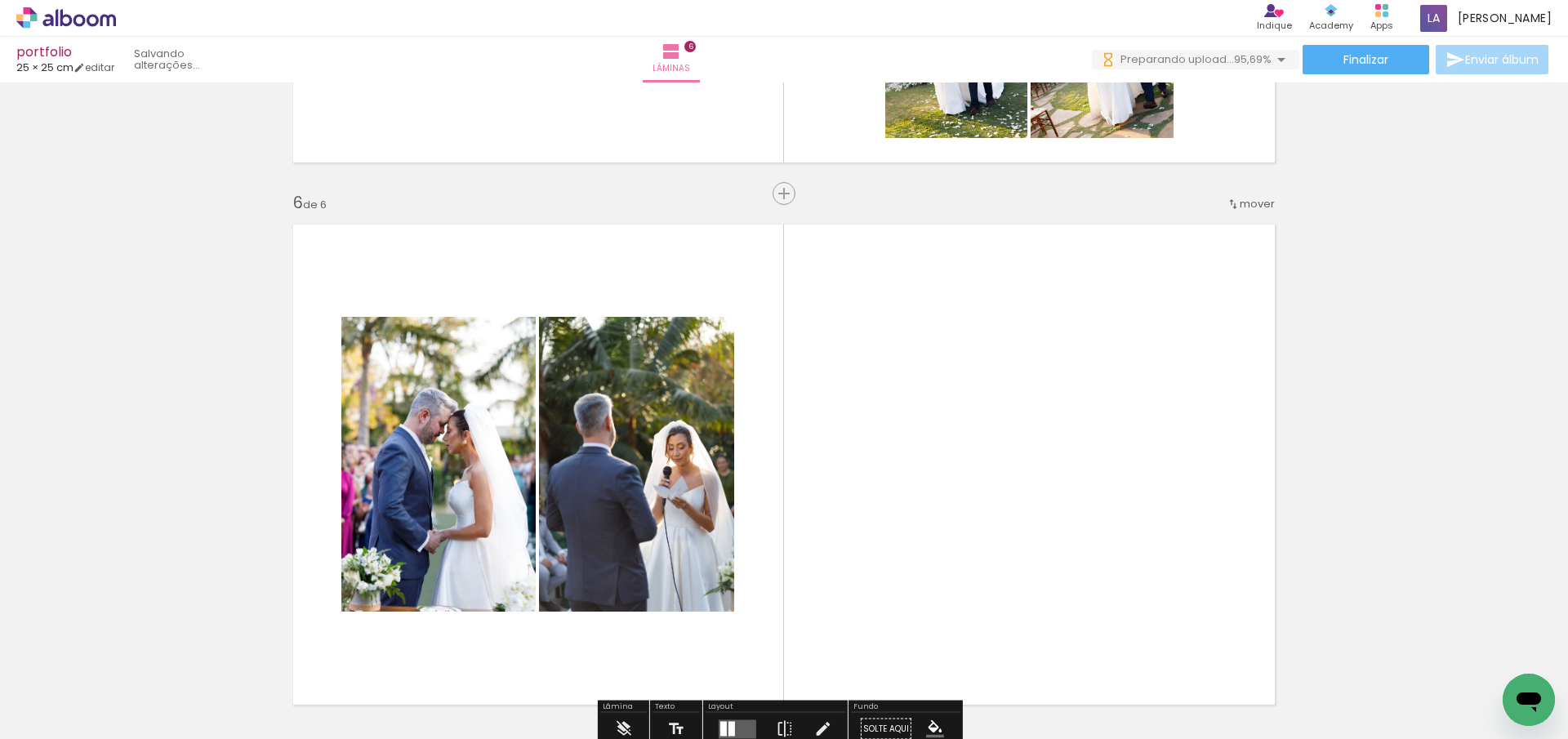
scroll to position [2602, 0]
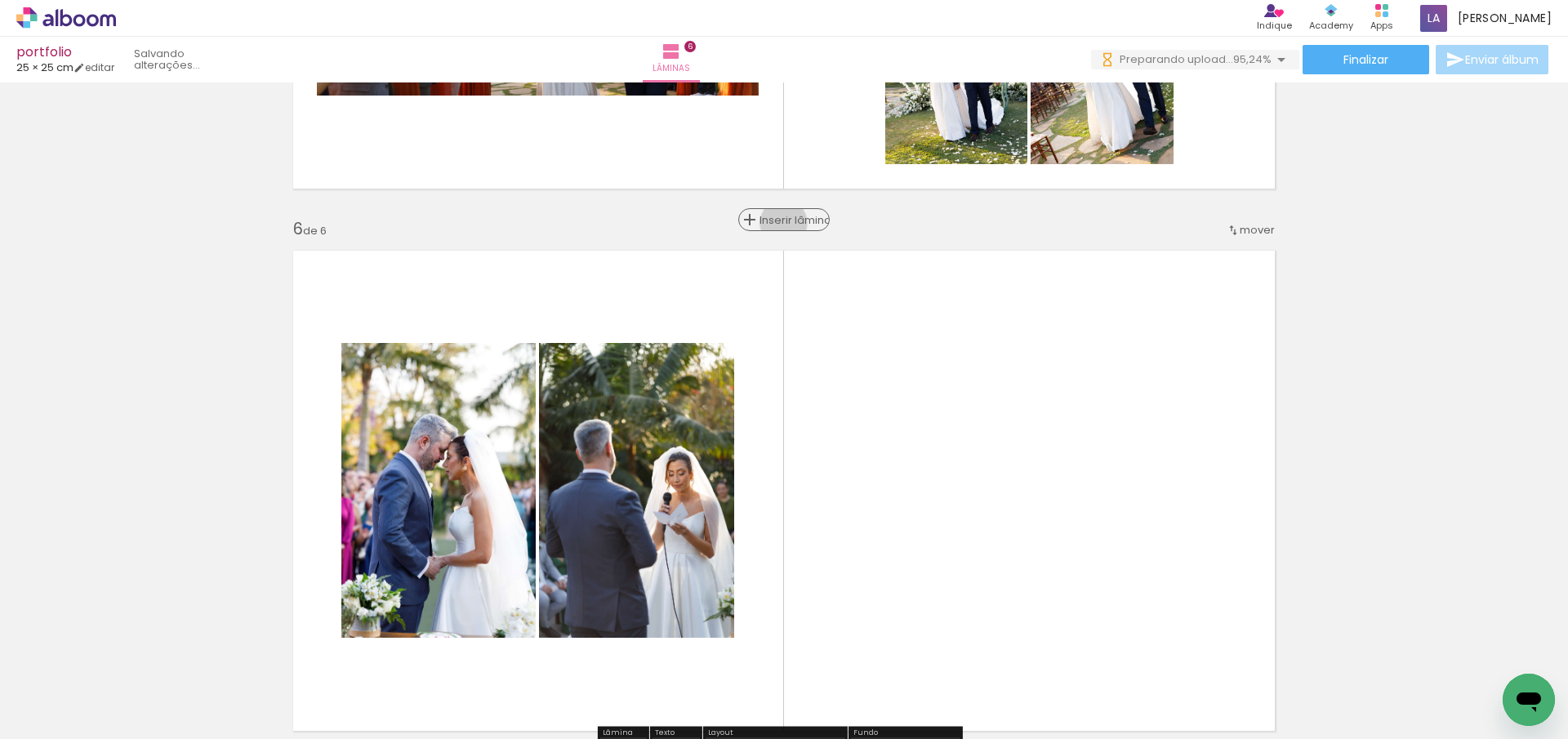
click at [777, 223] on span "Inserir lâmina" at bounding box center [792, 220] width 64 height 11
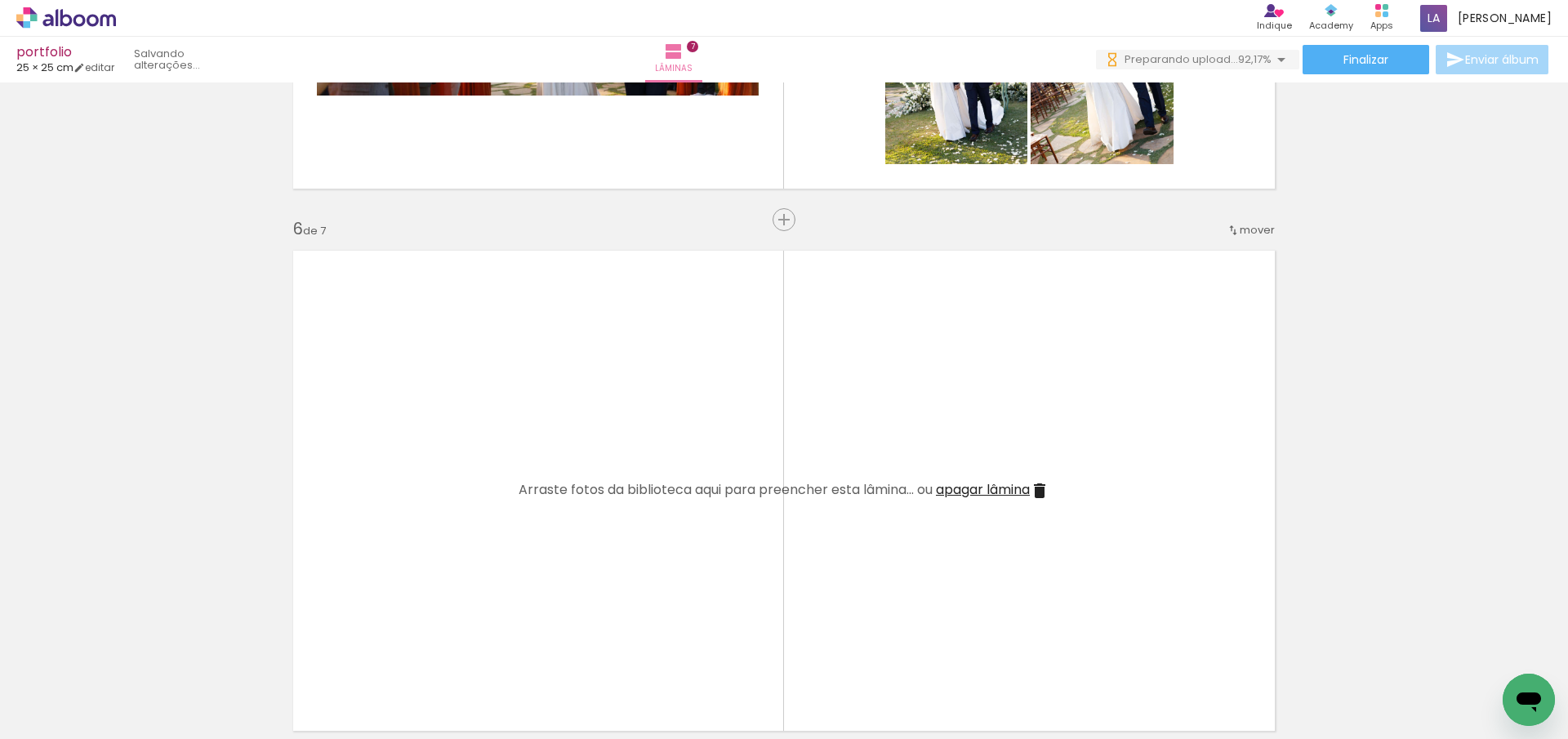
scroll to position [0, 37974]
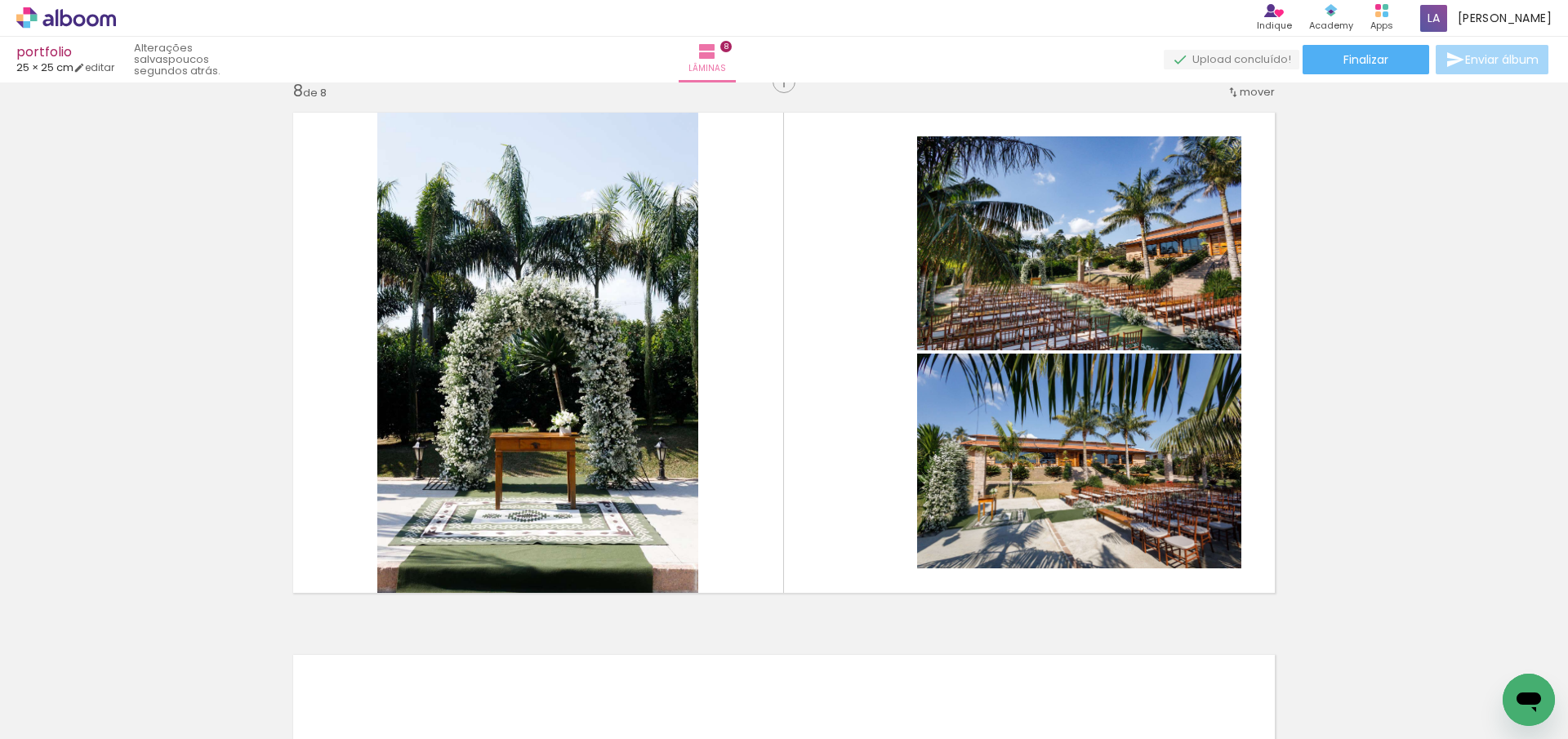
scroll to position [3816, 0]
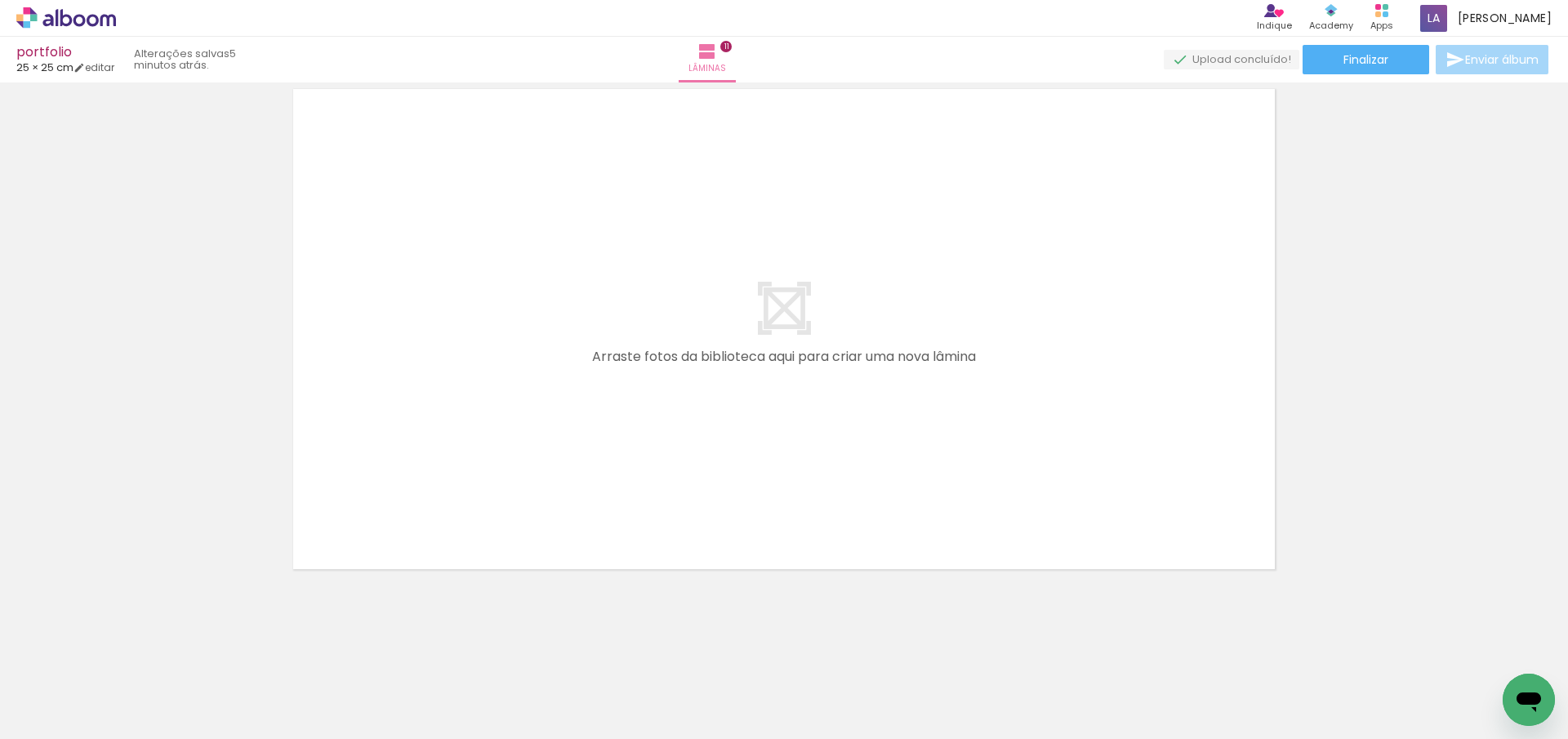
scroll to position [0, 1354]
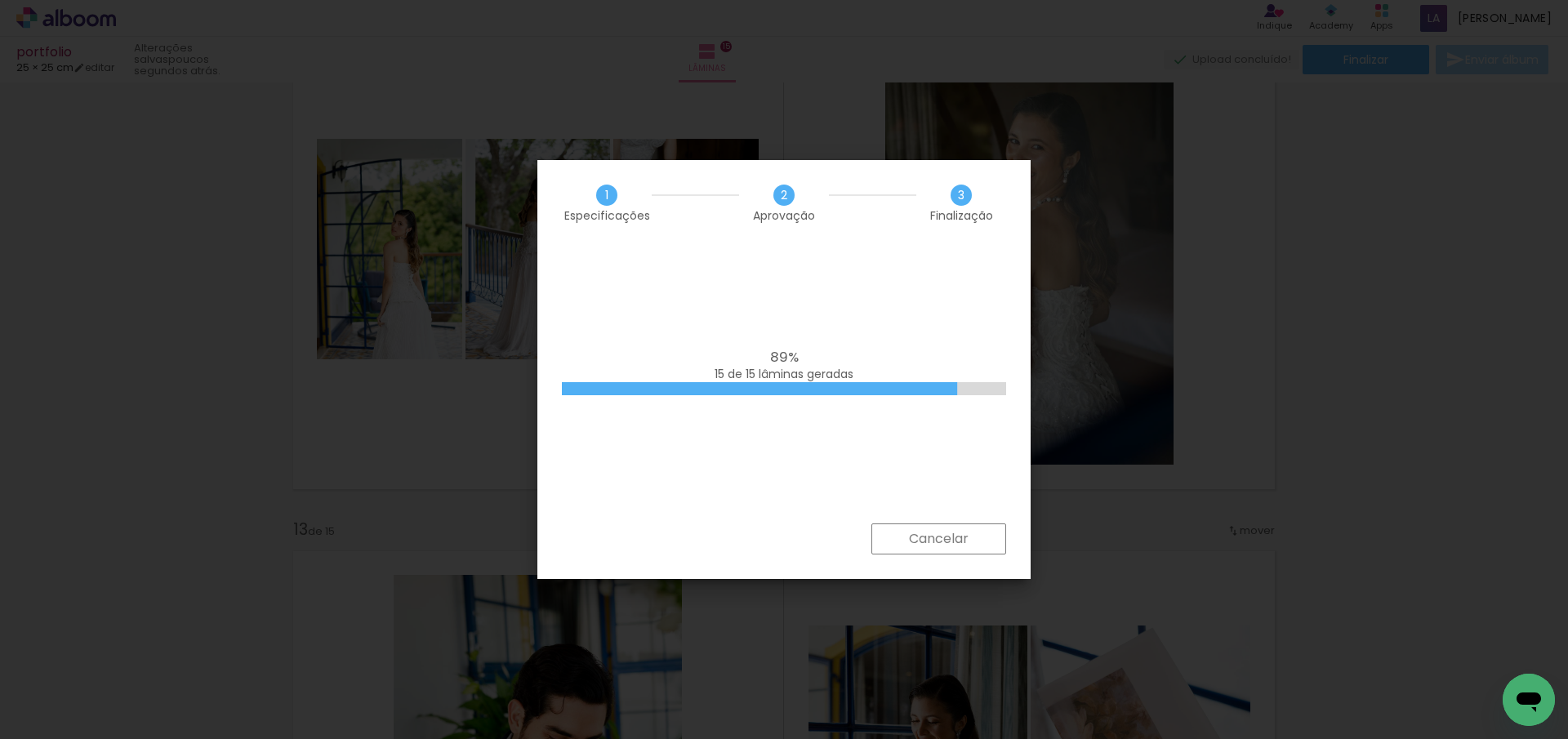
scroll to position [0, 57194]
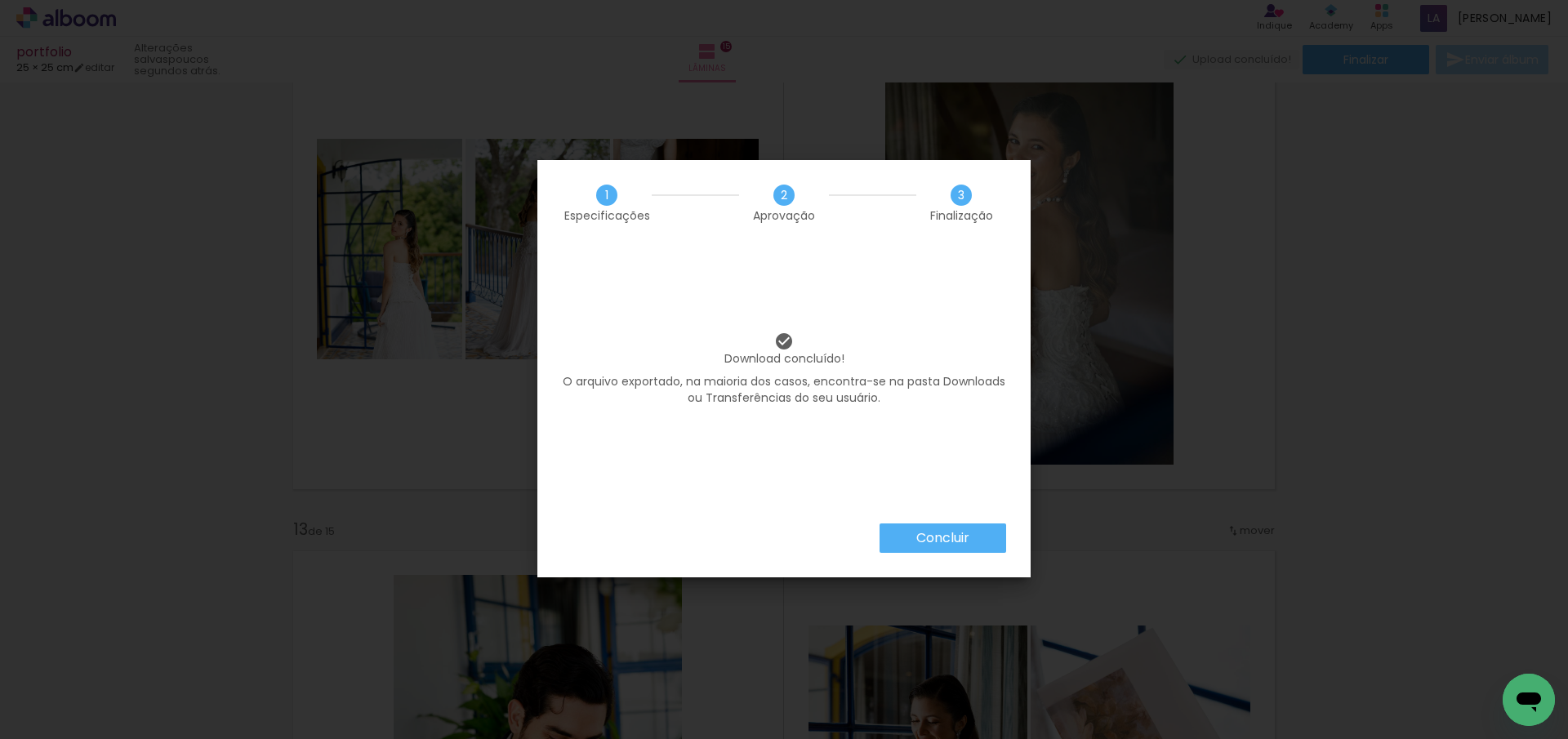
click at [0, 0] on slot "Concluir" at bounding box center [0, 0] width 0 height 0
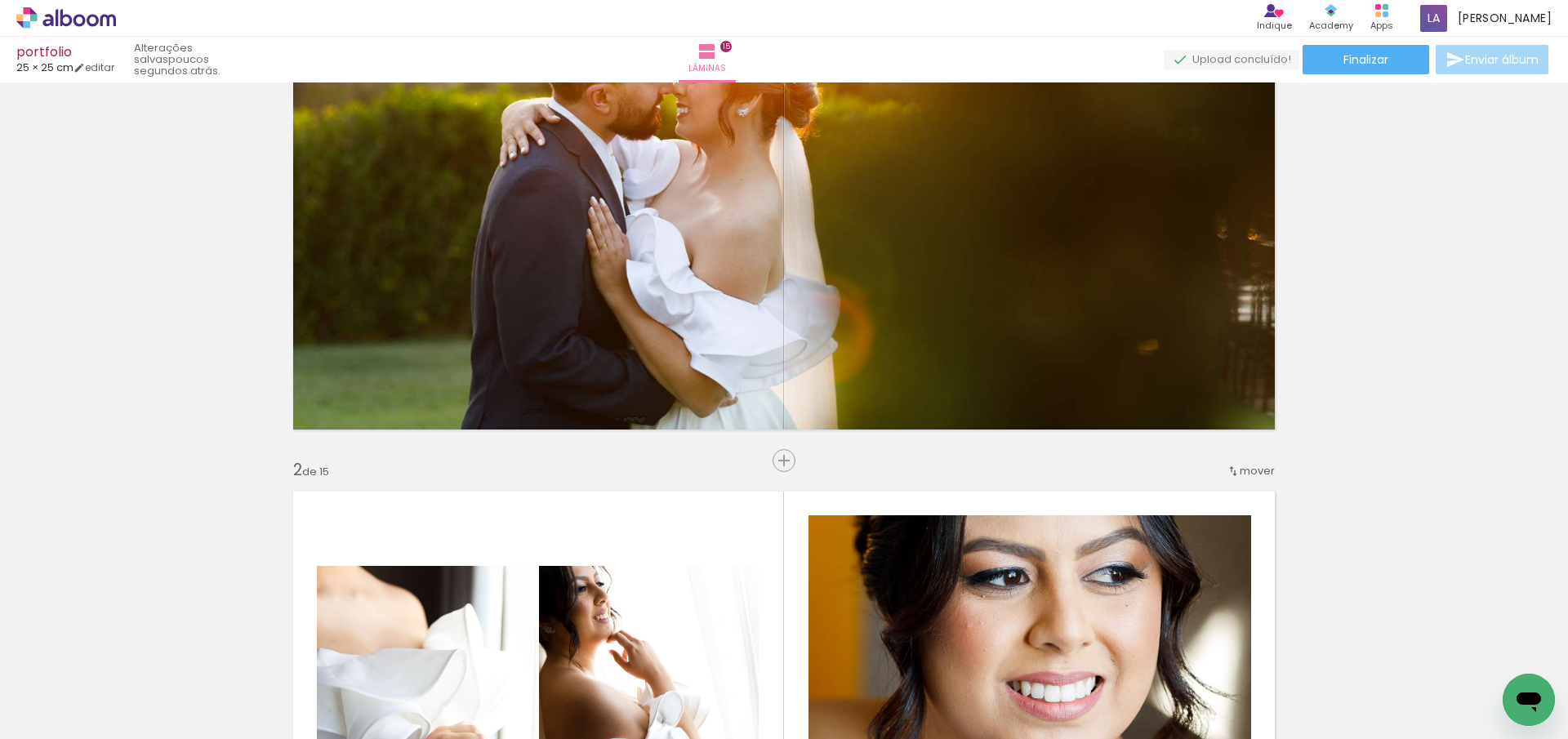
scroll to position [0, 0]
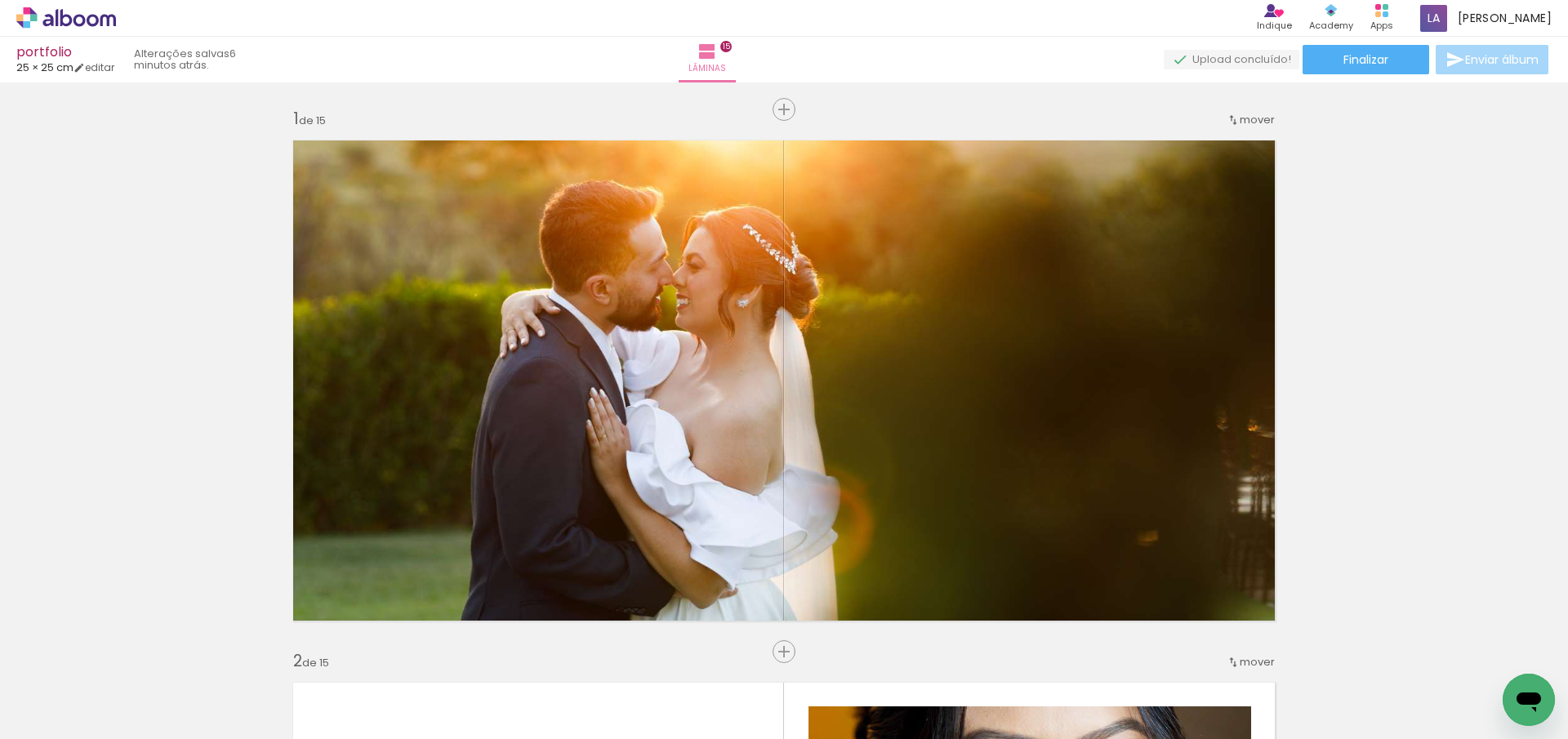
scroll to position [0, 57194]
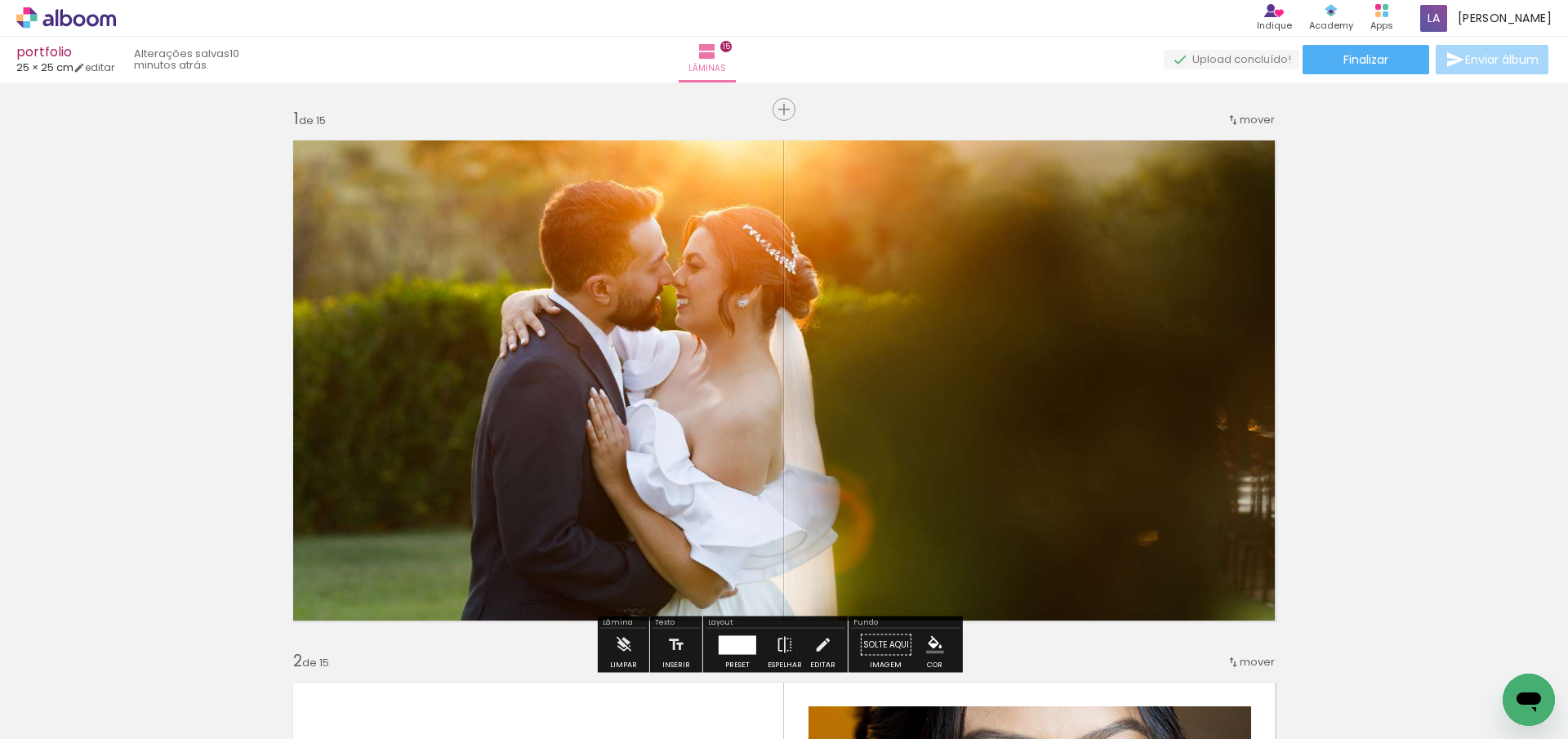
scroll to position [0, 57194]
